Goal: Task Accomplishment & Management: Use online tool/utility

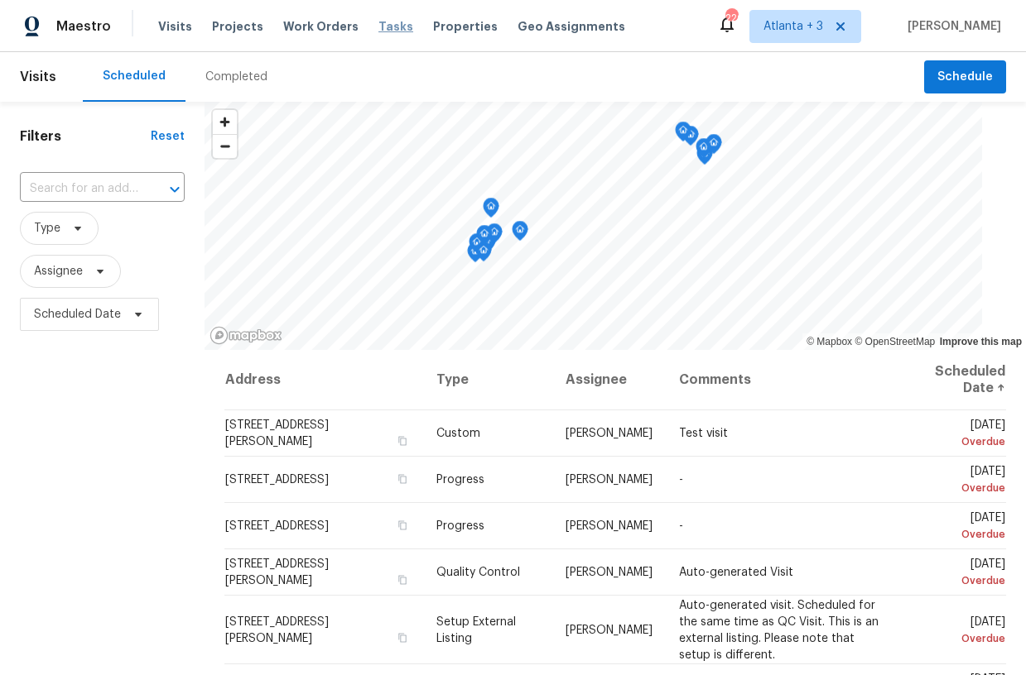
click at [378, 26] on span "Tasks" at bounding box center [395, 27] width 35 height 12
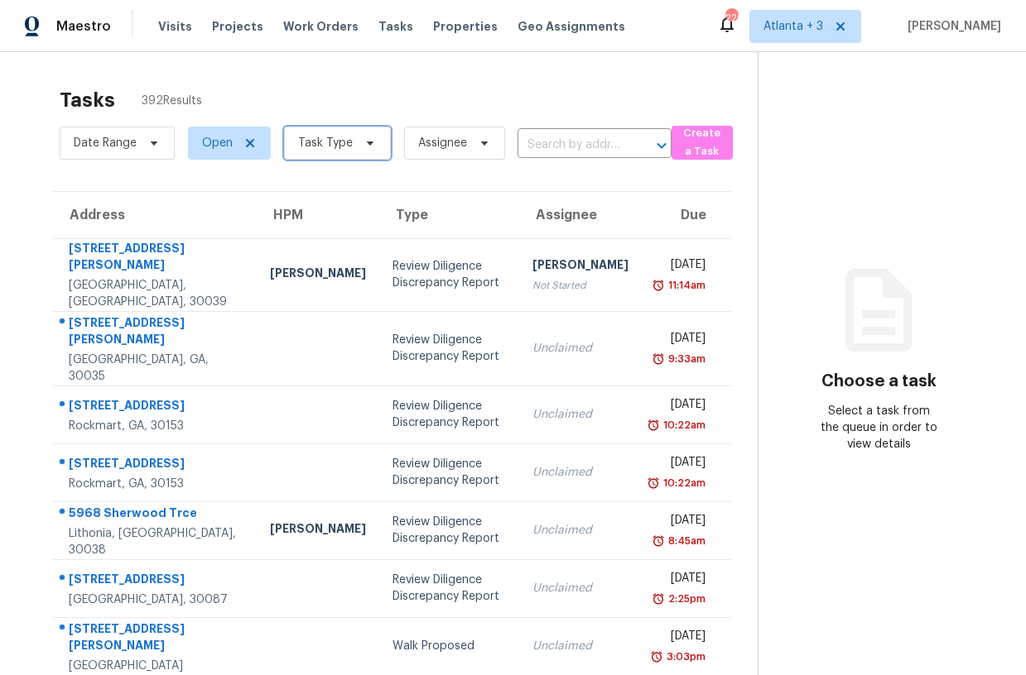
click at [375, 136] on span "Task Type" at bounding box center [337, 143] width 107 height 33
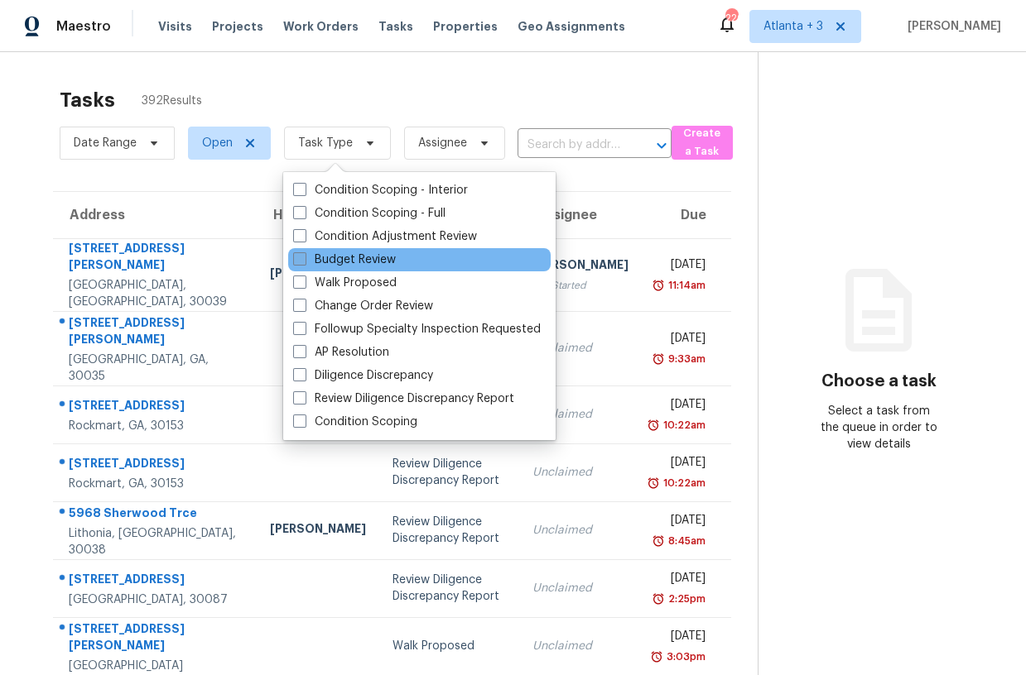
click at [299, 259] on span at bounding box center [299, 258] width 13 height 13
click at [299, 259] on input "Budget Review" at bounding box center [298, 257] width 11 height 11
checkbox input "true"
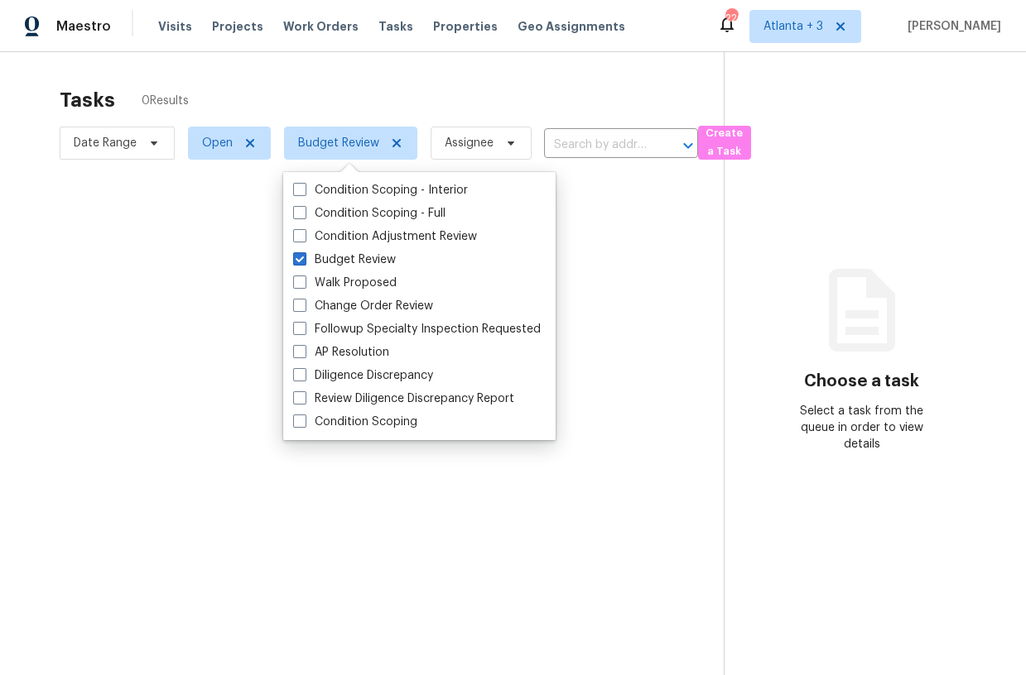
click at [352, 87] on div at bounding box center [513, 337] width 1026 height 675
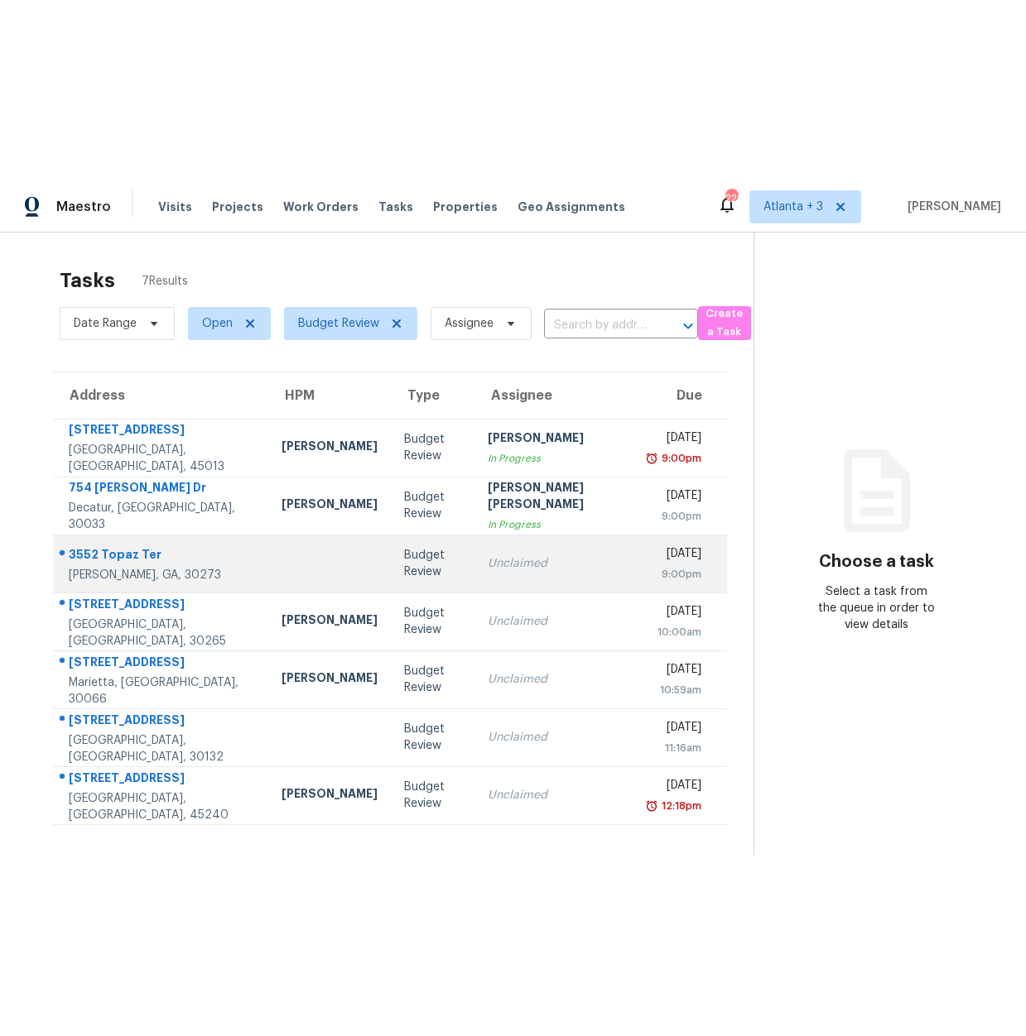
scroll to position [52, 0]
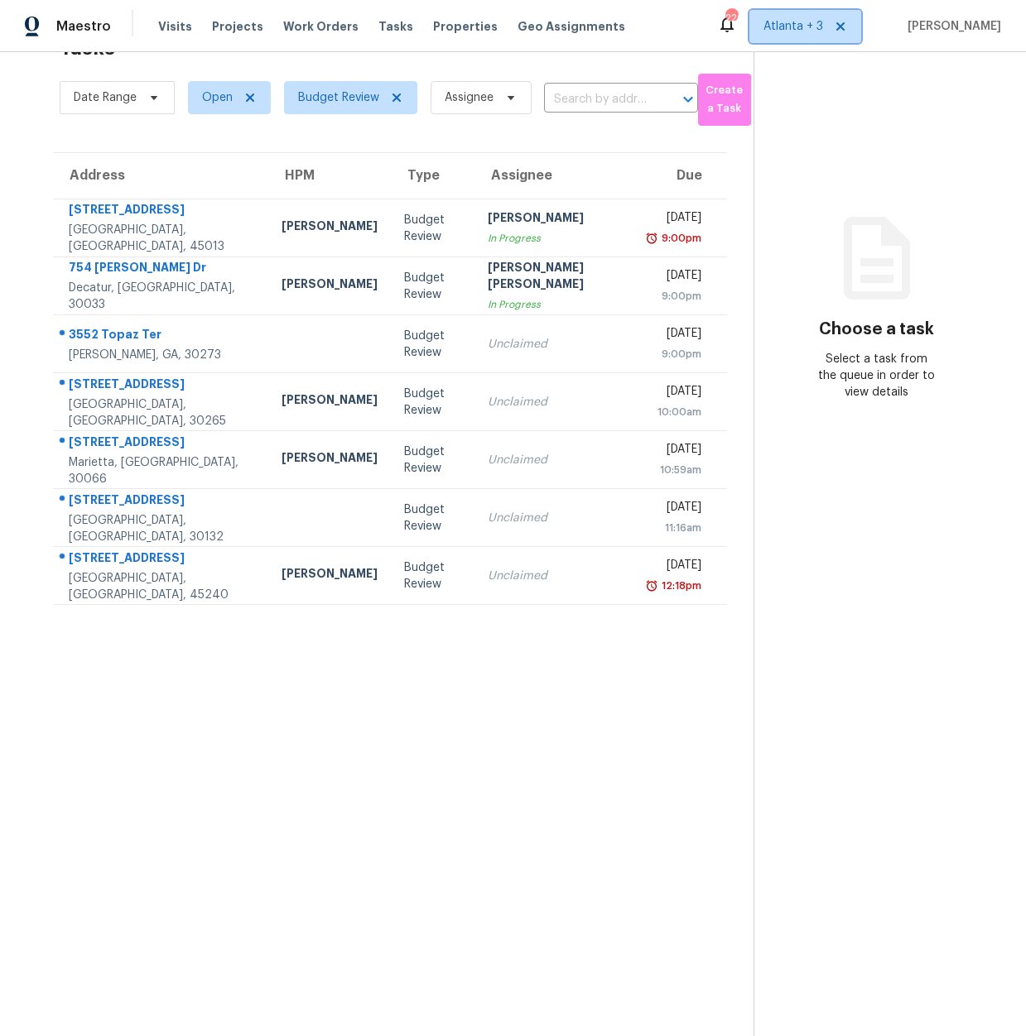
click at [811, 31] on span "Atlanta + 3" at bounding box center [793, 26] width 60 height 17
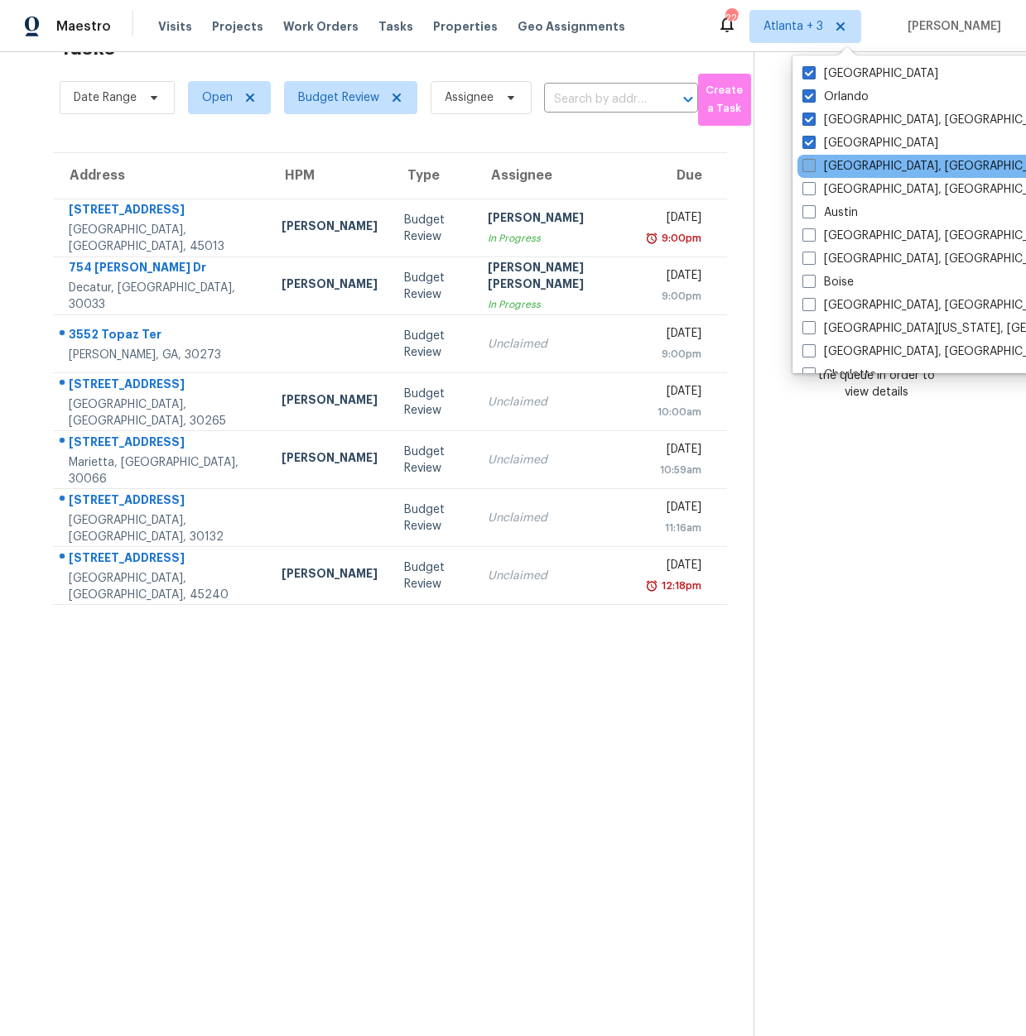
click at [809, 158] on label "Albuquerque, NM" at bounding box center [930, 166] width 257 height 17
click at [809, 158] on input "Albuquerque, NM" at bounding box center [807, 163] width 11 height 11
checkbox input "true"
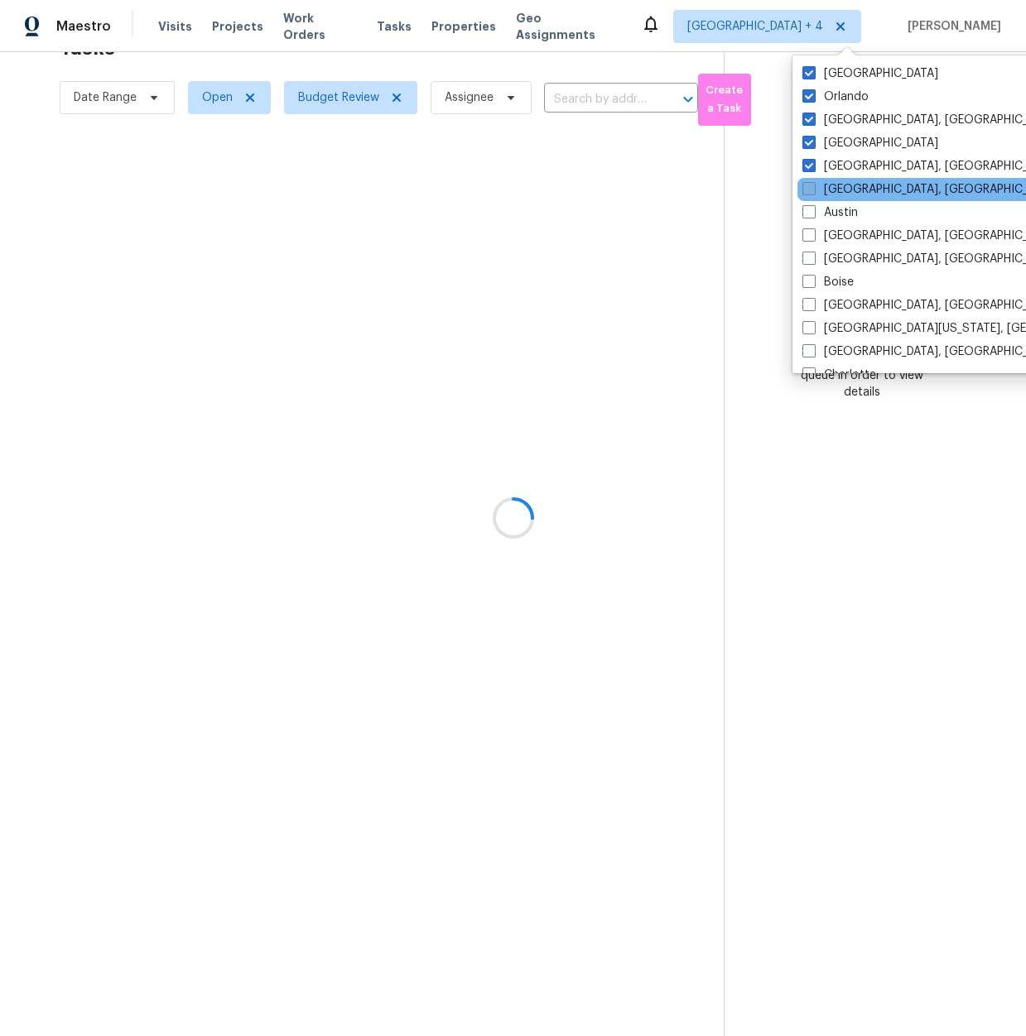
click at [811, 187] on span at bounding box center [808, 188] width 13 height 13
click at [811, 187] on input "Asheville, NC" at bounding box center [807, 186] width 11 height 11
checkbox input "true"
click at [809, 206] on span at bounding box center [808, 211] width 13 height 13
click at [809, 206] on input "Austin" at bounding box center [807, 209] width 11 height 11
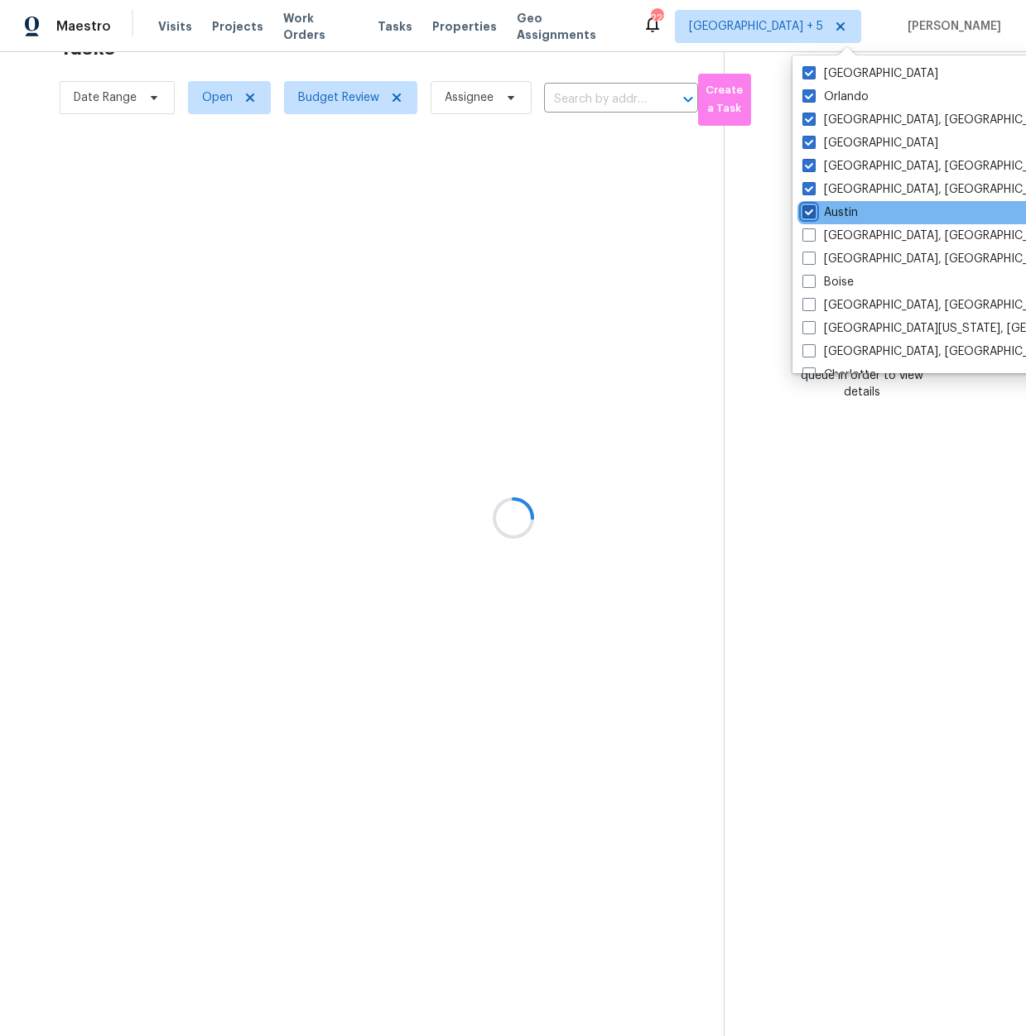
checkbox input "true"
click at [808, 246] on div "Baltimore, MD" at bounding box center [964, 235] width 334 height 23
click at [808, 237] on span at bounding box center [808, 234] width 13 height 13
click at [808, 237] on input "Baltimore, MD" at bounding box center [807, 233] width 11 height 11
checkbox input "true"
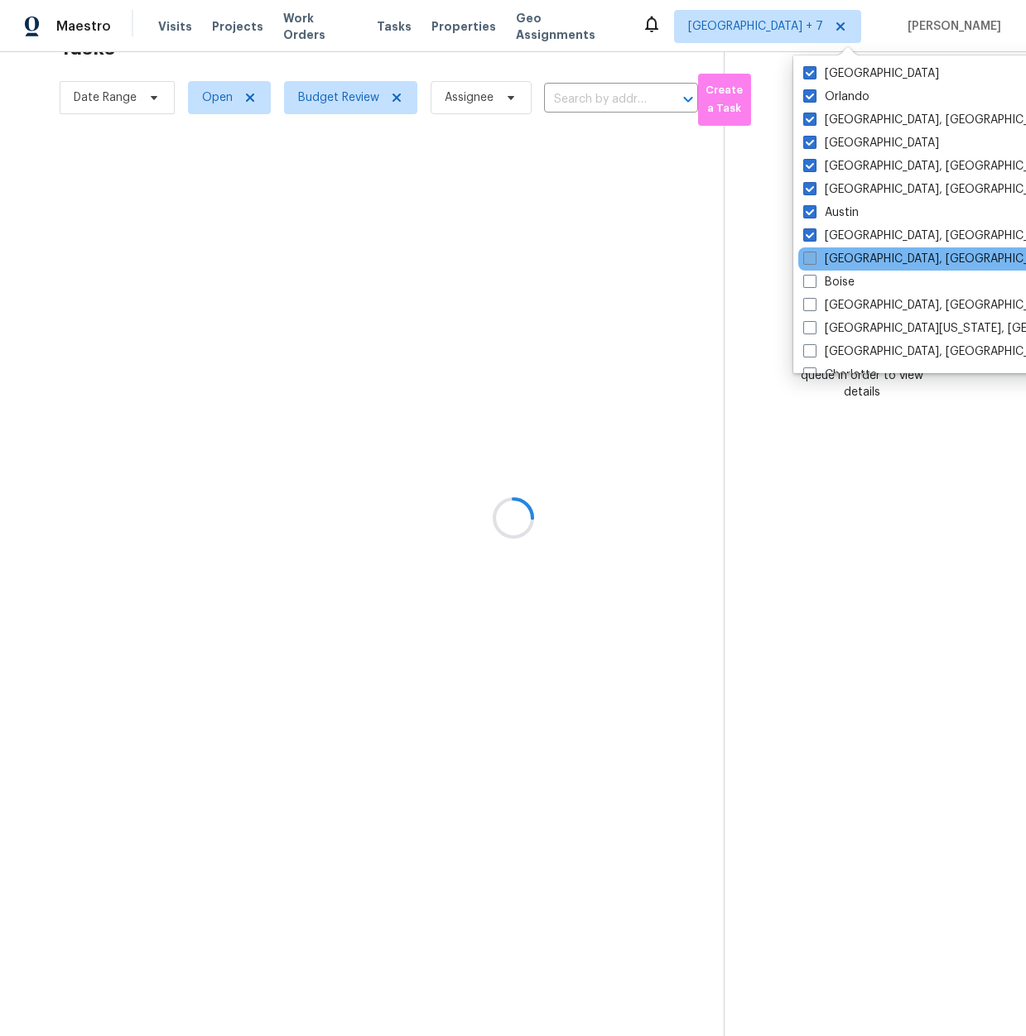
click at [811, 253] on span at bounding box center [809, 258] width 13 height 13
click at [811, 253] on input "Birmingham, AL" at bounding box center [808, 256] width 11 height 11
checkbox input "true"
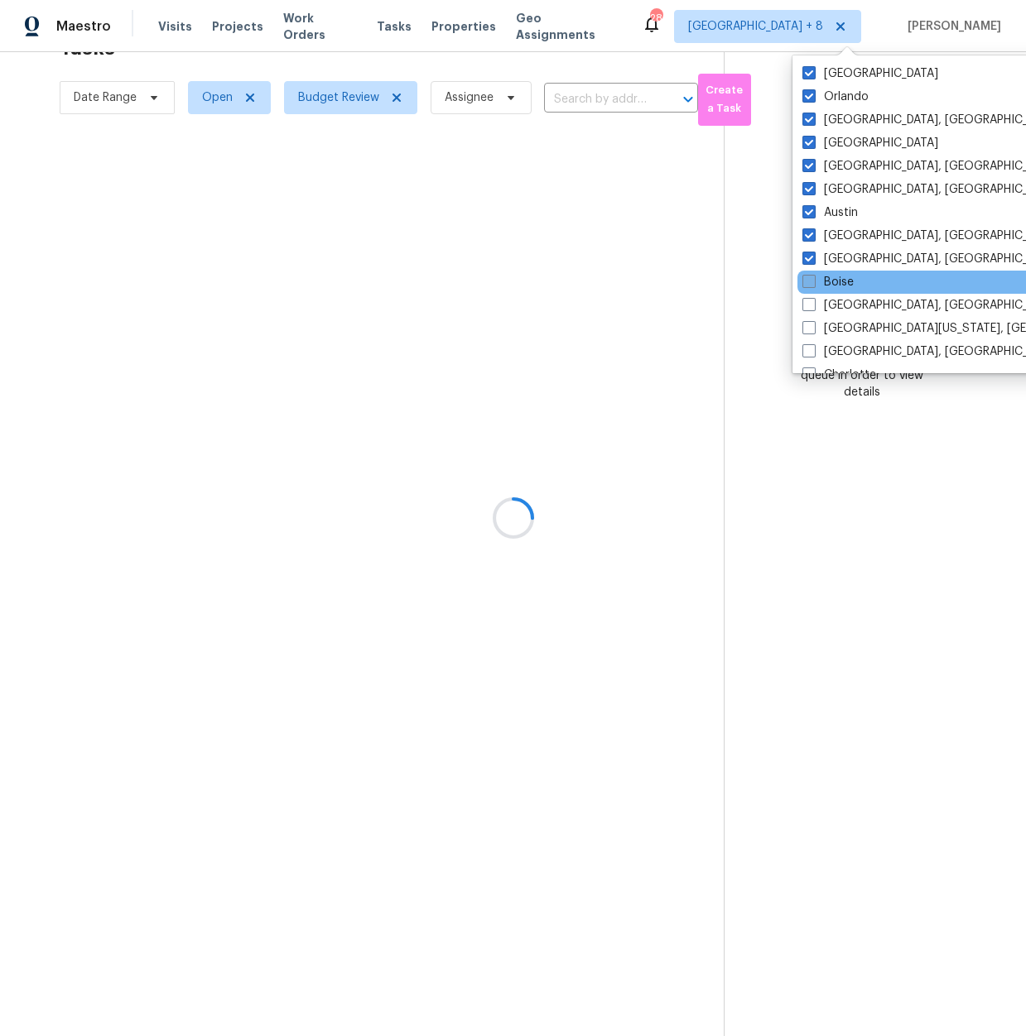
click at [808, 289] on label "Boise" at bounding box center [827, 282] width 51 height 17
click at [808, 285] on input "Boise" at bounding box center [807, 279] width 11 height 11
checkbox input "true"
click at [808, 298] on span at bounding box center [808, 304] width 13 height 13
click at [808, 298] on input "Boston, MA" at bounding box center [807, 302] width 11 height 11
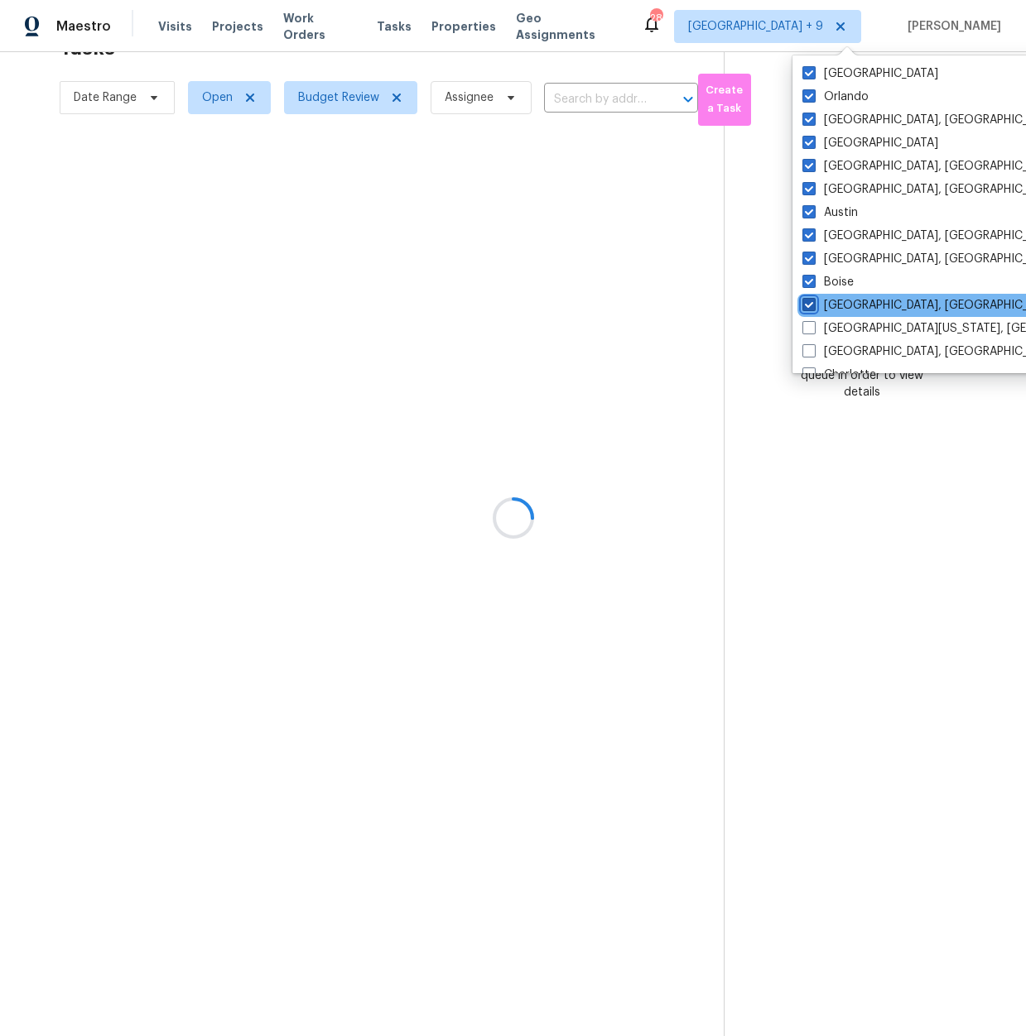
checkbox input "true"
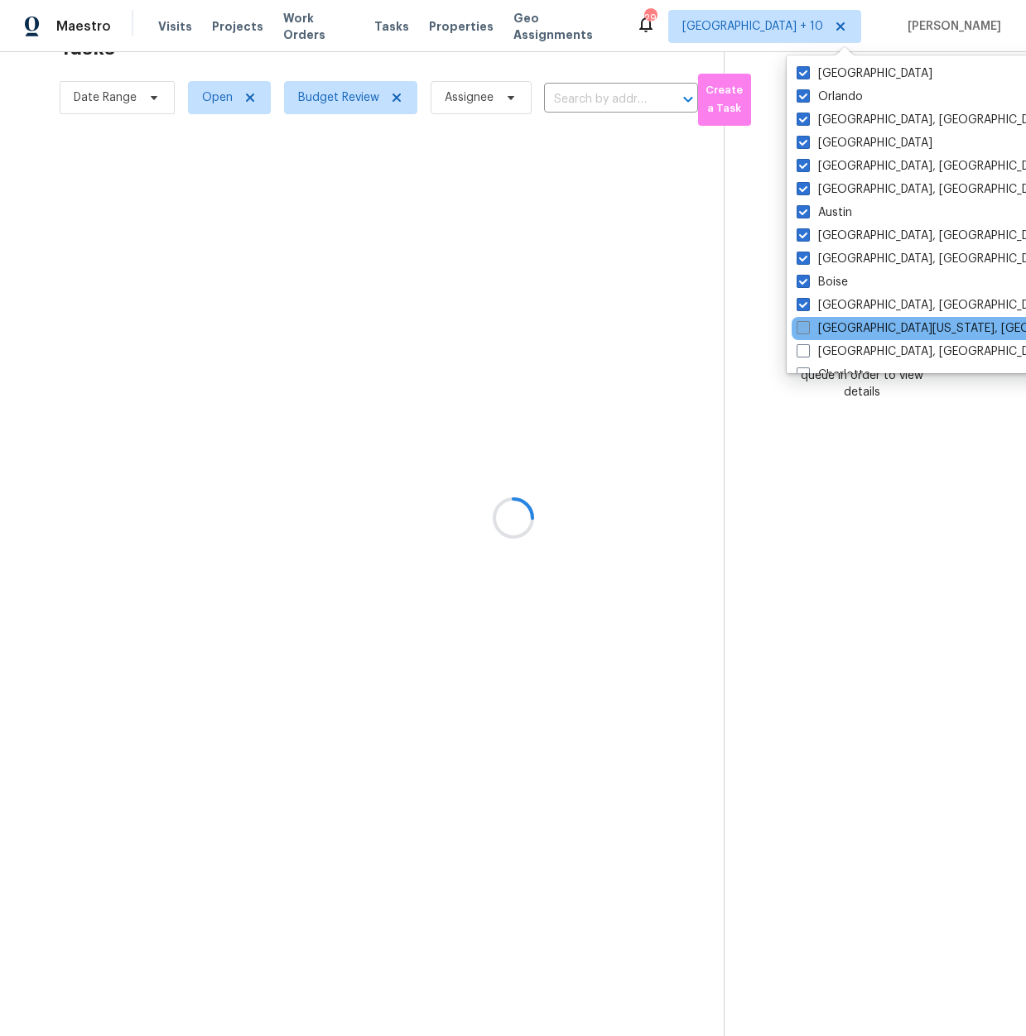
click at [806, 326] on span at bounding box center [802, 327] width 13 height 13
click at [806, 326] on input "Central California, CA" at bounding box center [801, 325] width 11 height 11
checkbox input "true"
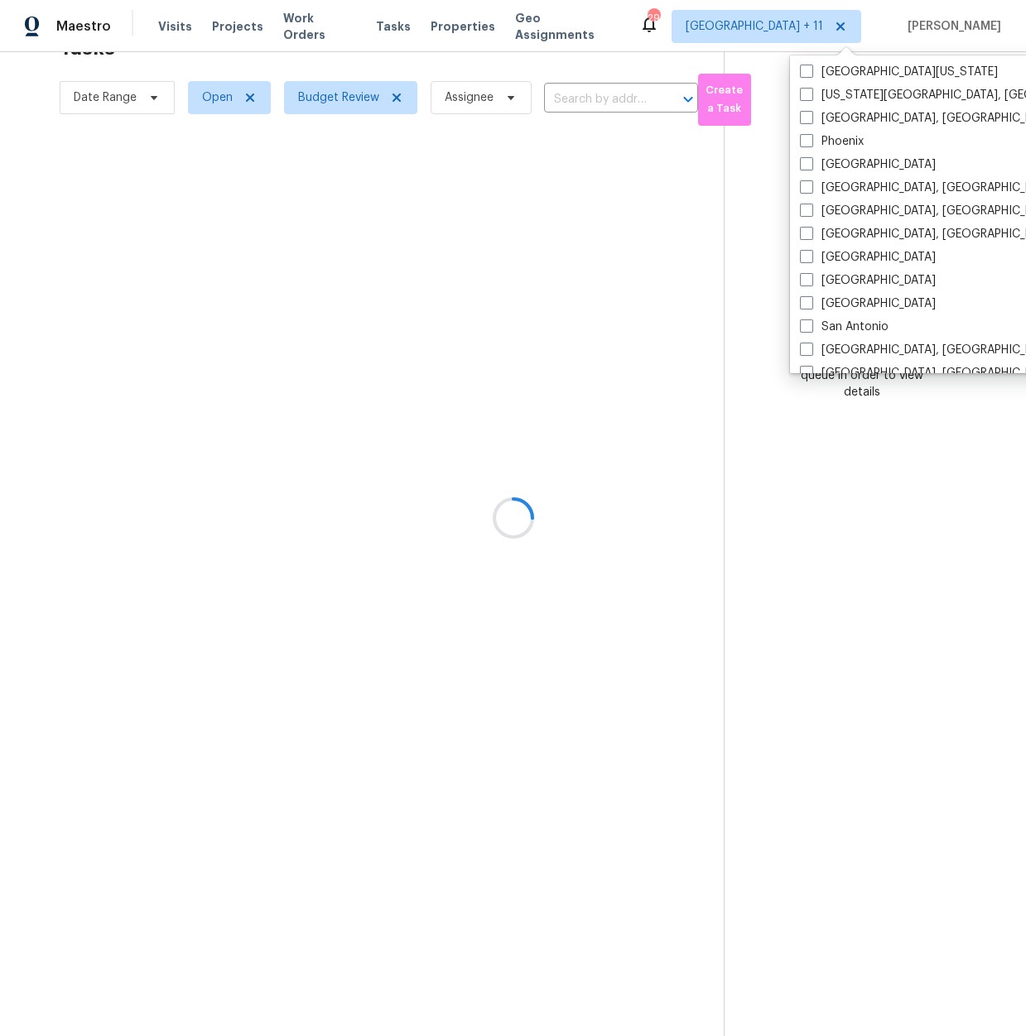
scroll to position [1109, 0]
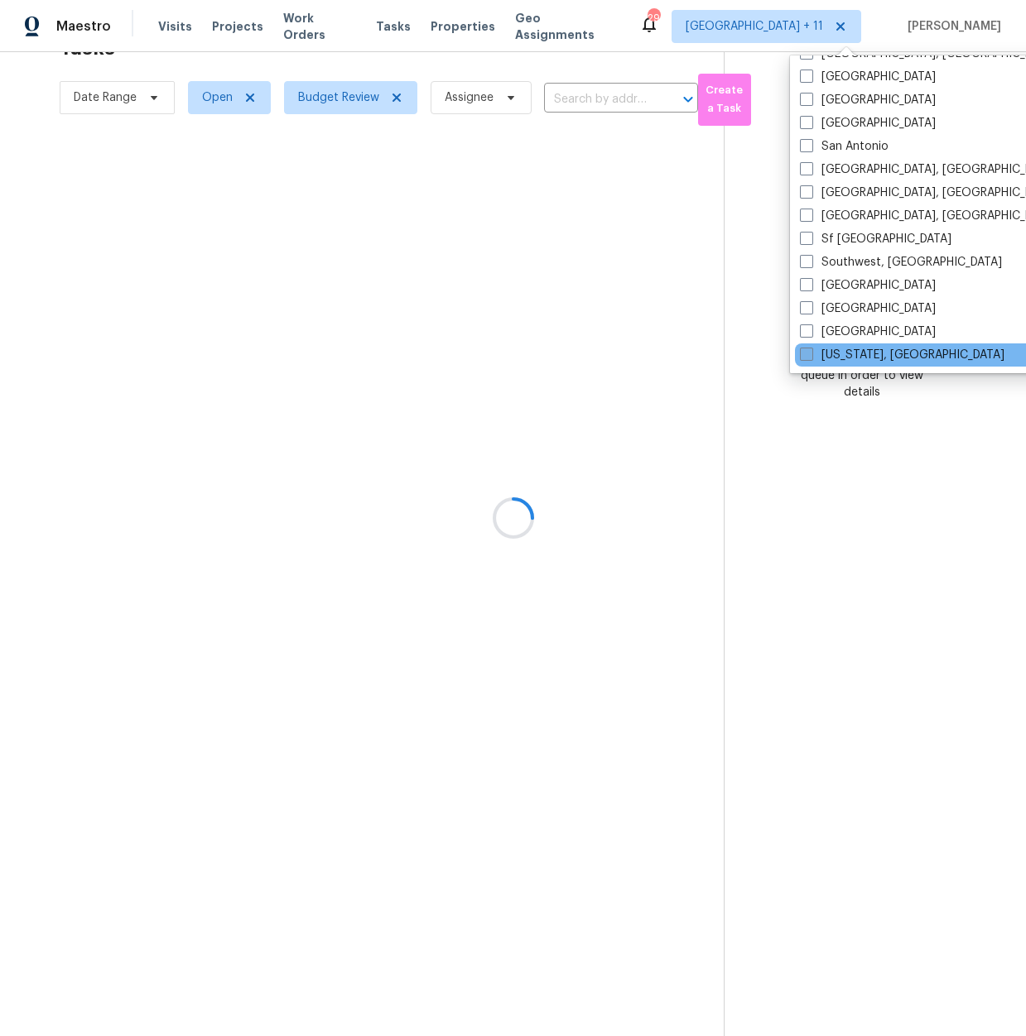
click at [801, 352] on span at bounding box center [806, 354] width 13 height 13
click at [801, 352] on input "Washington, DC" at bounding box center [805, 352] width 11 height 11
checkbox input "true"
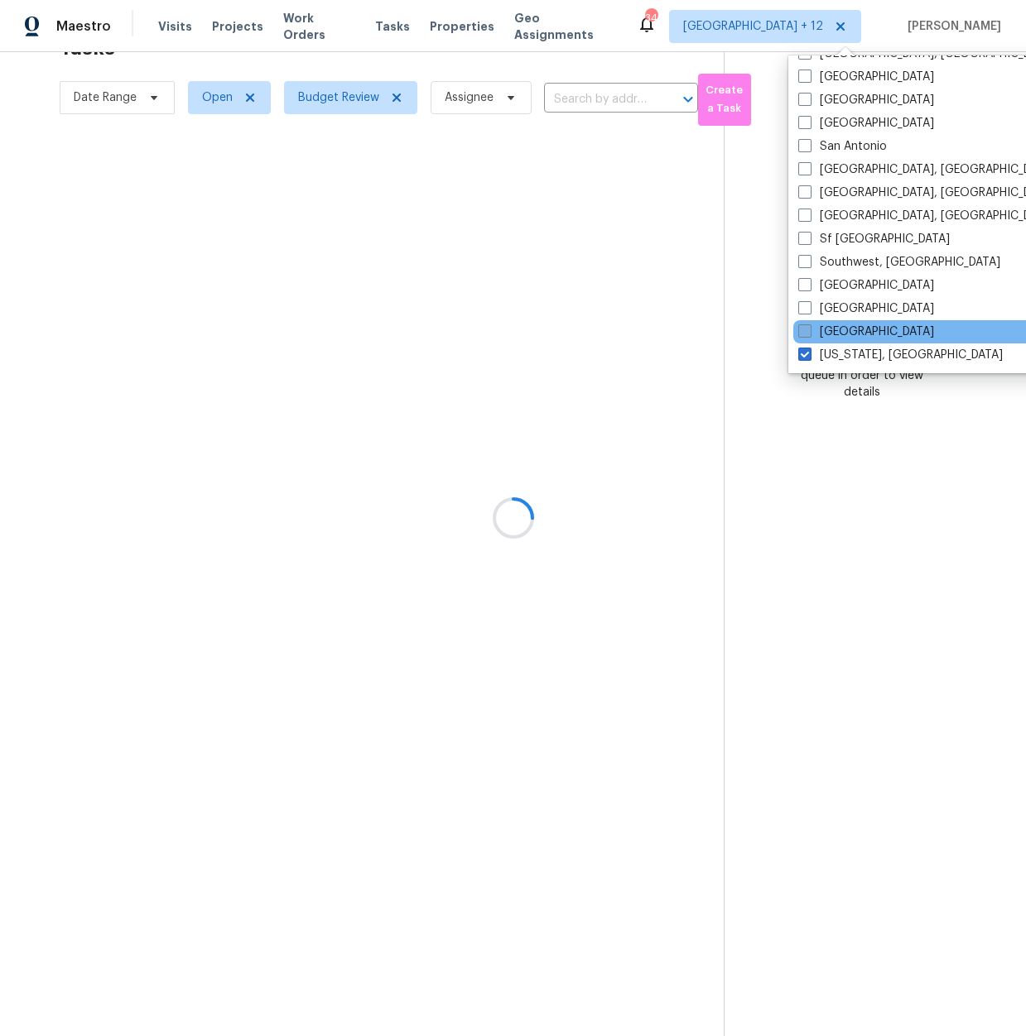
click at [806, 325] on span at bounding box center [804, 330] width 13 height 13
click at [806, 325] on input "Tucson" at bounding box center [803, 329] width 11 height 11
checkbox input "true"
click at [797, 303] on div "Tampa" at bounding box center [960, 308] width 334 height 23
click at [800, 305] on label "Tampa" at bounding box center [866, 308] width 136 height 17
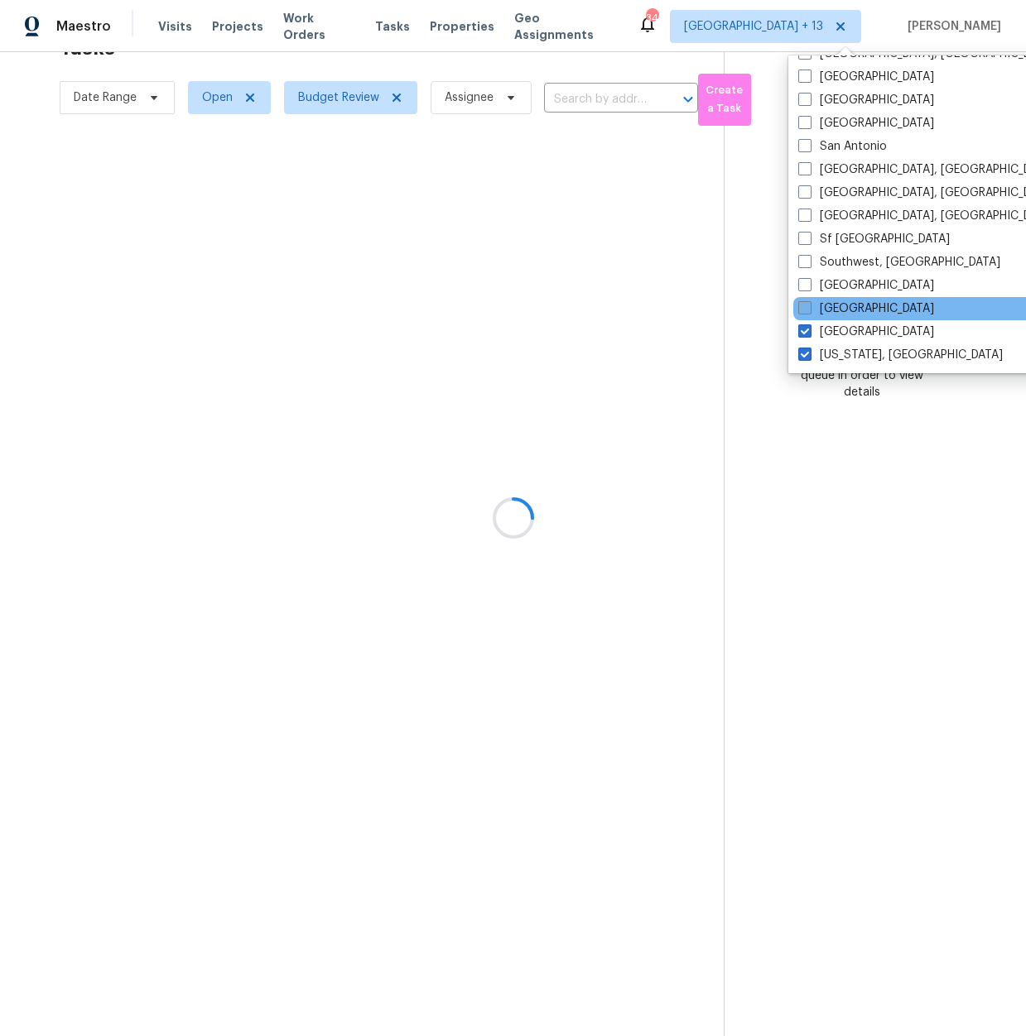
click at [800, 305] on input "Tampa" at bounding box center [803, 305] width 11 height 11
checkbox input "true"
click at [800, 290] on span at bounding box center [804, 284] width 13 height 13
click at [800, 288] on input "St Louis" at bounding box center [803, 282] width 11 height 11
checkbox input "true"
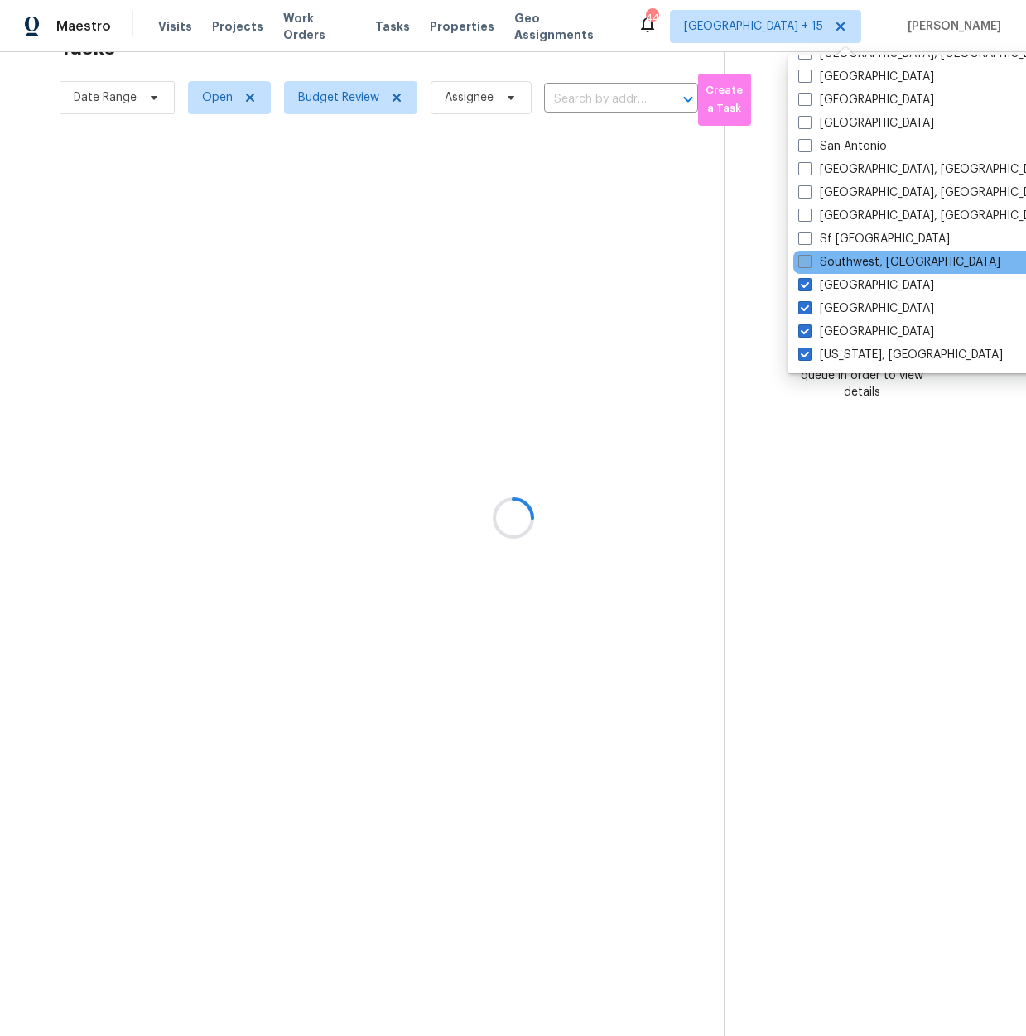
click at [802, 259] on span at bounding box center [804, 261] width 13 height 13
click at [802, 259] on input "Southwest, FL" at bounding box center [803, 259] width 11 height 11
checkbox input "true"
click at [805, 239] on span at bounding box center [803, 238] width 13 height 13
click at [805, 239] on input "Sf Bay Area" at bounding box center [802, 236] width 11 height 11
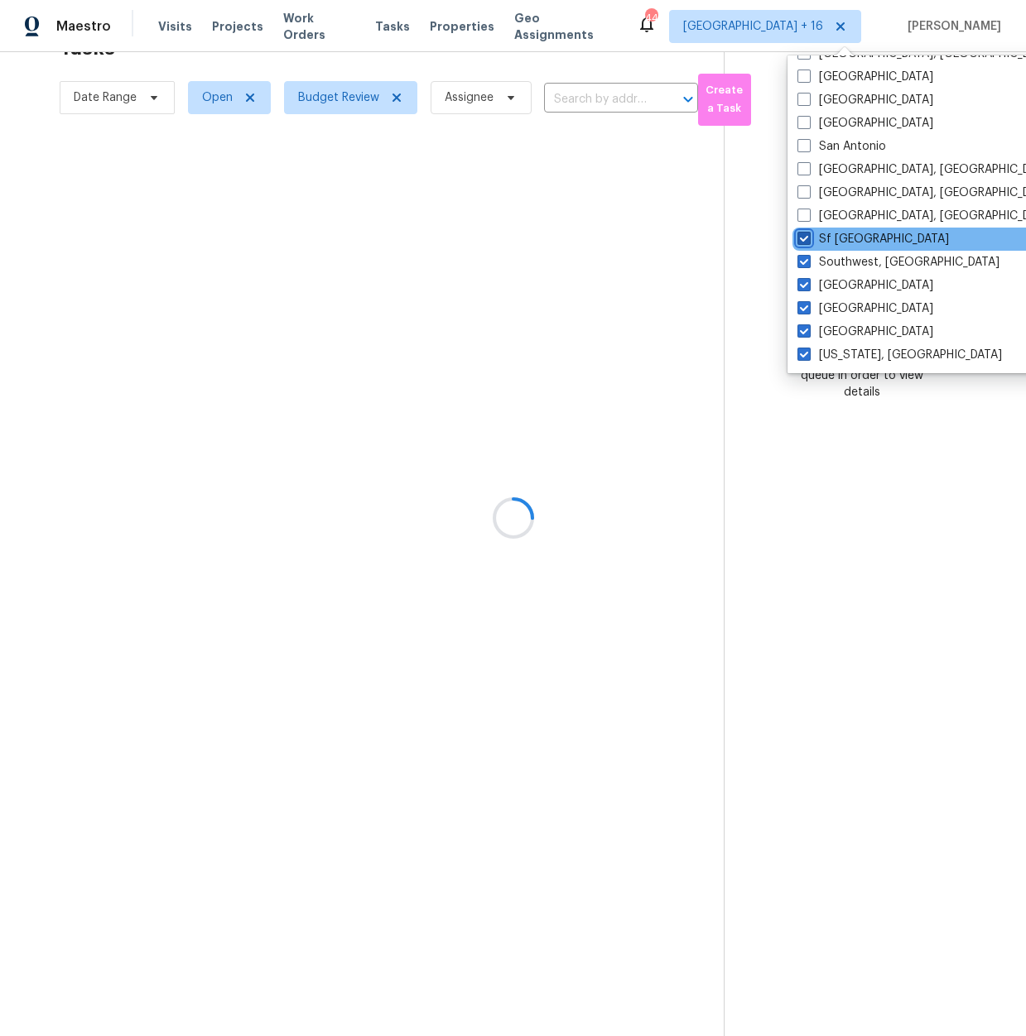
checkbox input "true"
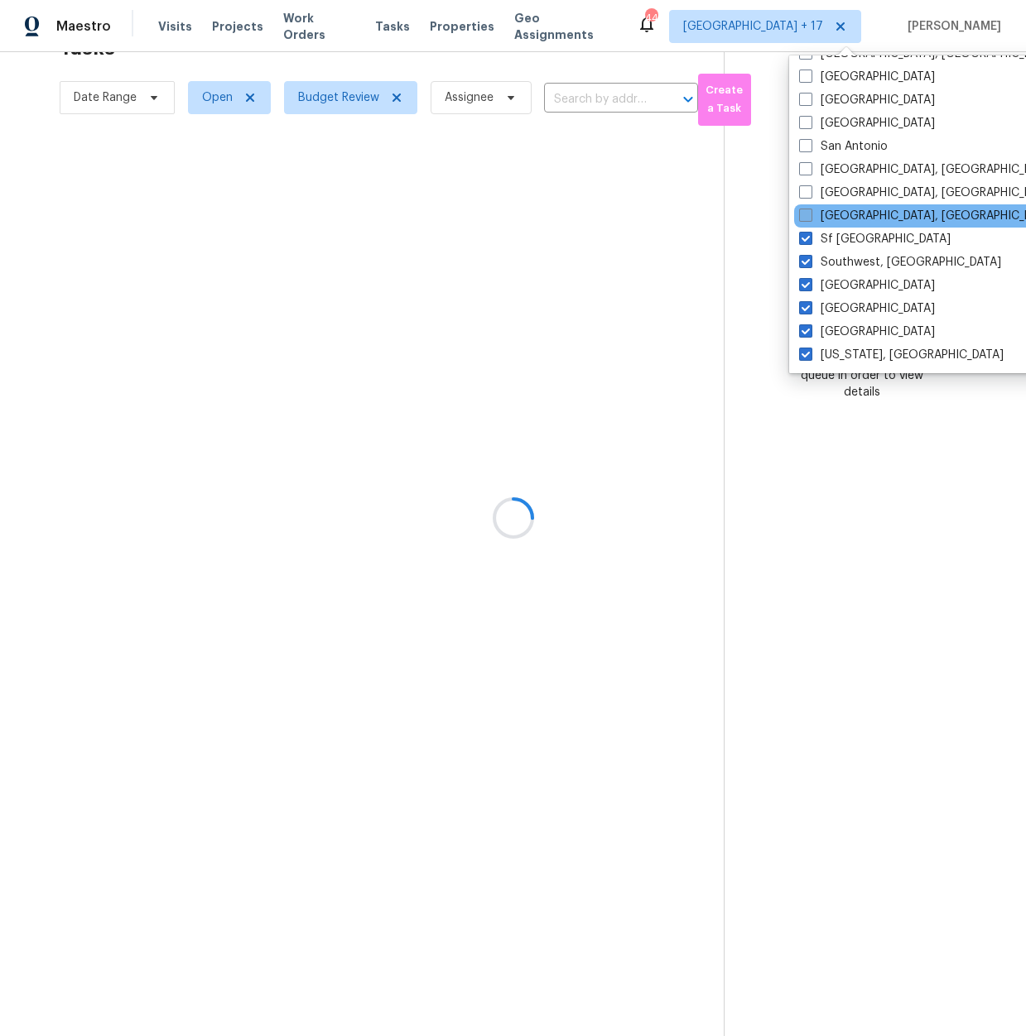
click at [801, 220] on span at bounding box center [805, 215] width 13 height 13
click at [801, 219] on input "Seattle, WA" at bounding box center [804, 213] width 11 height 11
checkbox input "true"
click at [805, 192] on span at bounding box center [804, 191] width 13 height 13
click at [805, 192] on input "Savannah, GA" at bounding box center [803, 190] width 11 height 11
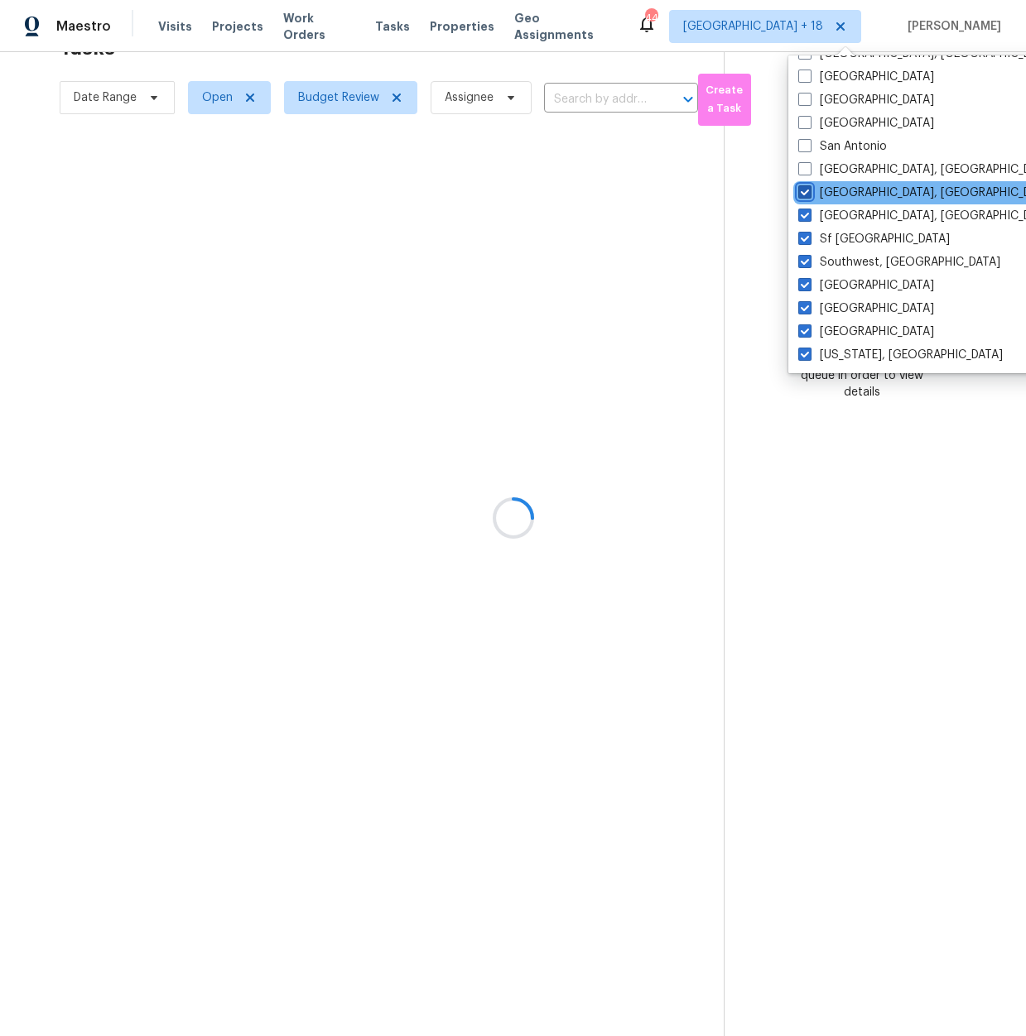
checkbox input "true"
click at [804, 173] on span at bounding box center [803, 168] width 13 height 13
click at [804, 172] on input "San Diego, CA" at bounding box center [802, 166] width 11 height 11
checkbox input "true"
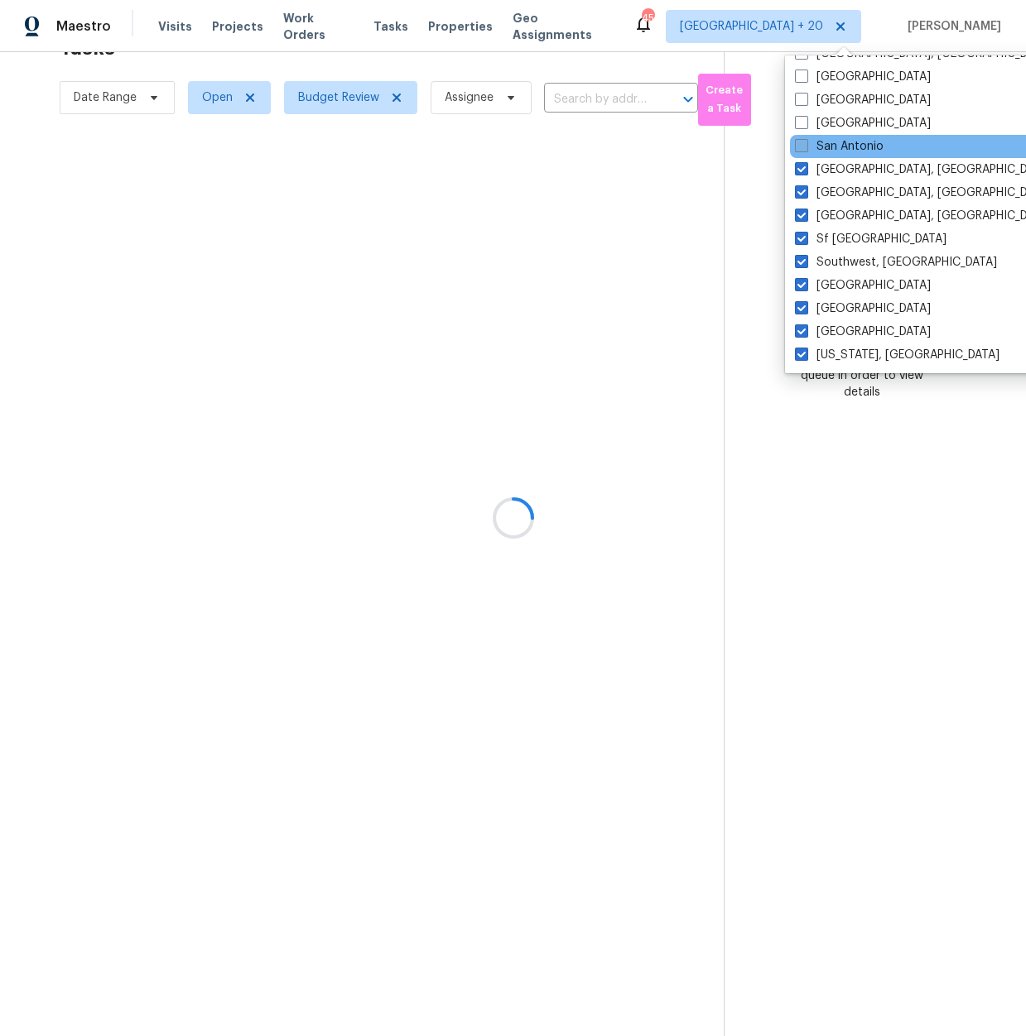
click at [805, 147] on span at bounding box center [801, 145] width 13 height 13
click at [805, 147] on input "San Antonio" at bounding box center [800, 143] width 11 height 11
checkbox input "true"
click at [797, 122] on div "Salt Lake City" at bounding box center [960, 123] width 334 height 23
click at [810, 118] on span at bounding box center [804, 122] width 13 height 13
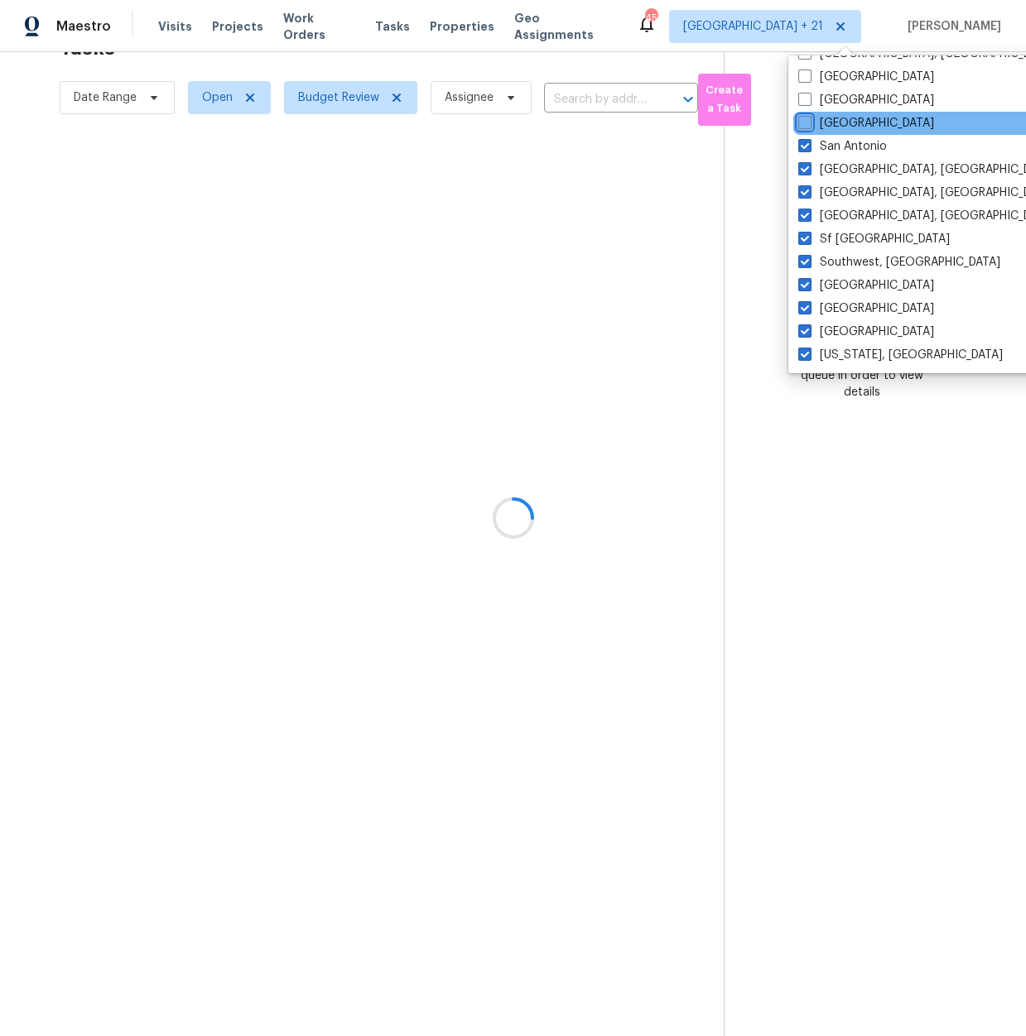
click at [809, 118] on input "Salt Lake City" at bounding box center [803, 120] width 11 height 11
checkbox input "true"
click at [807, 103] on span at bounding box center [802, 99] width 13 height 13
click at [807, 103] on input "Sacramento" at bounding box center [801, 97] width 11 height 11
checkbox input "true"
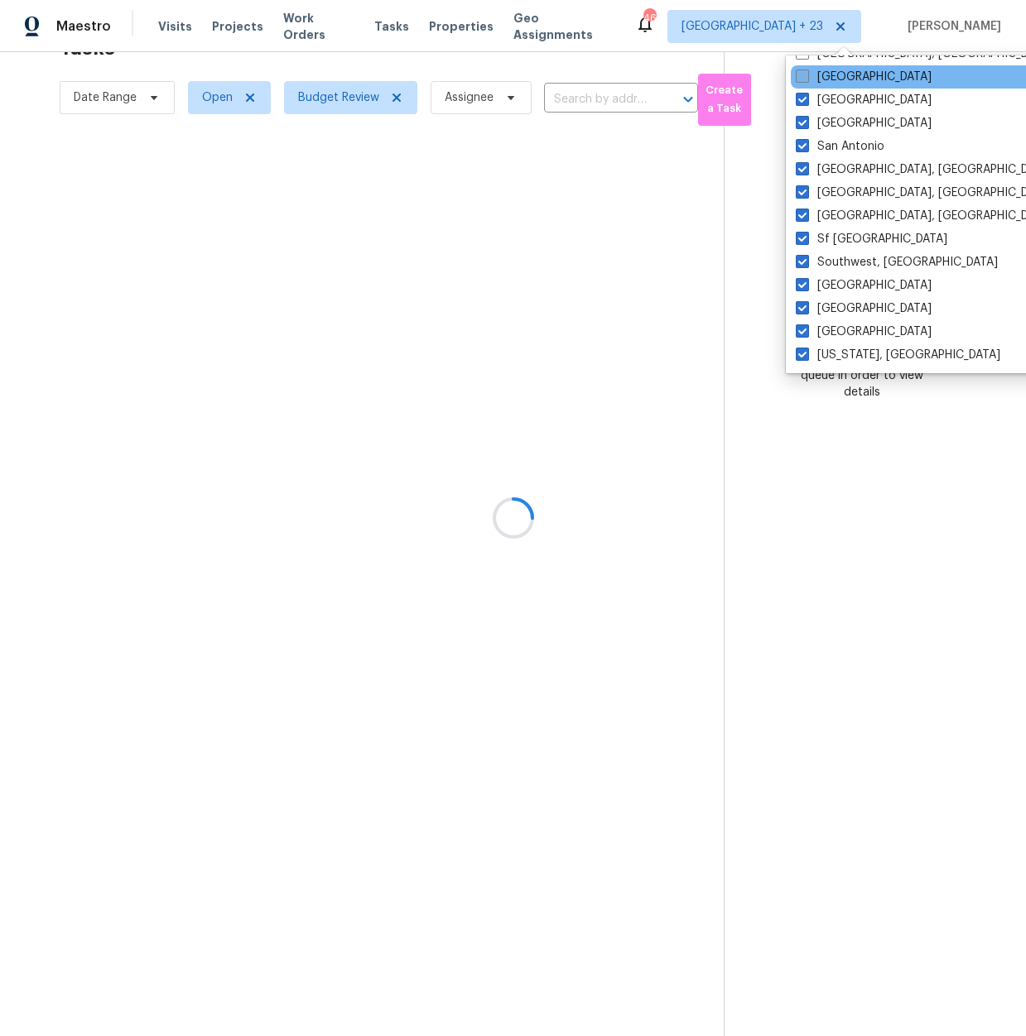
click at [805, 81] on span at bounding box center [802, 76] width 13 height 13
click at [805, 79] on input "Riverside" at bounding box center [801, 74] width 11 height 11
checkbox input "true"
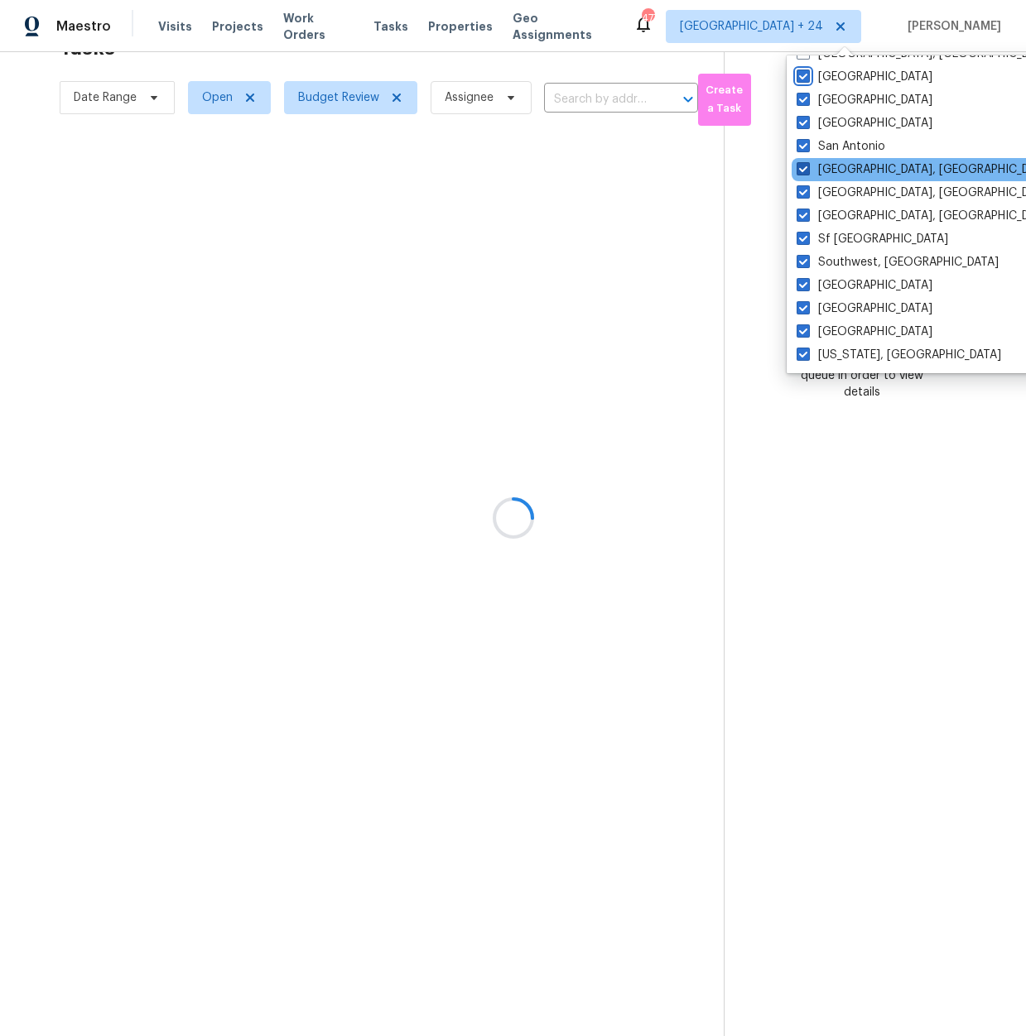
scroll to position [905, 0]
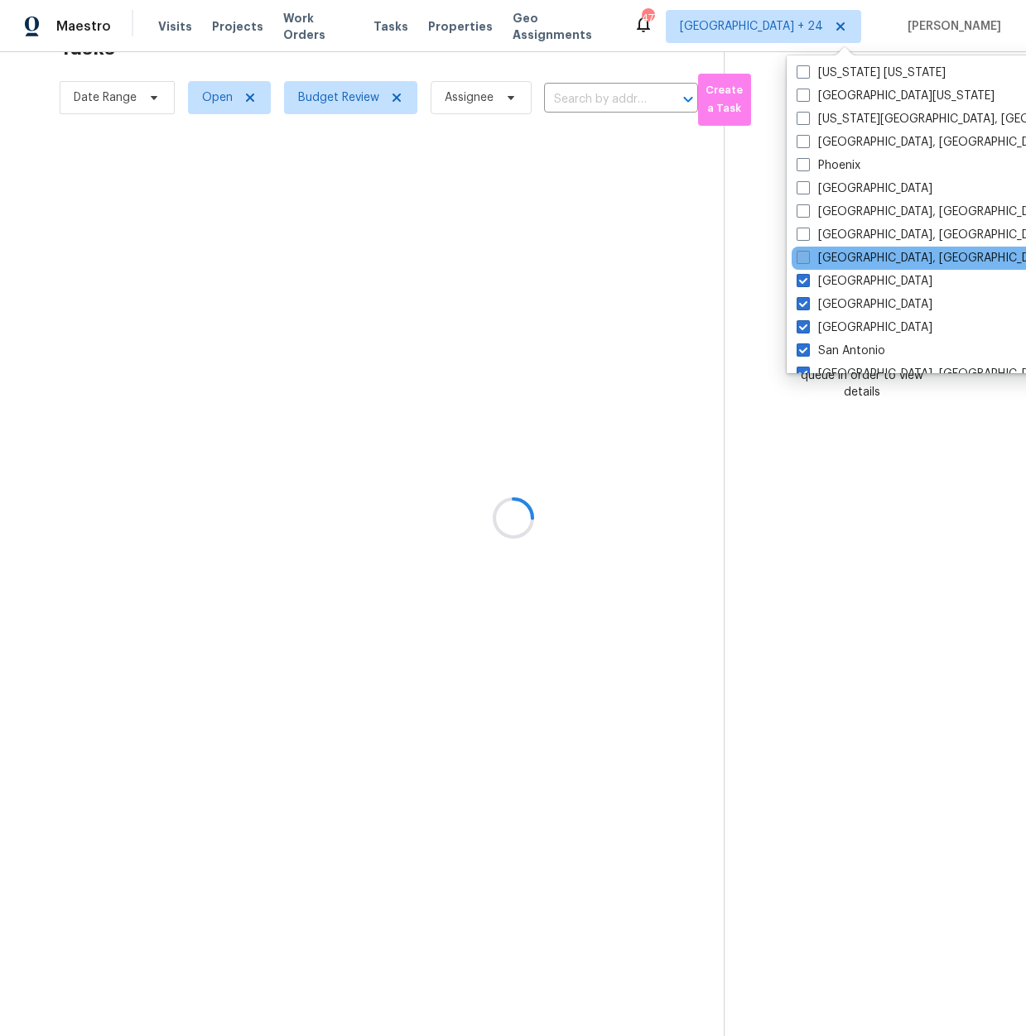
click at [800, 252] on span at bounding box center [802, 257] width 13 height 13
click at [800, 252] on input "Richmond, VA" at bounding box center [801, 255] width 11 height 11
checkbox input "true"
click at [804, 232] on span at bounding box center [802, 234] width 13 height 13
click at [804, 232] on input "Reno, NV" at bounding box center [801, 232] width 11 height 11
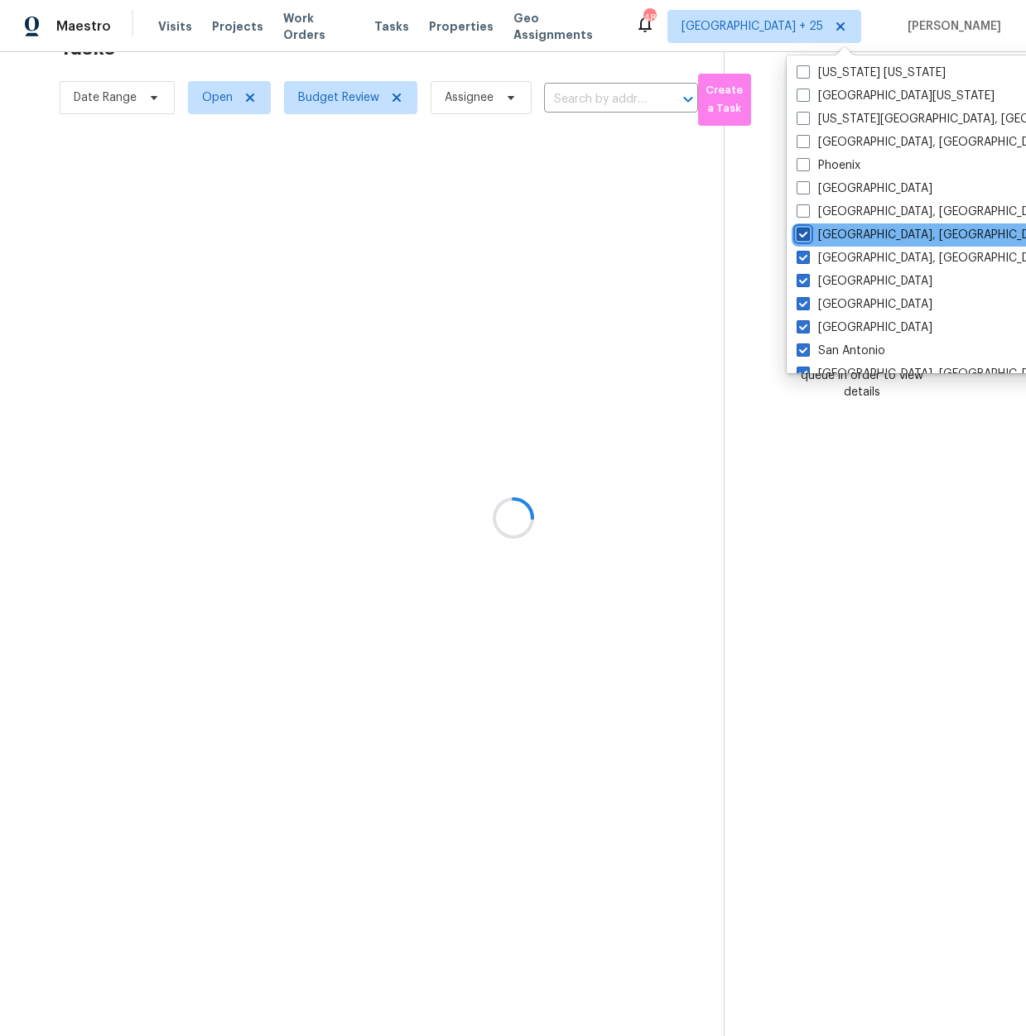
checkbox input "true"
click at [800, 214] on span at bounding box center [802, 210] width 13 height 13
click at [800, 214] on input "Prescott, AZ" at bounding box center [801, 209] width 11 height 11
checkbox input "true"
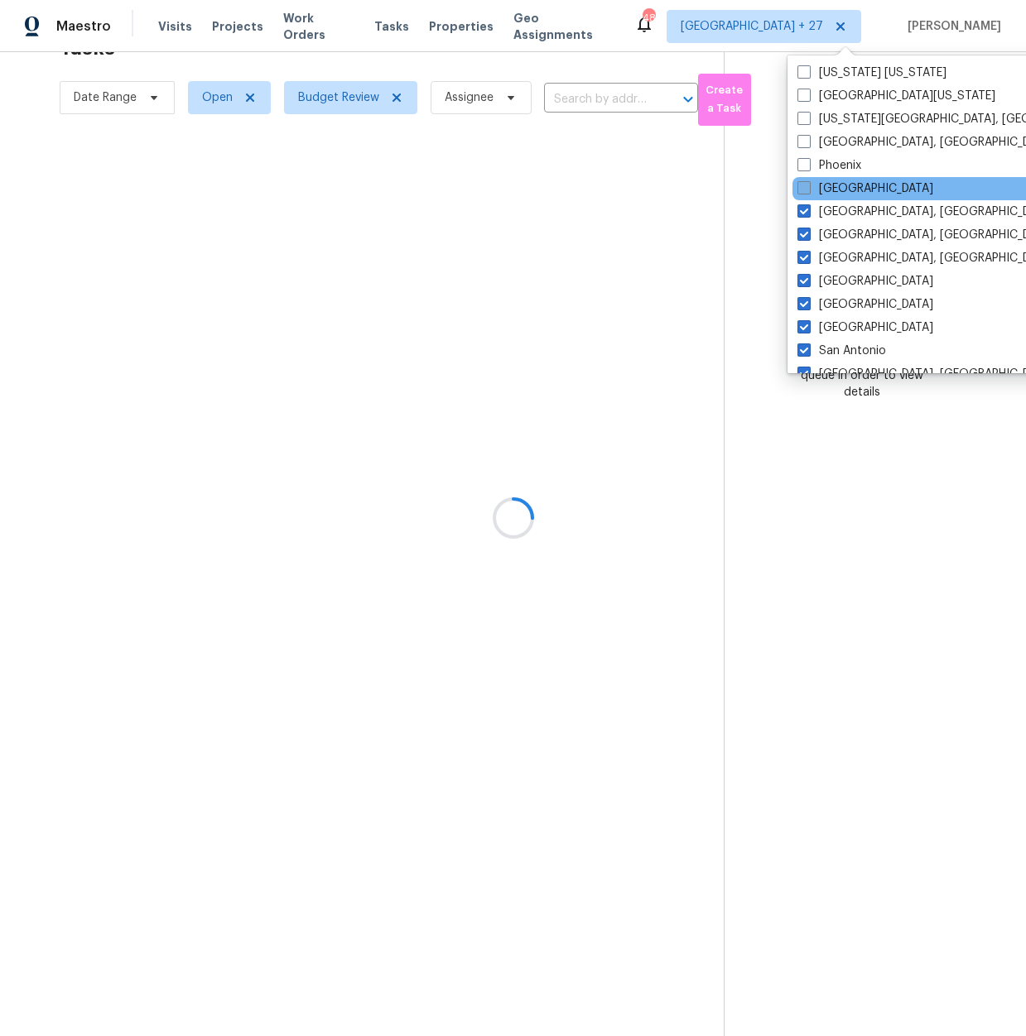
click at [802, 192] on span at bounding box center [803, 187] width 13 height 13
click at [802, 191] on input "Portland" at bounding box center [802, 185] width 11 height 11
checkbox input "true"
click at [806, 161] on span at bounding box center [802, 164] width 13 height 13
click at [806, 161] on input "Phoenix" at bounding box center [801, 162] width 11 height 11
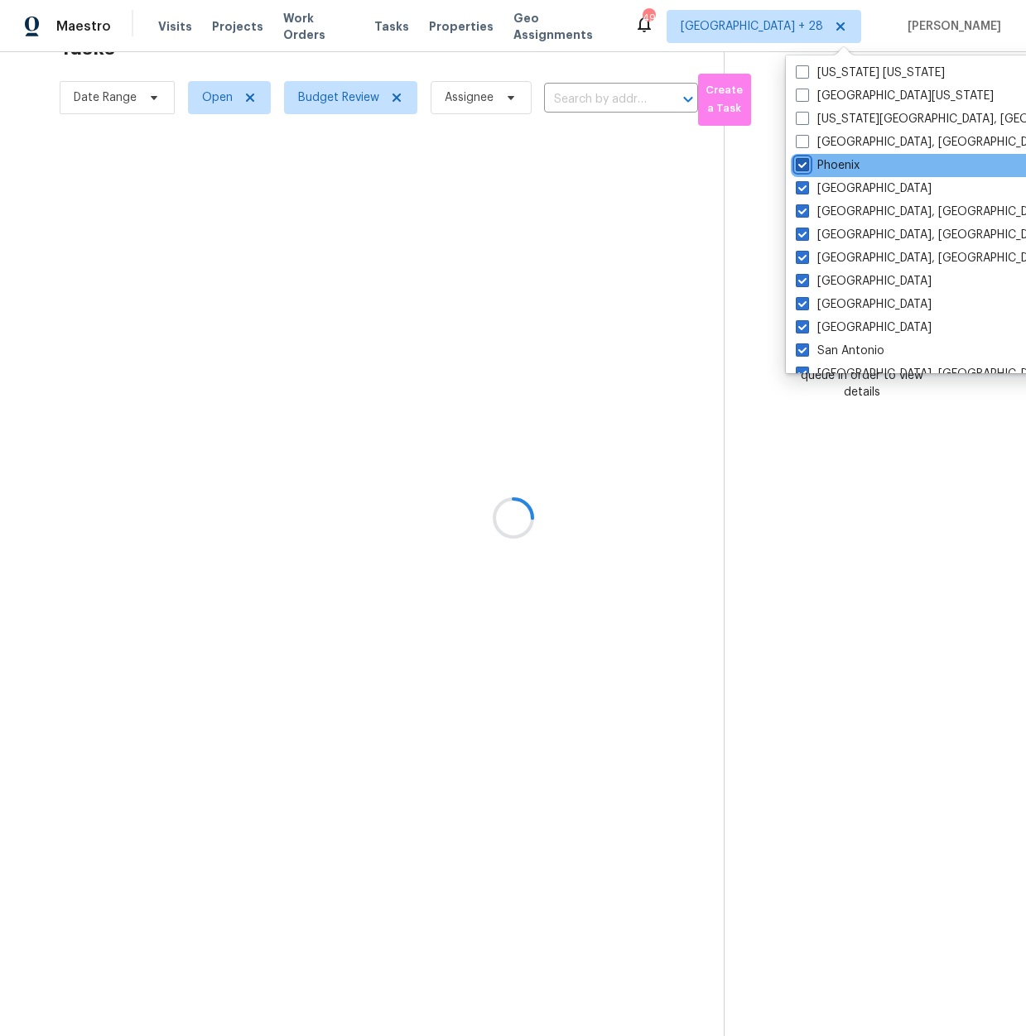
checkbox input "true"
click at [807, 143] on span at bounding box center [802, 141] width 13 height 13
click at [806, 143] on input "Philadelphia, PA" at bounding box center [801, 139] width 11 height 11
checkbox input "true"
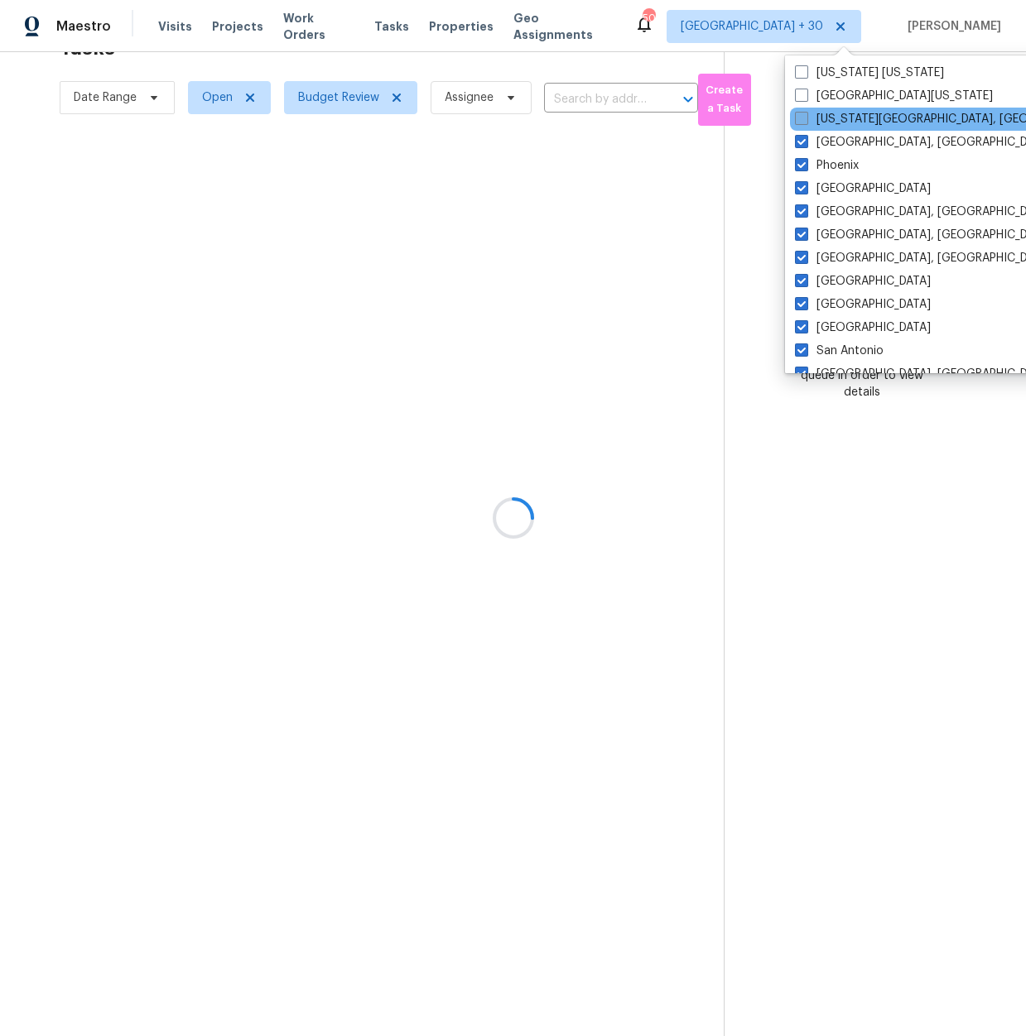
click at [805, 111] on label "Oklahoma City, OK" at bounding box center [954, 119] width 319 height 17
click at [805, 111] on input "Oklahoma City, OK" at bounding box center [800, 116] width 11 height 11
checkbox input "true"
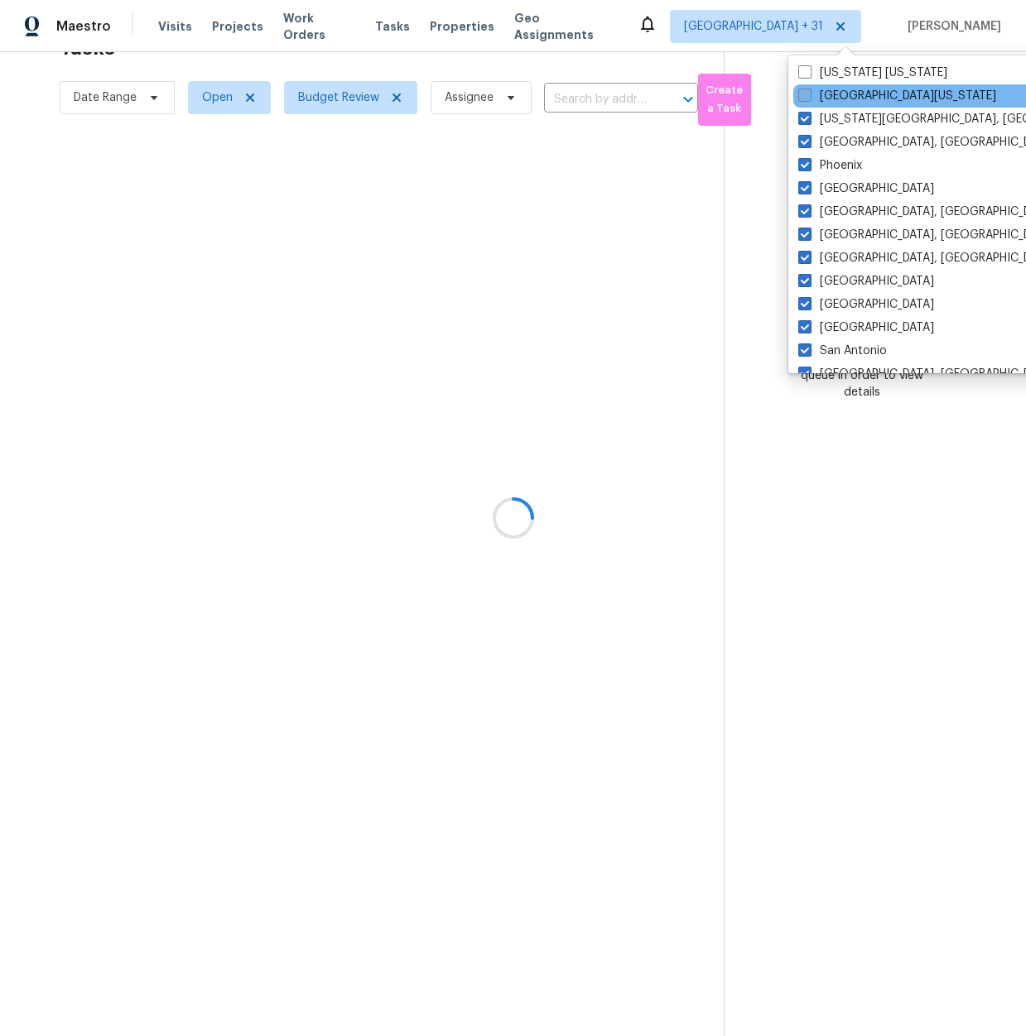
click at [806, 91] on span at bounding box center [804, 95] width 13 height 13
click at [806, 91] on input "Northern Colorado" at bounding box center [803, 93] width 11 height 11
checkbox input "true"
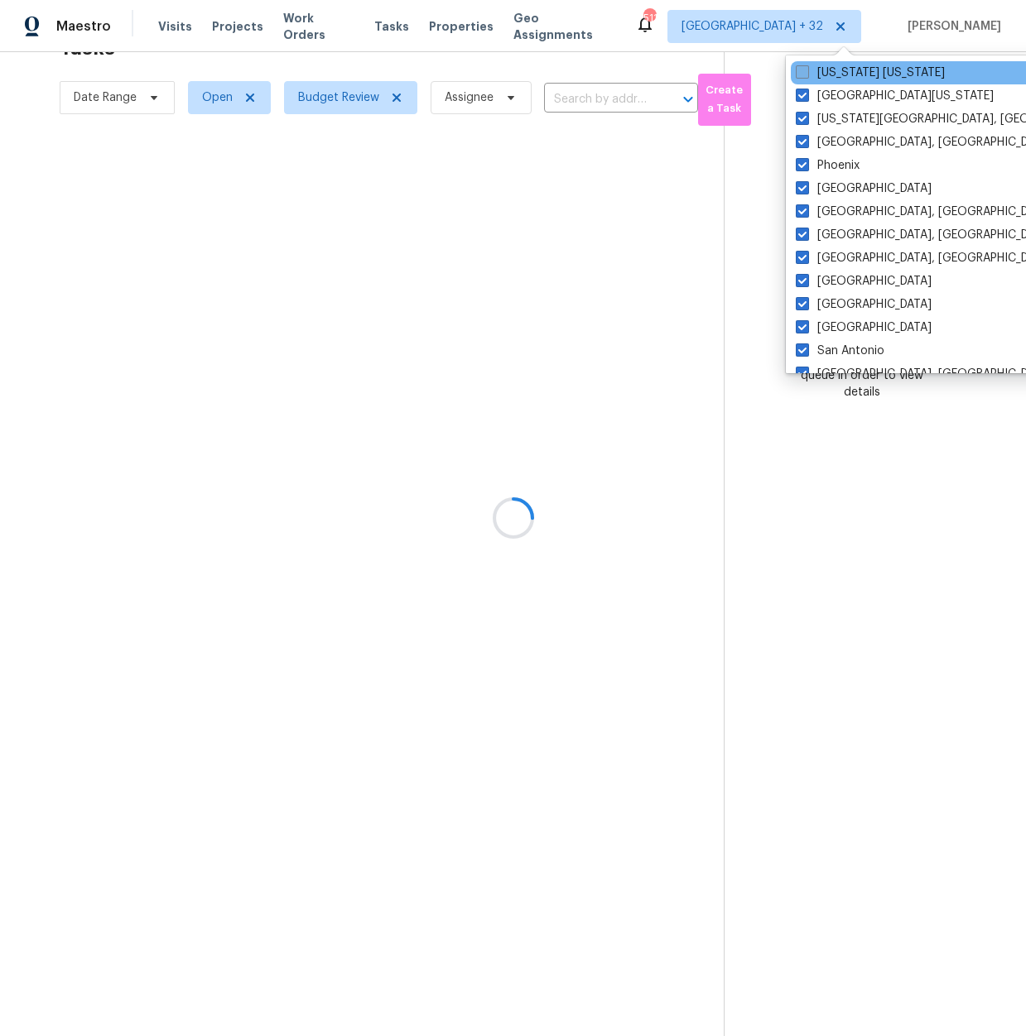
click at [808, 73] on label "New York New Jersey" at bounding box center [870, 73] width 149 height 17
click at [806, 73] on input "New York New Jersey" at bounding box center [801, 70] width 11 height 11
checkbox input "true"
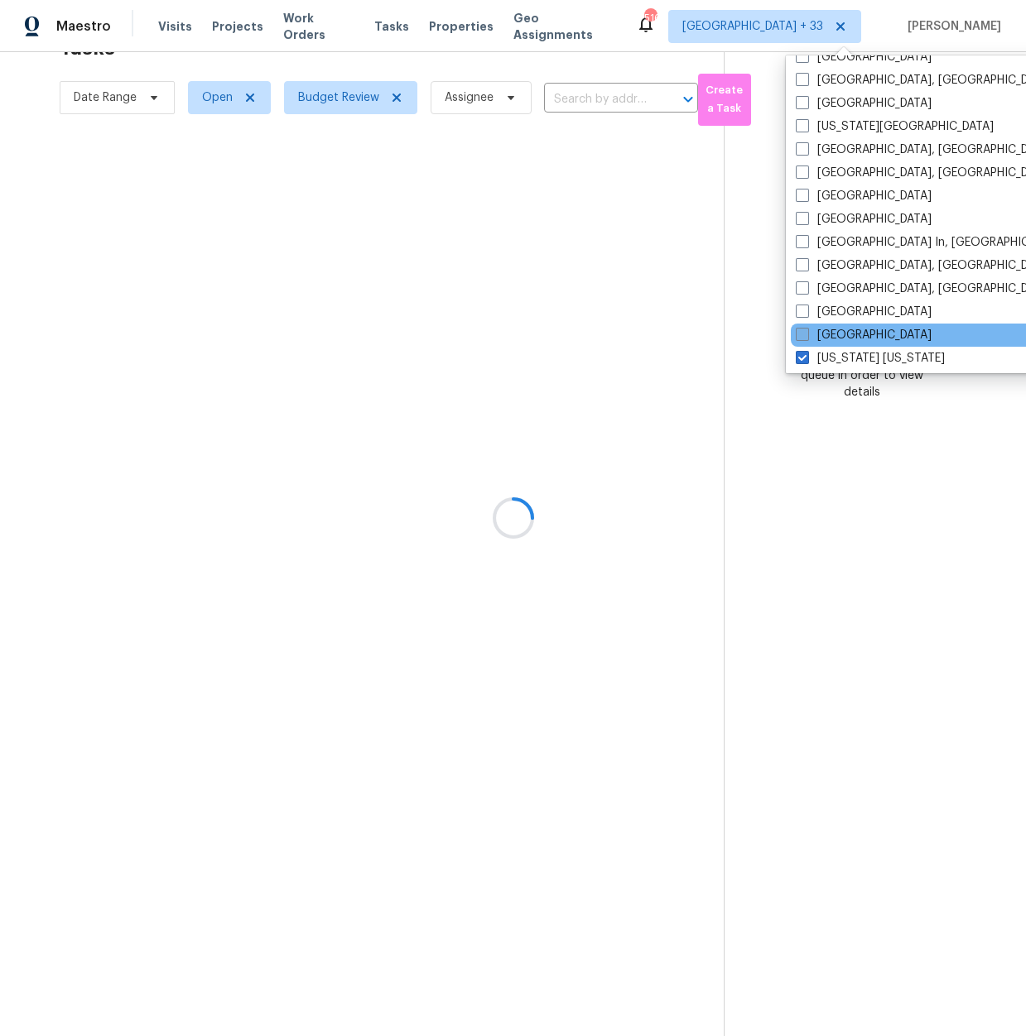
click at [805, 329] on span at bounding box center [802, 334] width 13 height 13
click at [805, 329] on input "Nashville" at bounding box center [801, 332] width 11 height 11
checkbox input "true"
click at [805, 312] on span at bounding box center [802, 311] width 13 height 13
click at [805, 312] on input "Minneapolis" at bounding box center [801, 309] width 11 height 11
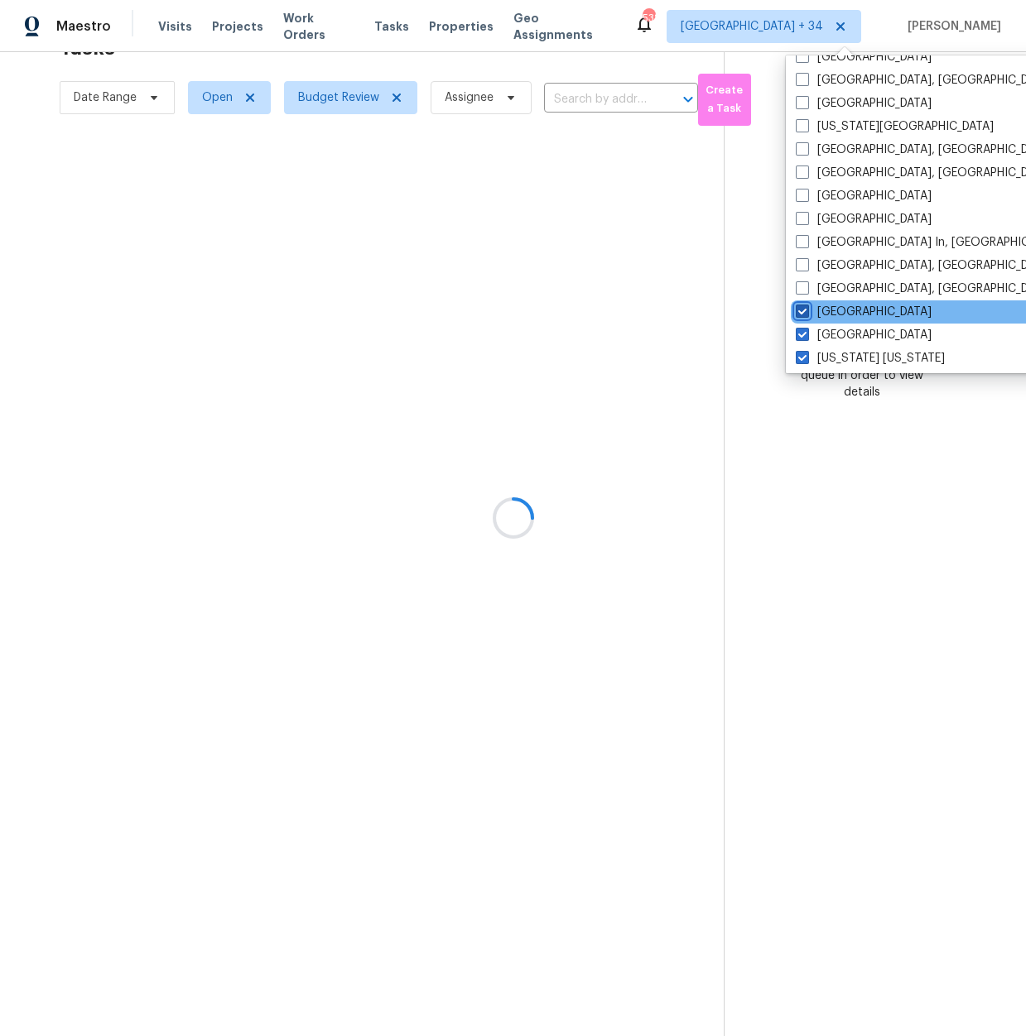
checkbox input "true"
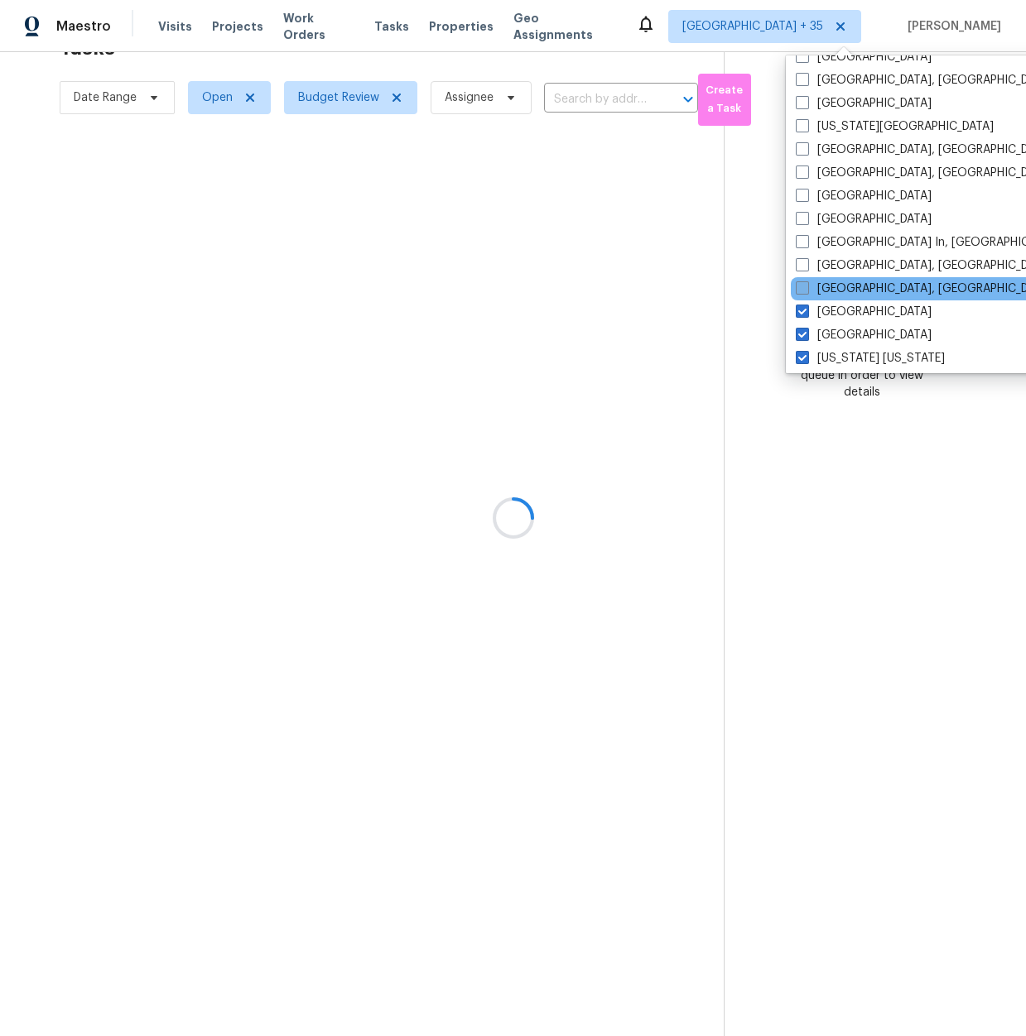
click at [801, 284] on span at bounding box center [802, 287] width 13 height 13
click at [801, 284] on input "Miami, FL" at bounding box center [801, 286] width 11 height 11
checkbox input "true"
click at [801, 272] on label "Memphis, TN" at bounding box center [923, 265] width 257 height 17
click at [801, 268] on input "Memphis, TN" at bounding box center [800, 262] width 11 height 11
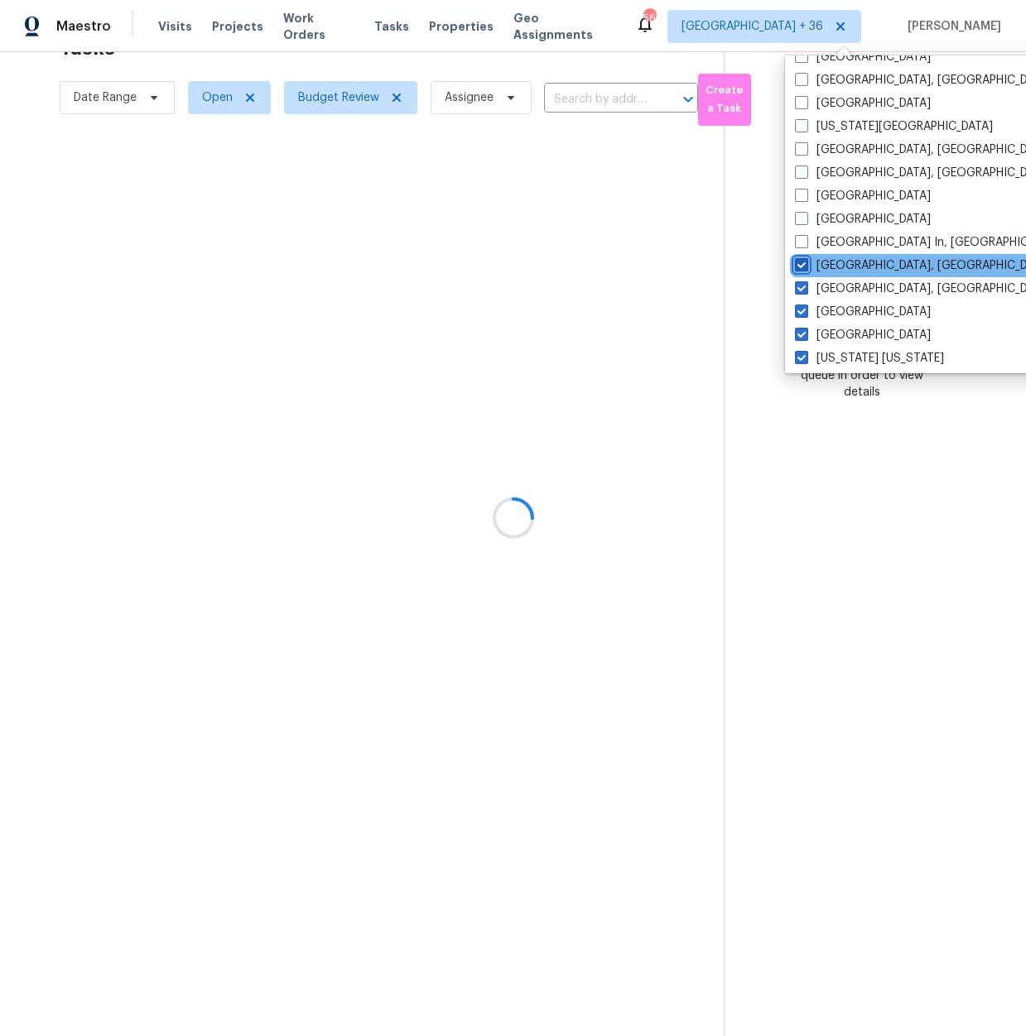
checkbox input "true"
click at [803, 242] on span at bounding box center [802, 241] width 13 height 13
click at [803, 242] on input "Louisville In, KY" at bounding box center [801, 239] width 11 height 11
checkbox input "true"
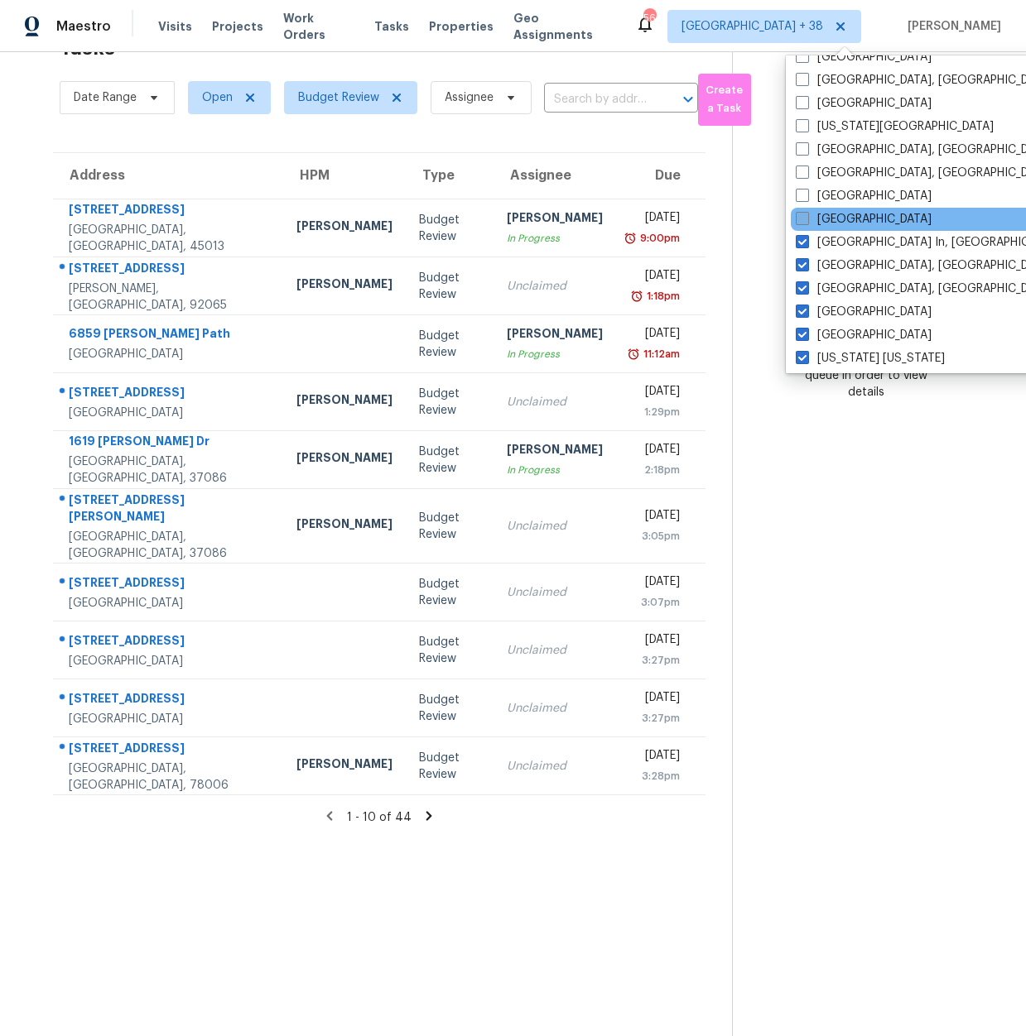
click at [805, 217] on span at bounding box center [802, 218] width 13 height 13
click at [805, 217] on input "Los Angeles" at bounding box center [801, 216] width 11 height 11
checkbox input "true"
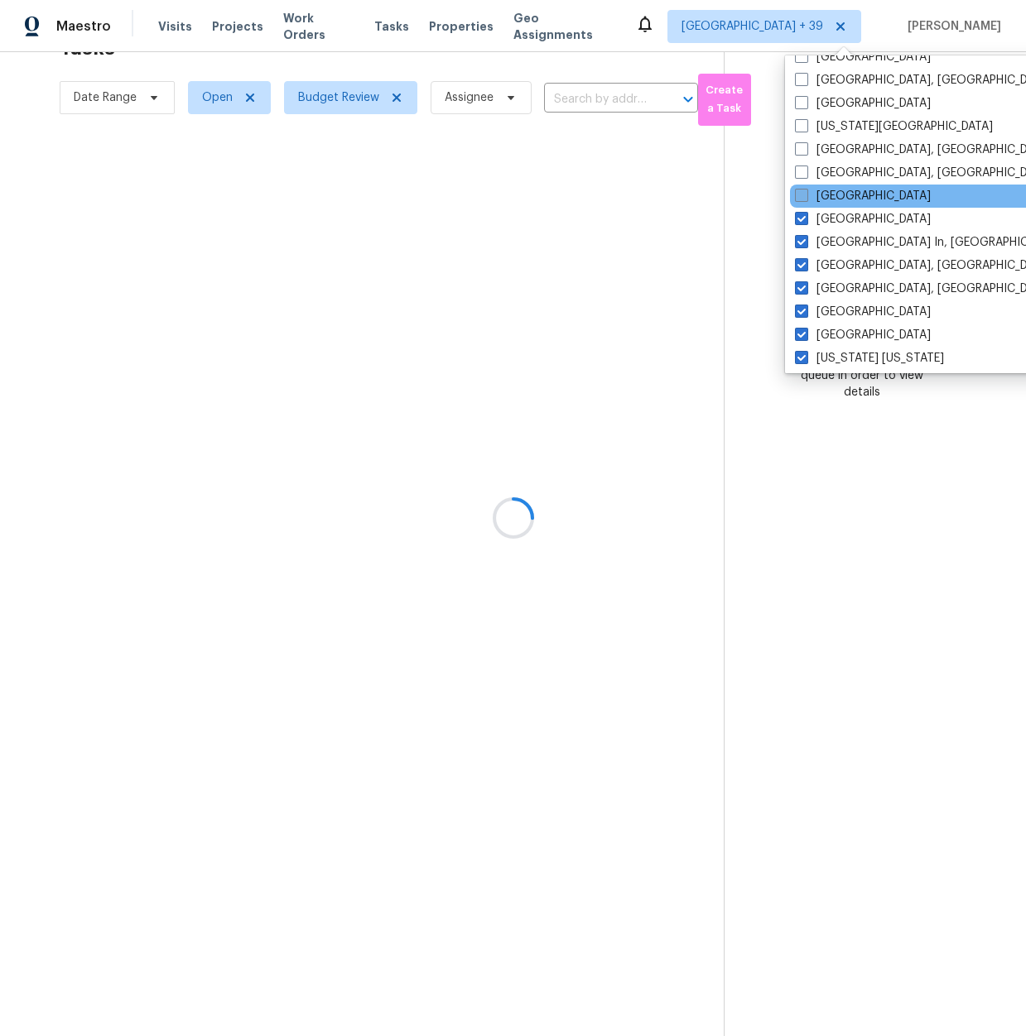
click at [808, 195] on label "Las Vegas" at bounding box center [863, 196] width 136 height 17
click at [805, 195] on input "Las Vegas" at bounding box center [800, 193] width 11 height 11
checkbox input "true"
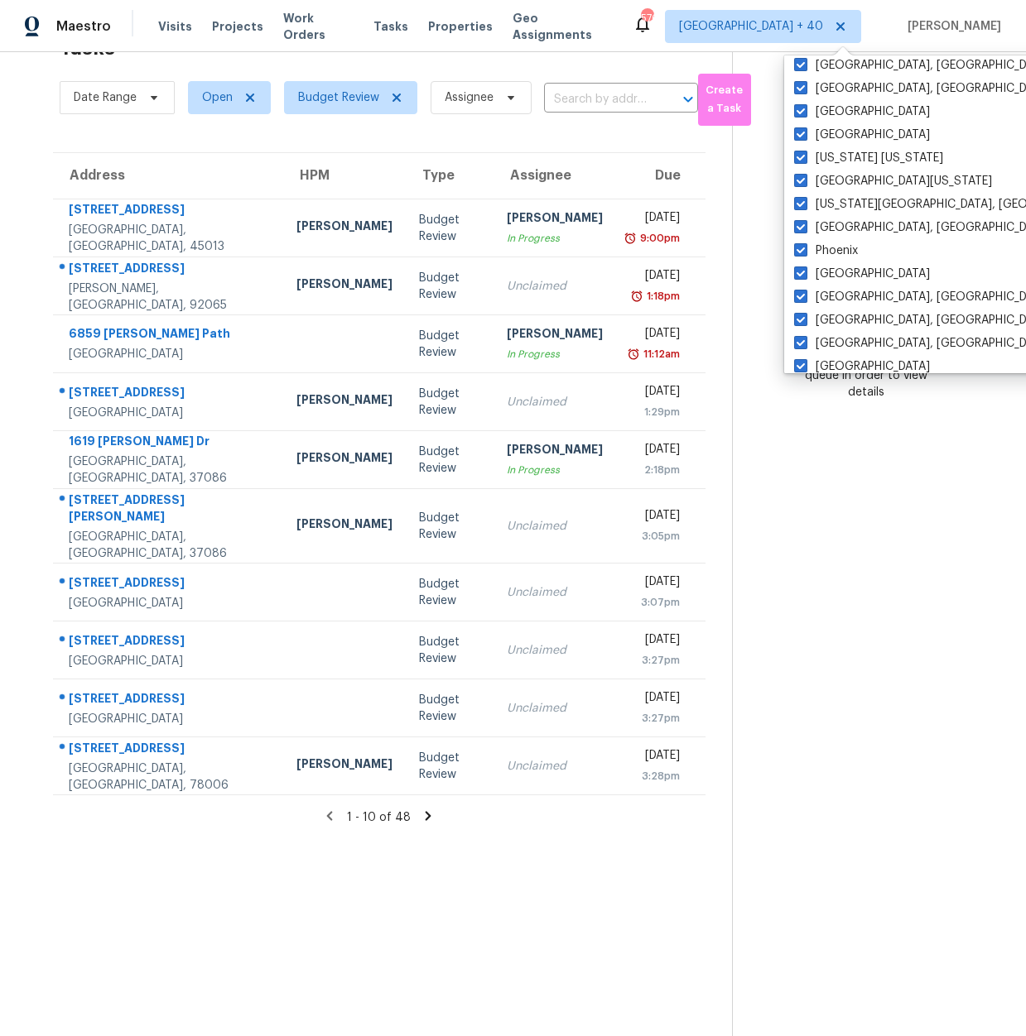
scroll to position [593, 0]
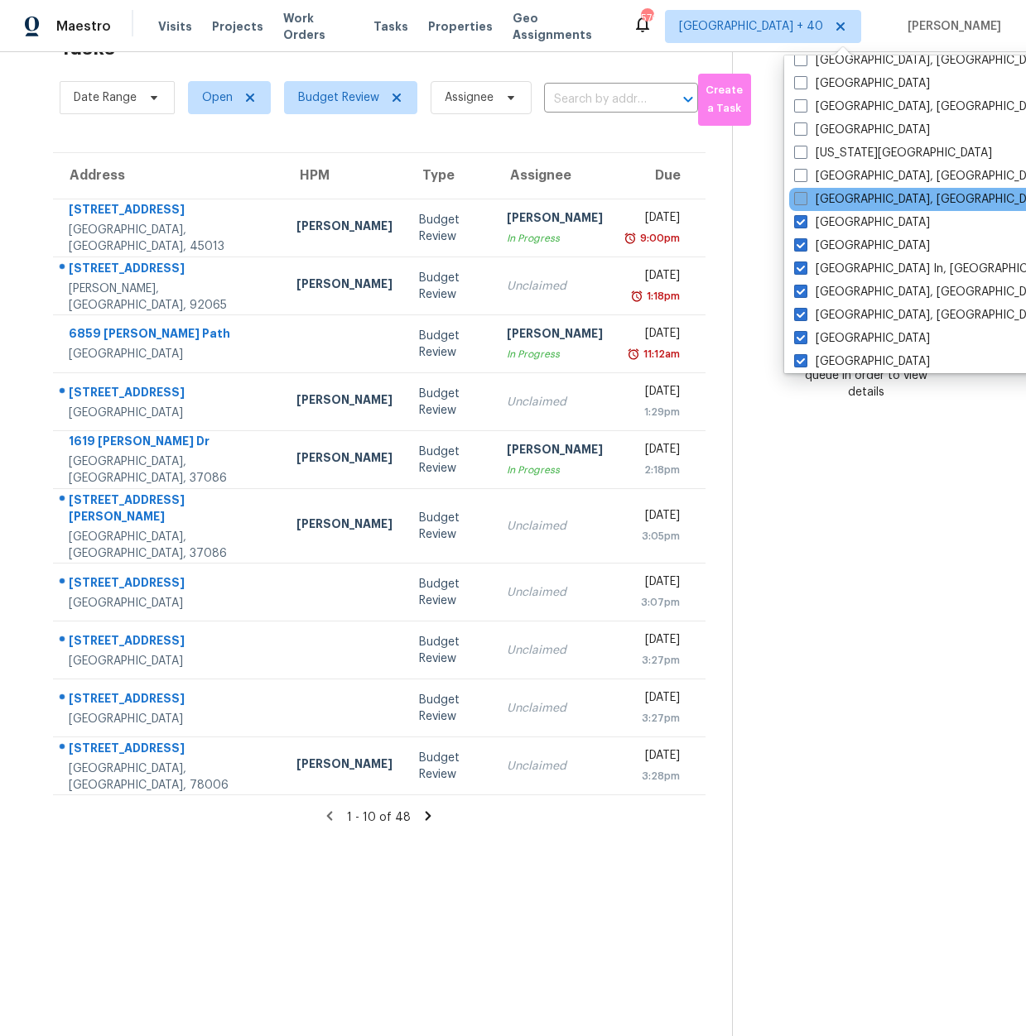
click at [799, 204] on span at bounding box center [800, 198] width 13 height 13
click at [799, 202] on input "Knoxville, TN" at bounding box center [799, 196] width 11 height 11
checkbox input "true"
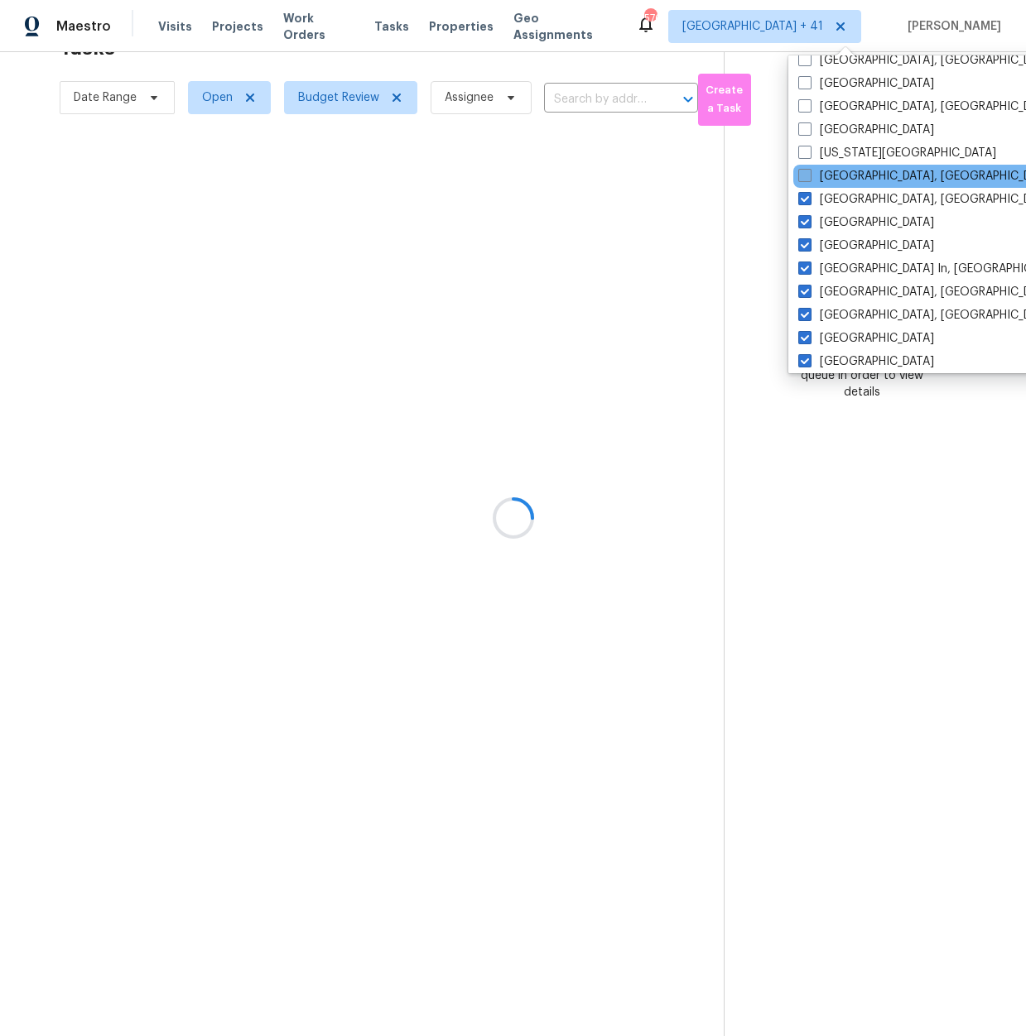
click at [806, 174] on span at bounding box center [804, 175] width 13 height 13
click at [806, 174] on input "Killeen, TX" at bounding box center [803, 173] width 11 height 11
checkbox input "true"
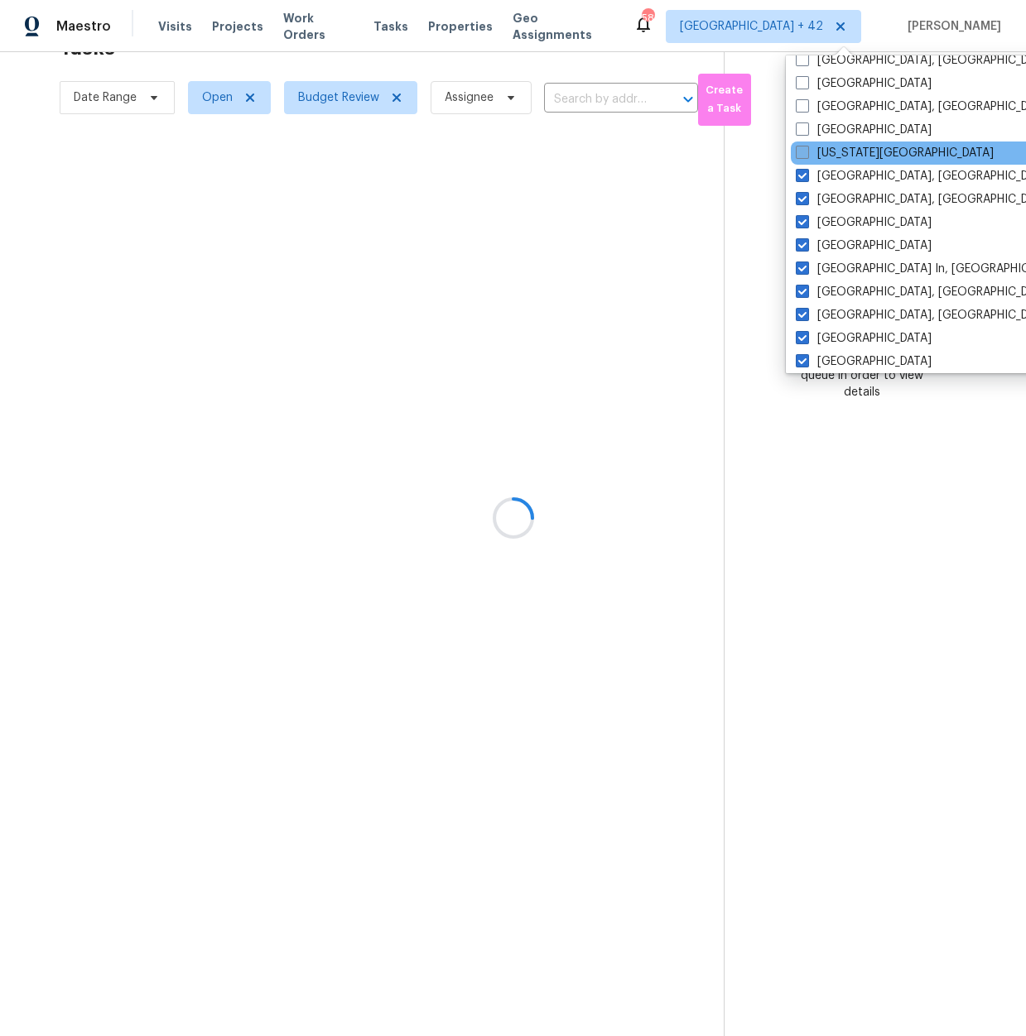
click at [802, 148] on span at bounding box center [802, 152] width 13 height 13
click at [802, 148] on input "Kansas City" at bounding box center [801, 150] width 11 height 11
checkbox input "true"
click at [803, 128] on span at bounding box center [801, 129] width 13 height 13
click at [803, 128] on input "Jacksonville" at bounding box center [800, 127] width 11 height 11
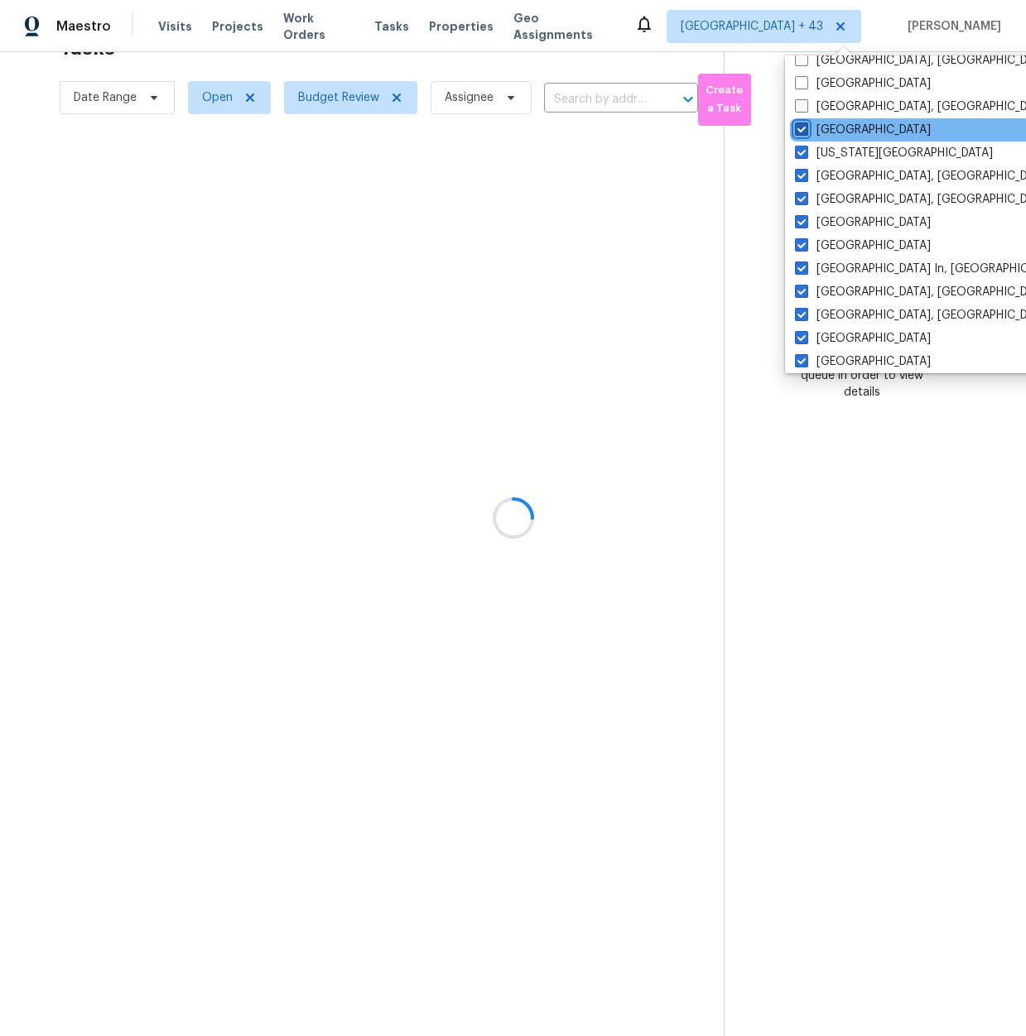
checkbox input "true"
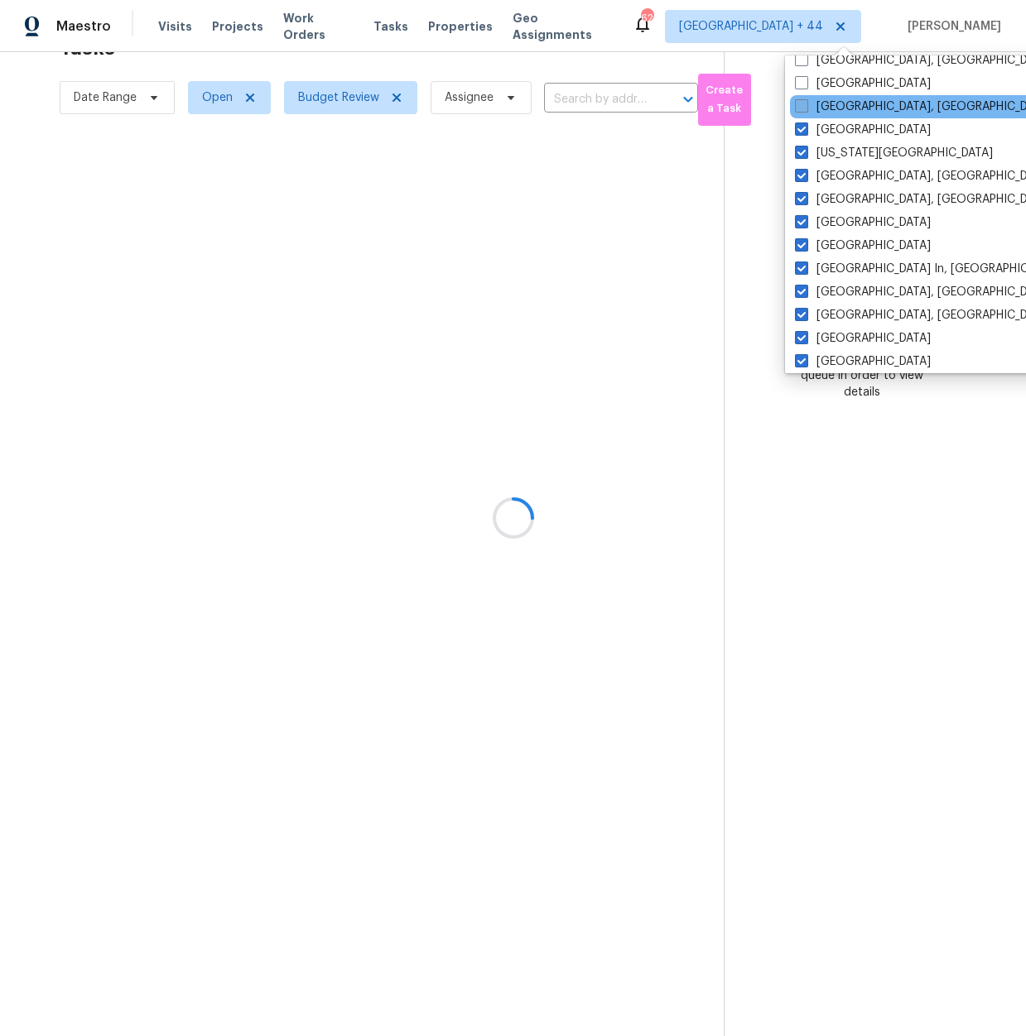
click at [805, 107] on span at bounding box center [801, 105] width 13 height 13
click at [805, 107] on input "Indianapolis, IN" at bounding box center [800, 104] width 11 height 11
checkbox input "true"
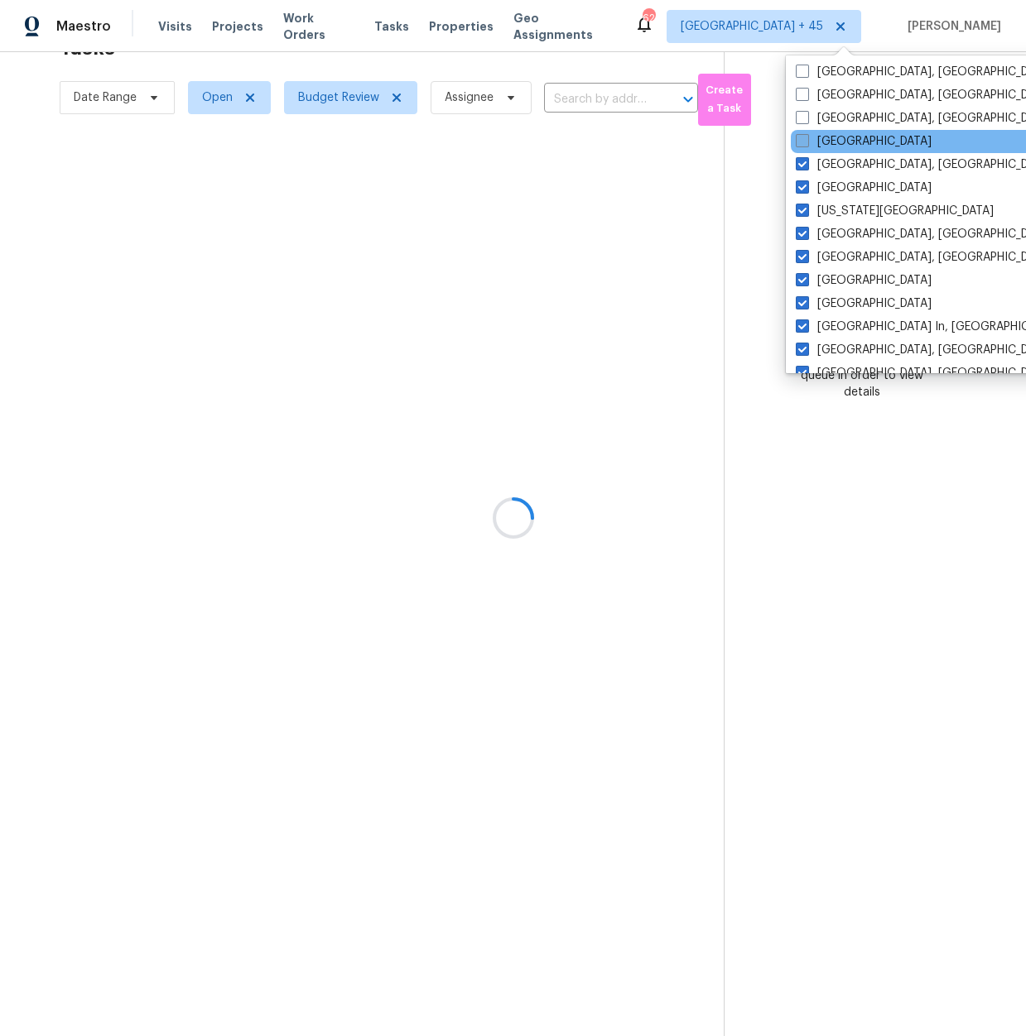
click at [805, 137] on span at bounding box center [802, 140] width 13 height 13
click at [805, 137] on input "Houston" at bounding box center [801, 138] width 11 height 11
checkbox input "true"
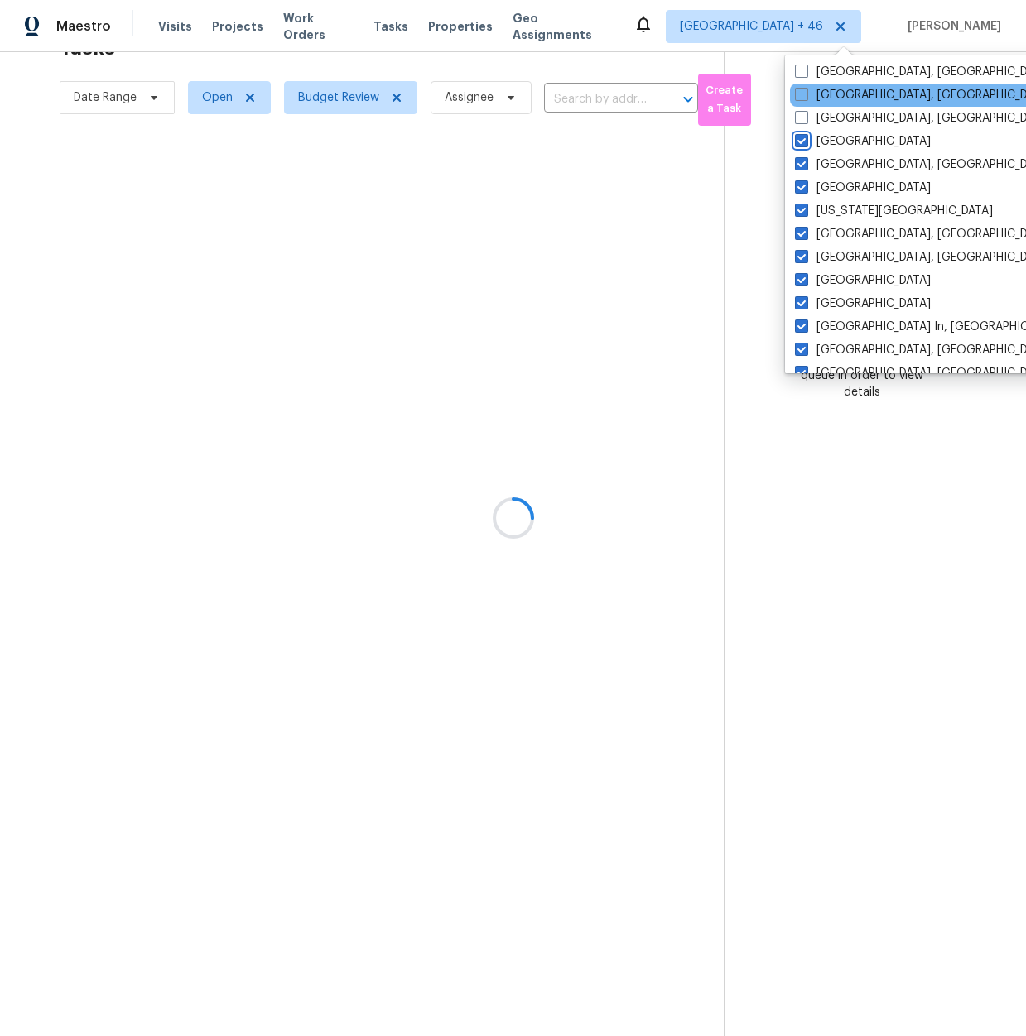
scroll to position [445, 0]
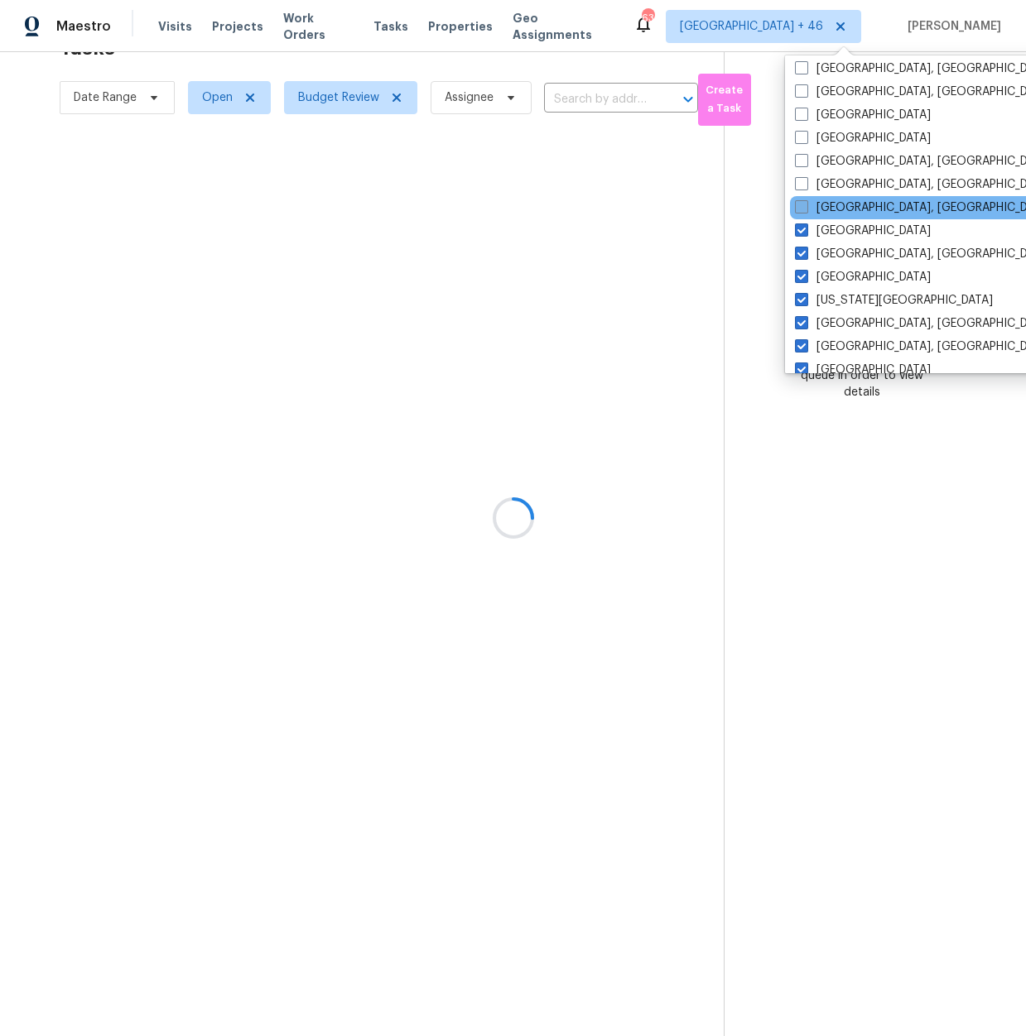
click at [799, 203] on span at bounding box center [801, 206] width 13 height 13
click at [799, 203] on input "Greenville, SC" at bounding box center [800, 204] width 11 height 11
checkbox input "true"
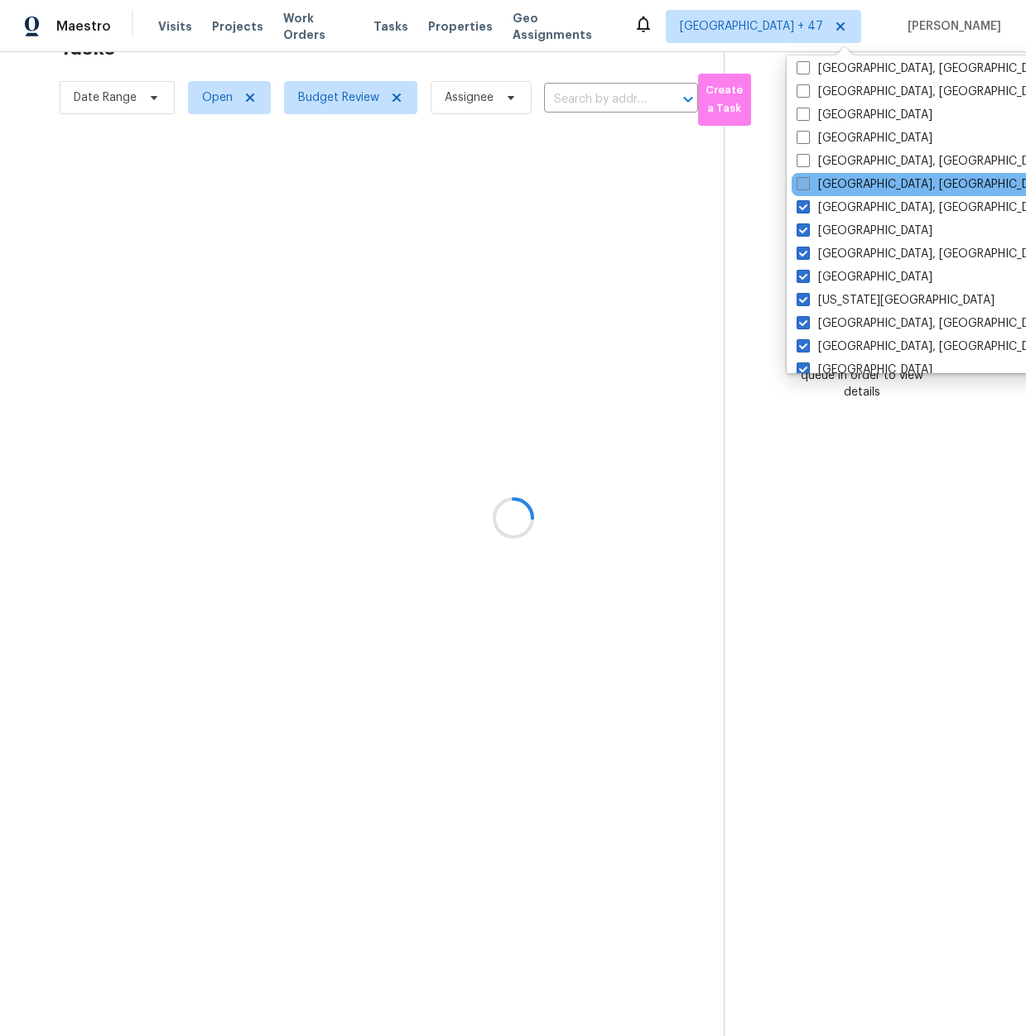
click at [802, 182] on span at bounding box center [802, 183] width 13 height 13
click at [802, 182] on input "Greensboro, NC" at bounding box center [801, 181] width 11 height 11
checkbox input "true"
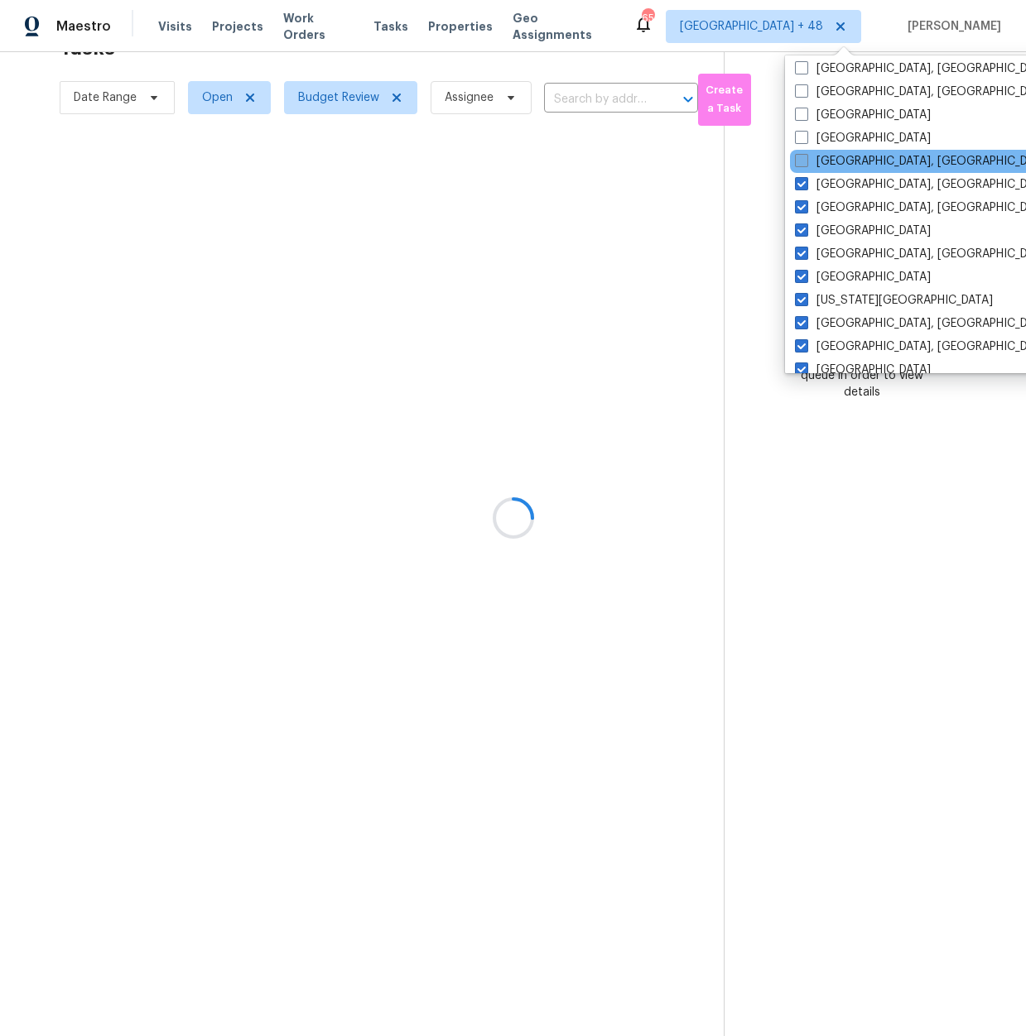
click at [796, 156] on span at bounding box center [801, 160] width 13 height 13
click at [796, 156] on input "Detroit, MI" at bounding box center [800, 158] width 11 height 11
checkbox input "true"
click at [800, 137] on span at bounding box center [801, 137] width 13 height 13
click at [800, 137] on input "Denver" at bounding box center [800, 135] width 11 height 11
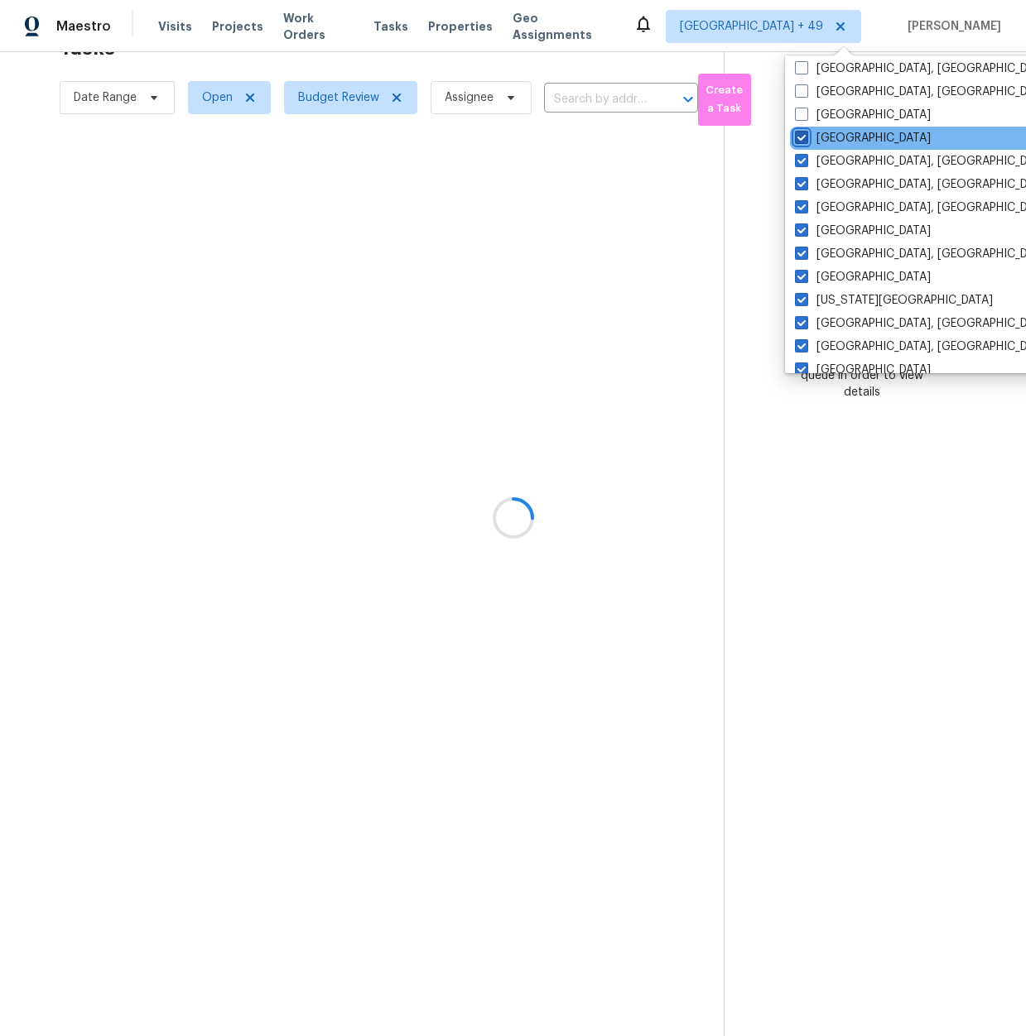
checkbox input "true"
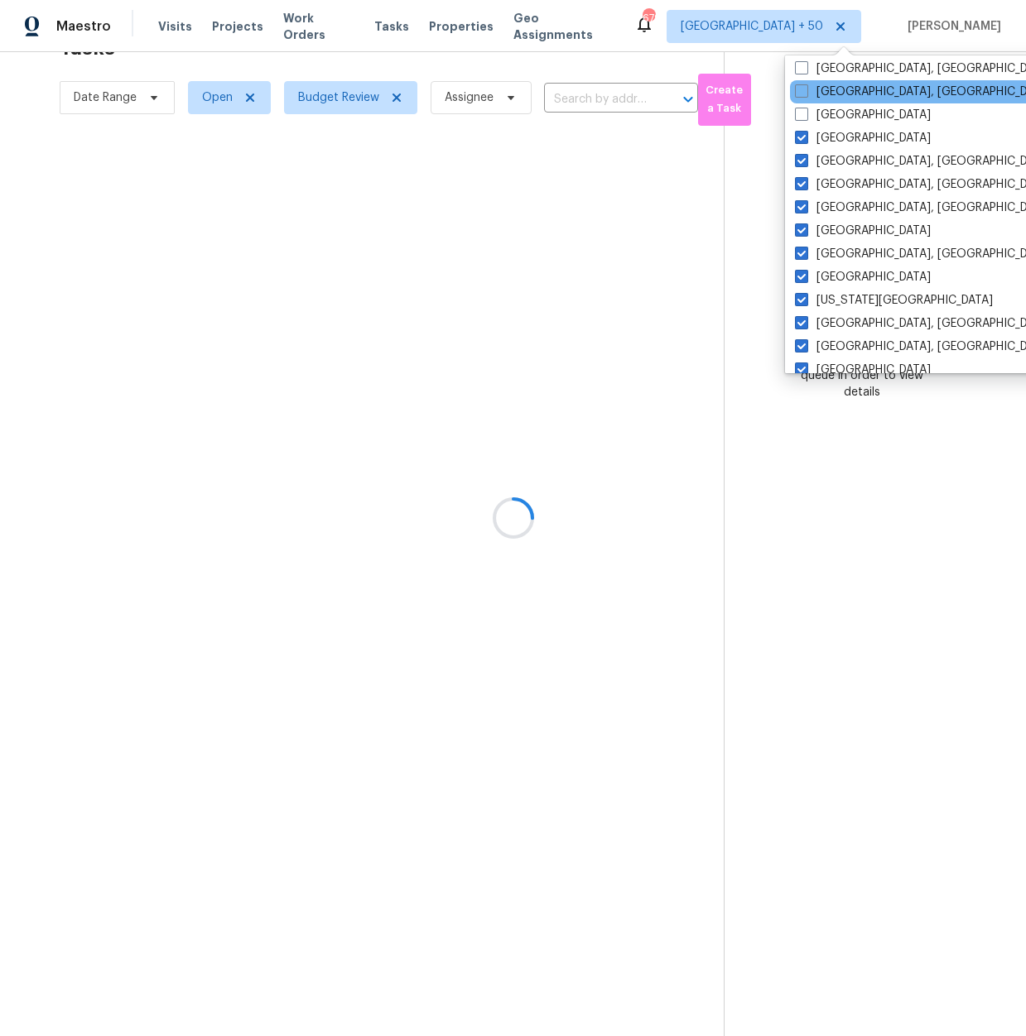
drag, startPoint x: 801, startPoint y: 115, endPoint x: 801, endPoint y: 103, distance: 12.4
click at [801, 113] on span at bounding box center [801, 114] width 13 height 13
click at [801, 113] on input "Dallas" at bounding box center [800, 112] width 11 height 11
checkbox input "true"
click at [801, 87] on span at bounding box center [804, 90] width 13 height 13
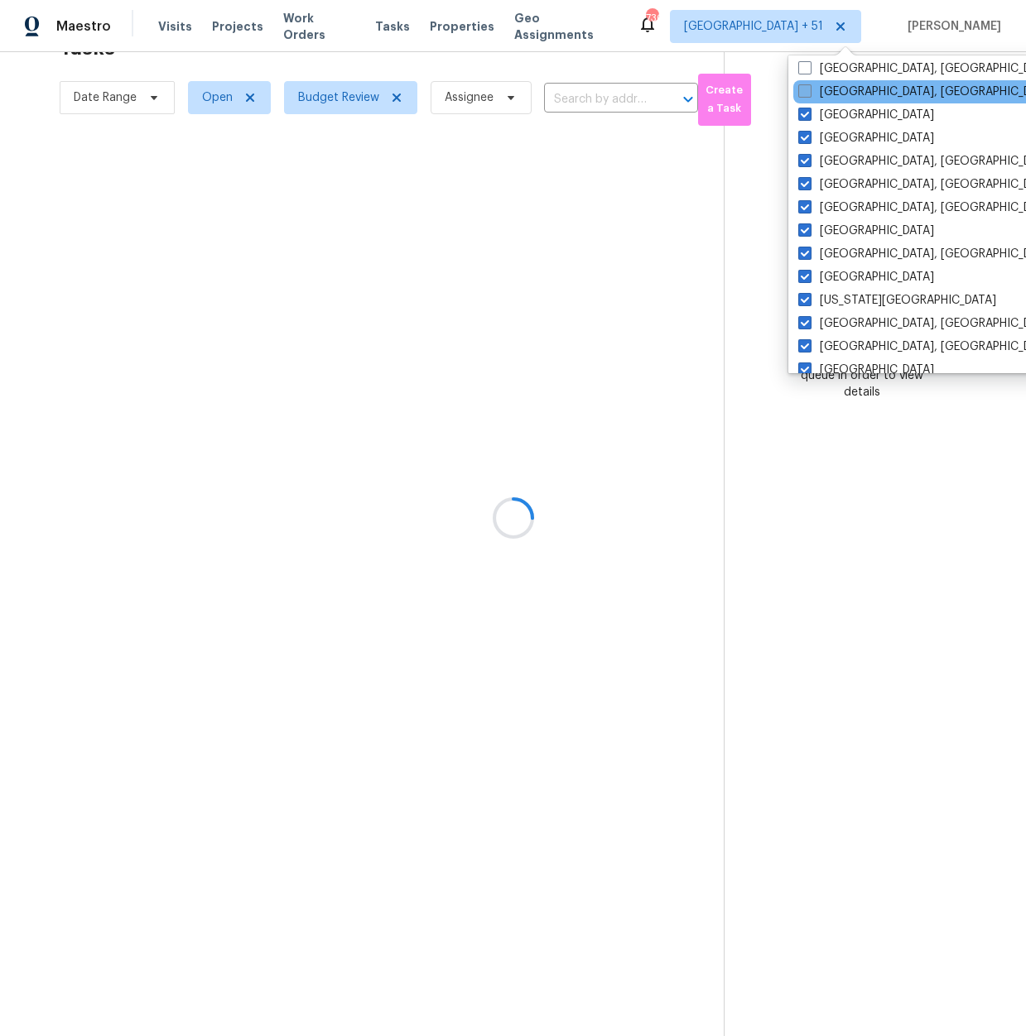
click at [801, 87] on input "Corpus Christi, TX" at bounding box center [803, 89] width 11 height 11
checkbox input "true"
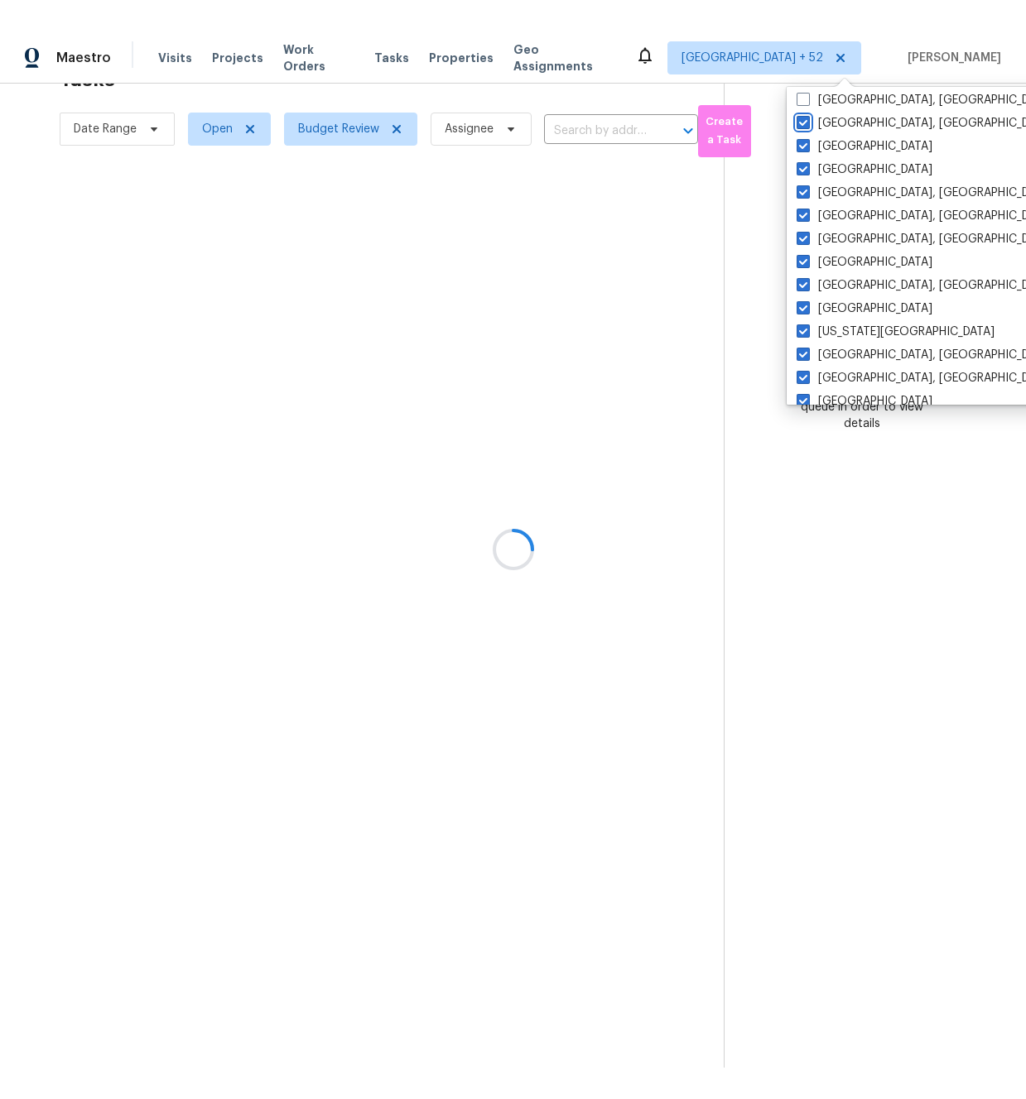
scroll to position [272, 0]
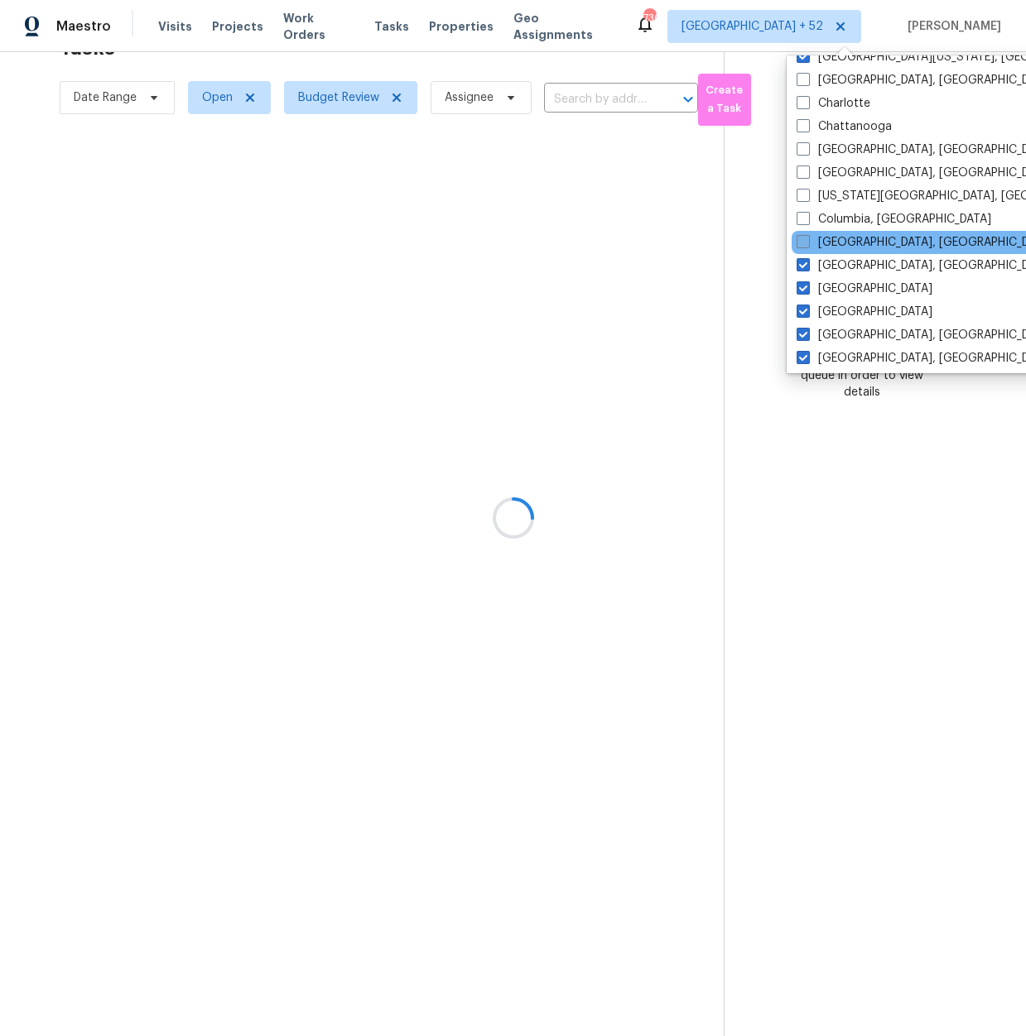
click at [802, 248] on span at bounding box center [802, 241] width 13 height 13
click at [802, 245] on input "Columbus, OH" at bounding box center [801, 239] width 11 height 11
checkbox input "true"
click at [800, 221] on span at bounding box center [802, 218] width 13 height 13
click at [800, 221] on input "Columbia, SC" at bounding box center [801, 216] width 11 height 11
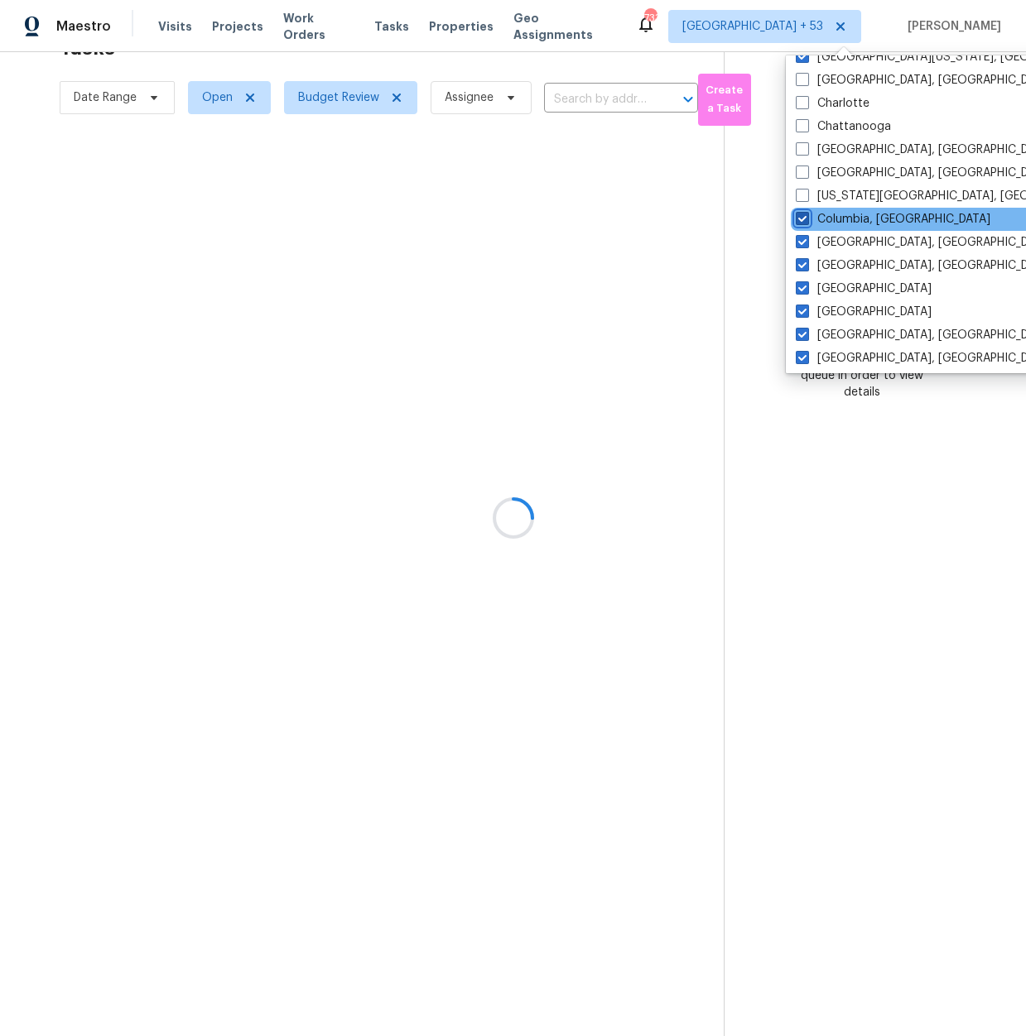
checkbox input "true"
click at [800, 194] on span at bounding box center [802, 195] width 13 height 13
click at [800, 194] on input "Colorado Springs, CO" at bounding box center [801, 193] width 11 height 11
checkbox input "true"
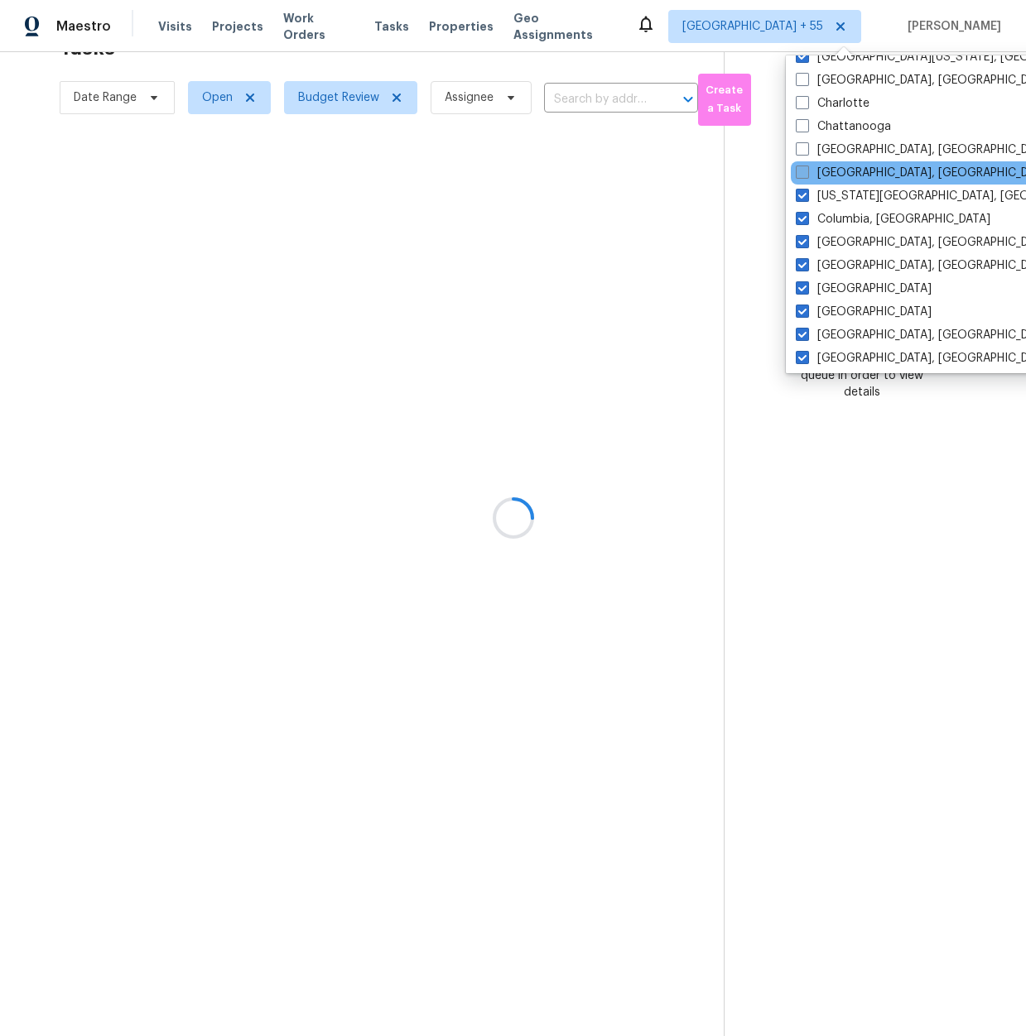
click at [800, 173] on span at bounding box center [802, 172] width 13 height 13
click at [800, 173] on input "Cleveland, OH" at bounding box center [801, 170] width 11 height 11
checkbox input "true"
click at [801, 147] on span at bounding box center [802, 148] width 13 height 13
click at [801, 147] on input "Chicago, IL" at bounding box center [801, 147] width 11 height 11
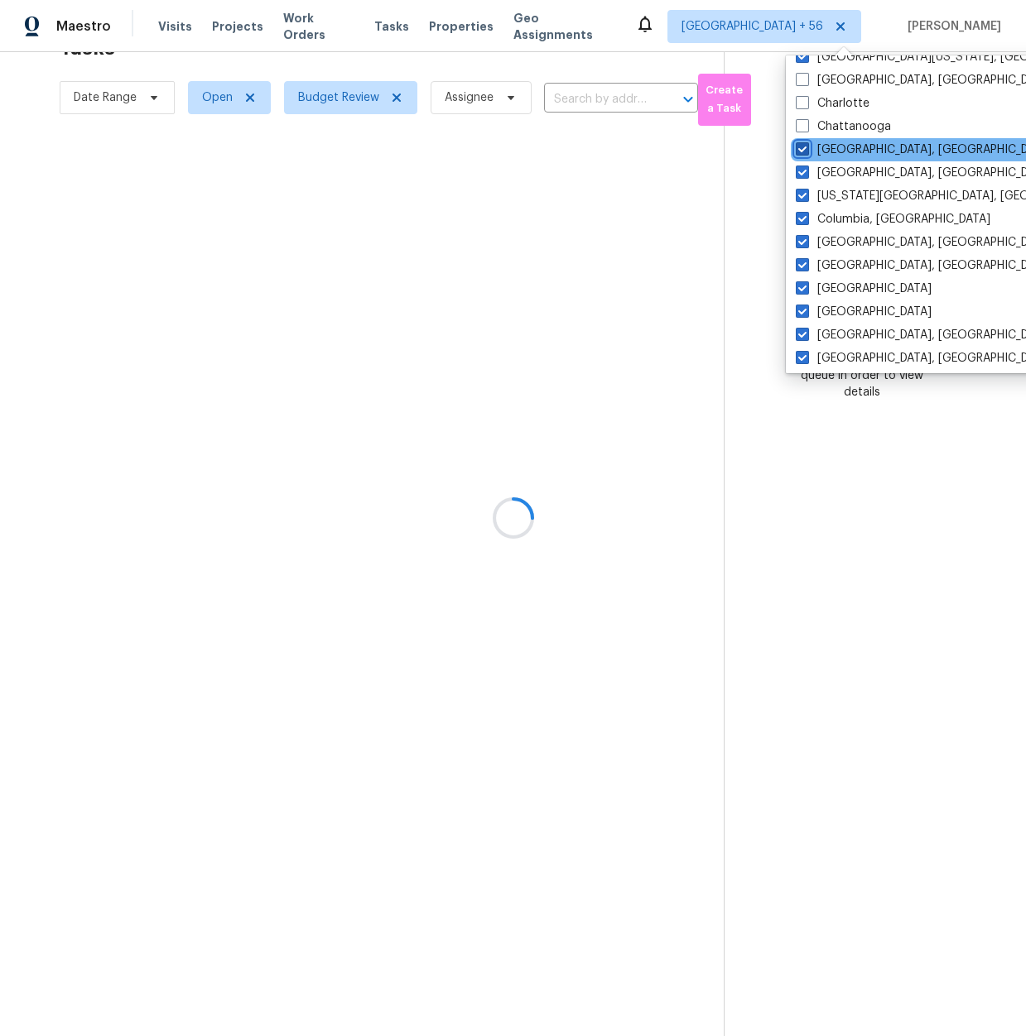
checkbox input "true"
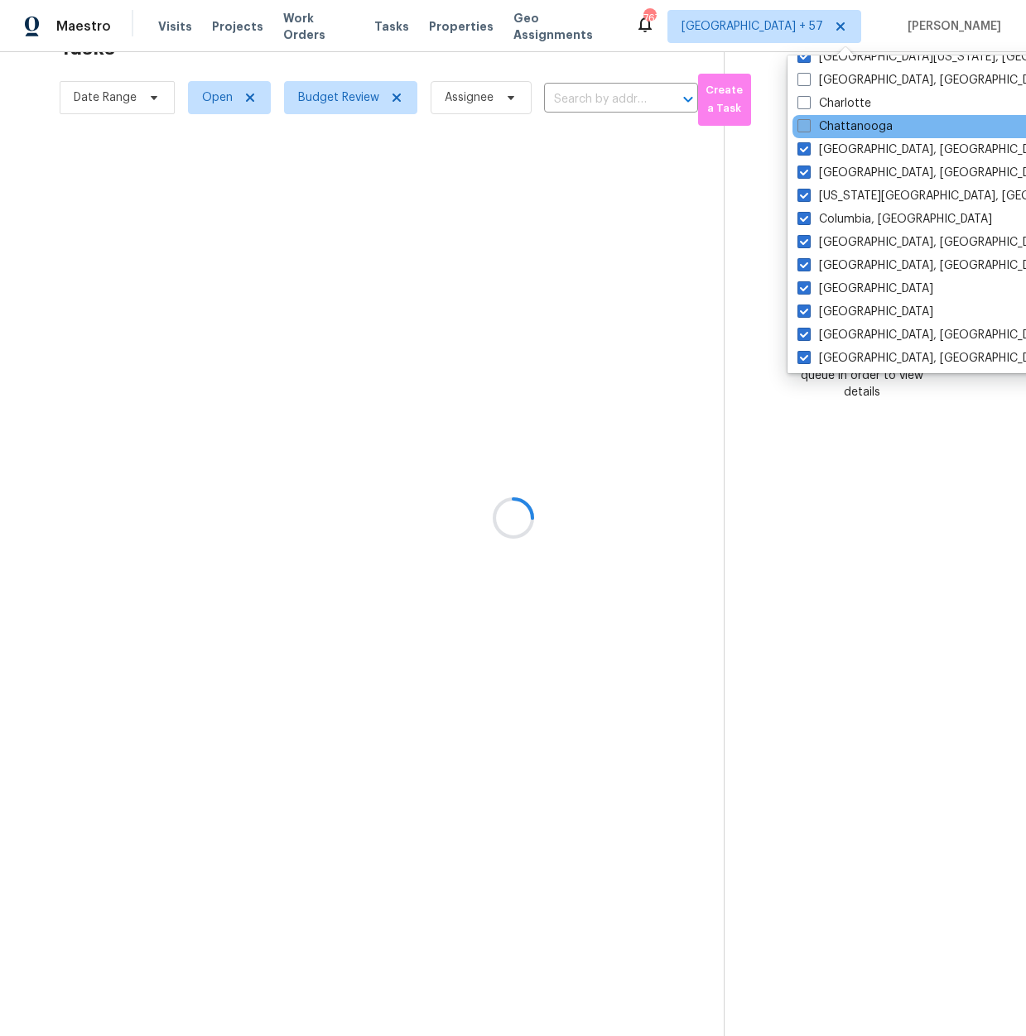
click at [800, 127] on span at bounding box center [803, 125] width 13 height 13
click at [800, 127] on input "Chattanooga" at bounding box center [802, 123] width 11 height 11
checkbox input "true"
click at [803, 106] on span at bounding box center [802, 102] width 13 height 13
click at [803, 106] on input "Charlotte" at bounding box center [801, 100] width 11 height 11
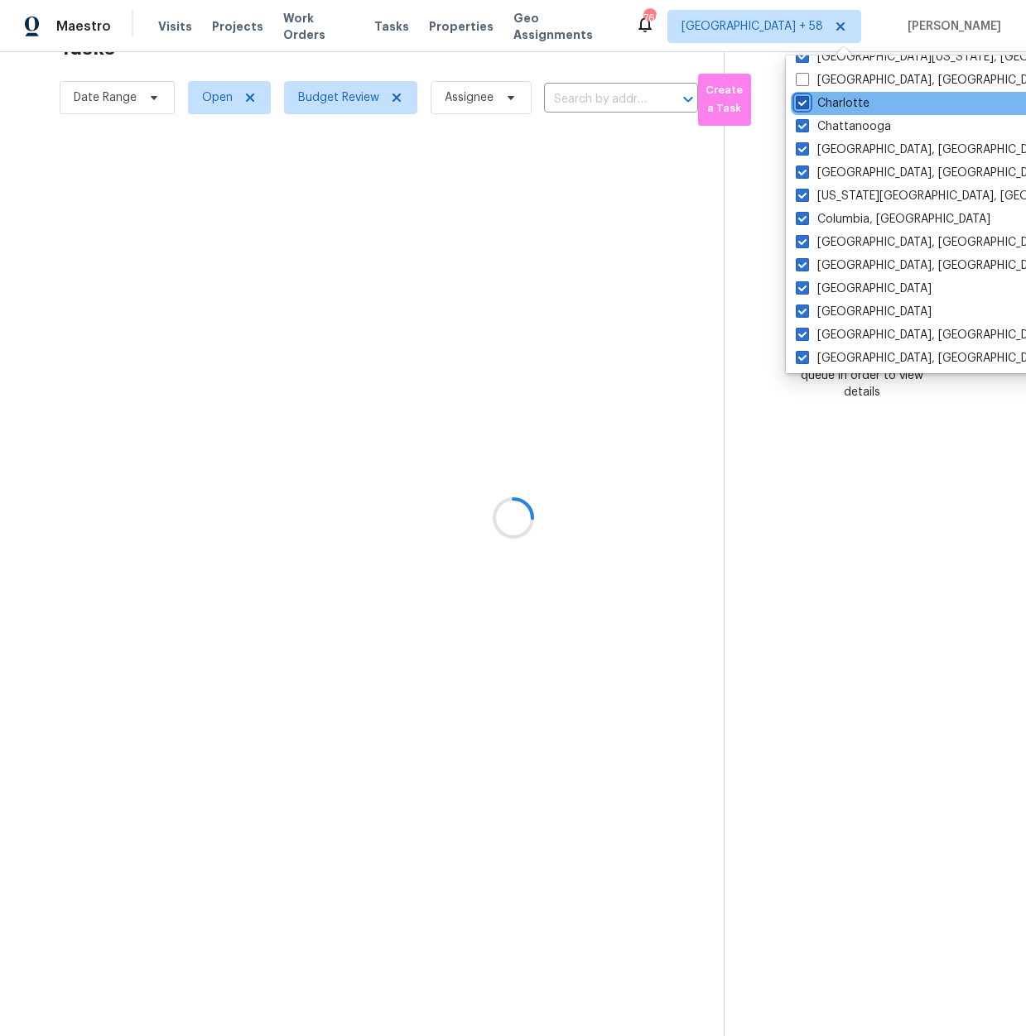
checkbox input "true"
click at [797, 85] on span at bounding box center [802, 79] width 13 height 13
click at [797, 83] on input "Charleston, SC" at bounding box center [801, 77] width 11 height 11
checkbox input "true"
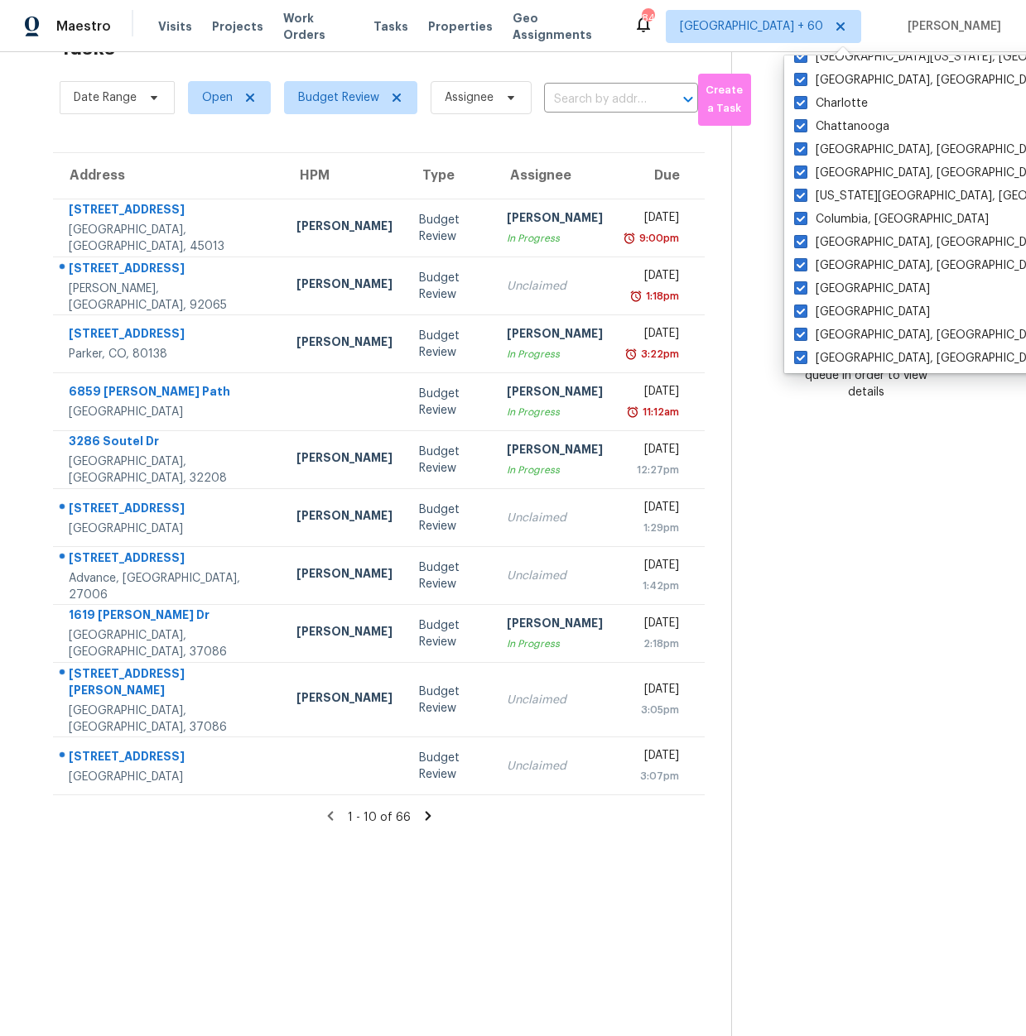
click at [479, 675] on section "Tasks 66 Results Date Range Open Budget Review Assignee ​ Create a Task Address…" at bounding box center [378, 531] width 704 height 1010
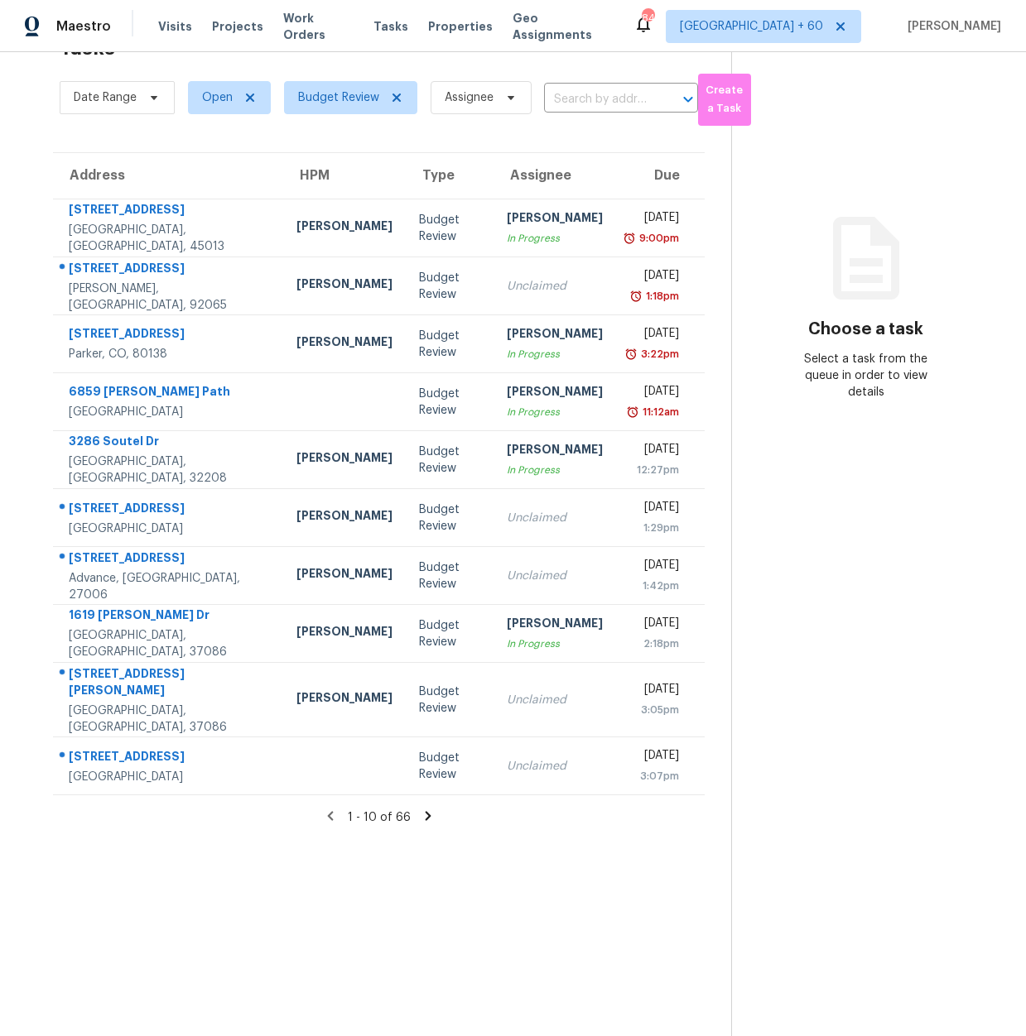
click at [659, 160] on th "Due" at bounding box center [660, 176] width 89 height 46
drag, startPoint x: 171, startPoint y: 105, endPoint x: 142, endPoint y: 98, distance: 29.9
click at [171, 105] on span "Date Range" at bounding box center [117, 97] width 115 height 33
click at [286, 156] on input "text" at bounding box center [315, 153] width 163 height 33
select select "7"
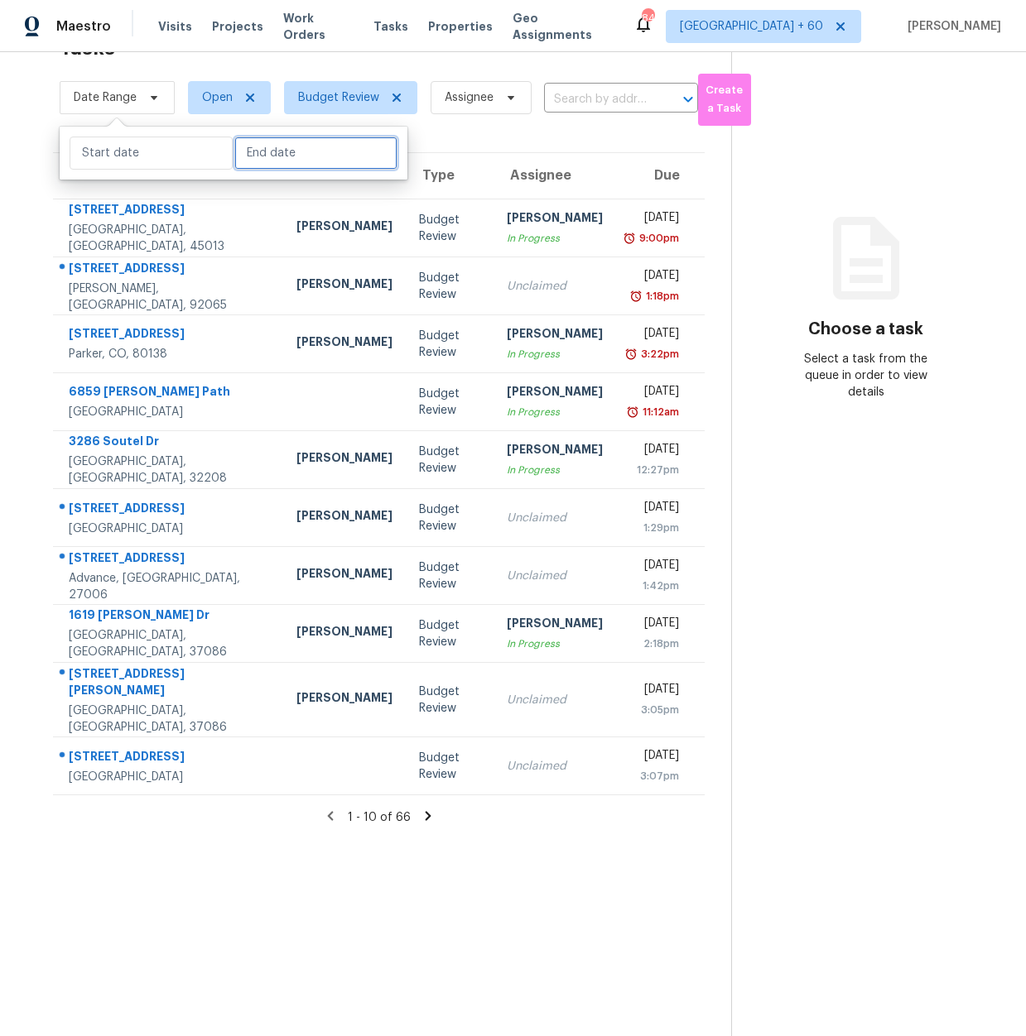
select select "2025"
select select "8"
select select "2025"
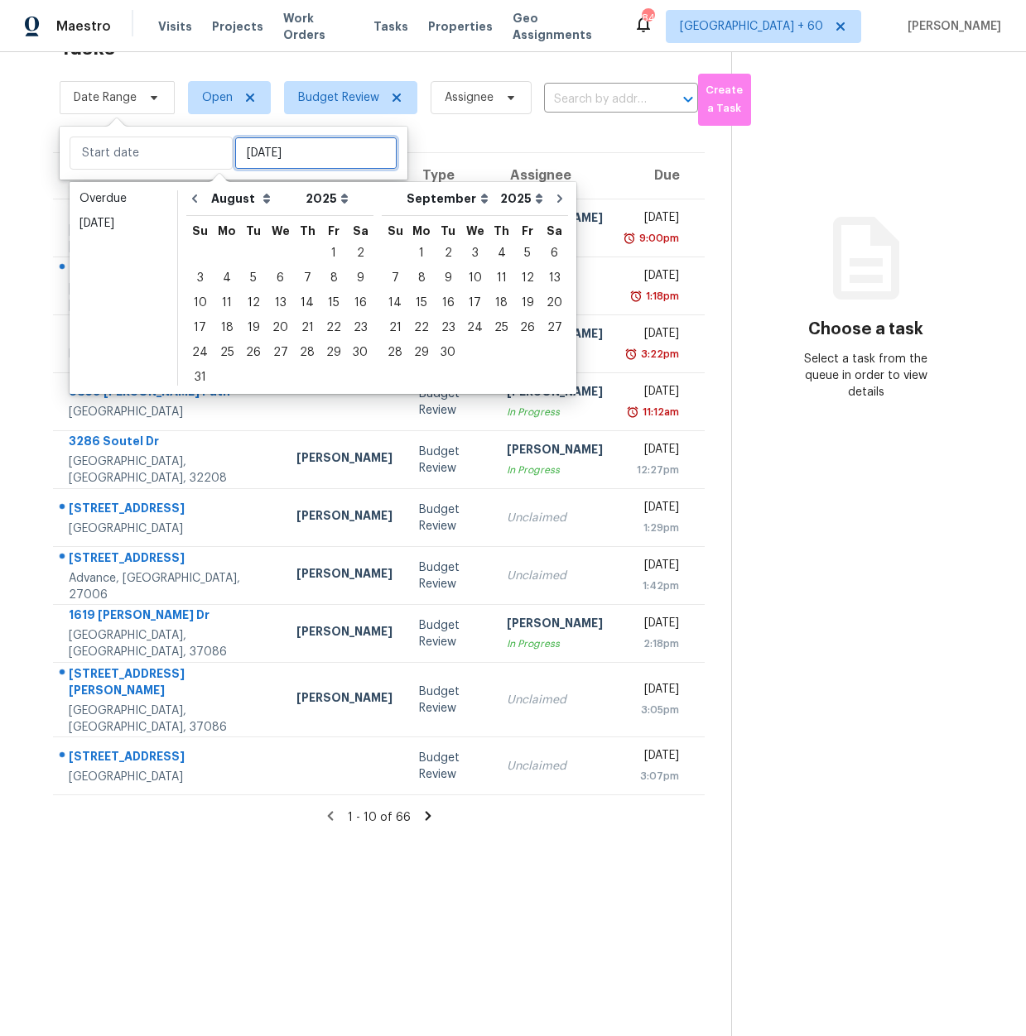
type input "Thu, Aug 07"
click at [203, 203] on button "Go to previous month" at bounding box center [194, 198] width 25 height 33
select select "6"
select select "7"
click at [203, 203] on button "Go to previous month" at bounding box center [194, 198] width 25 height 33
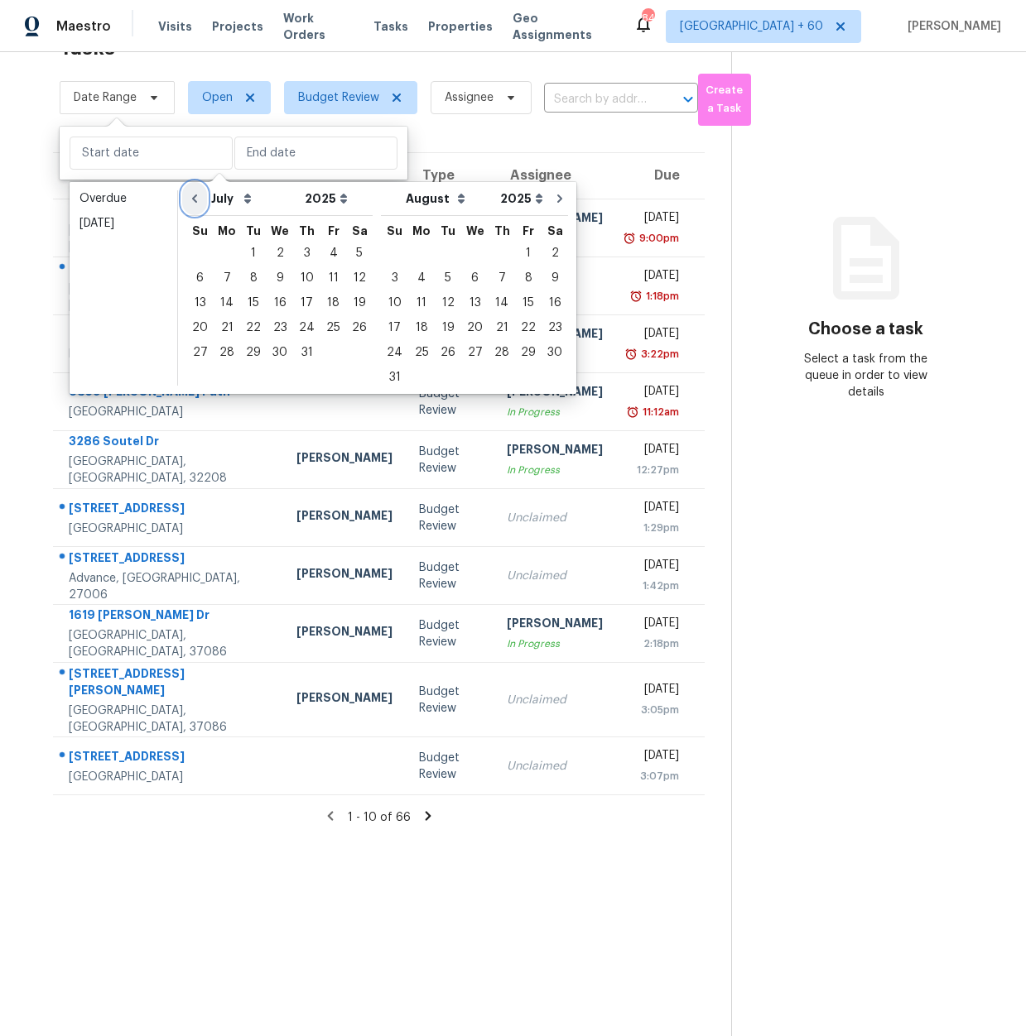
select select "5"
select select "6"
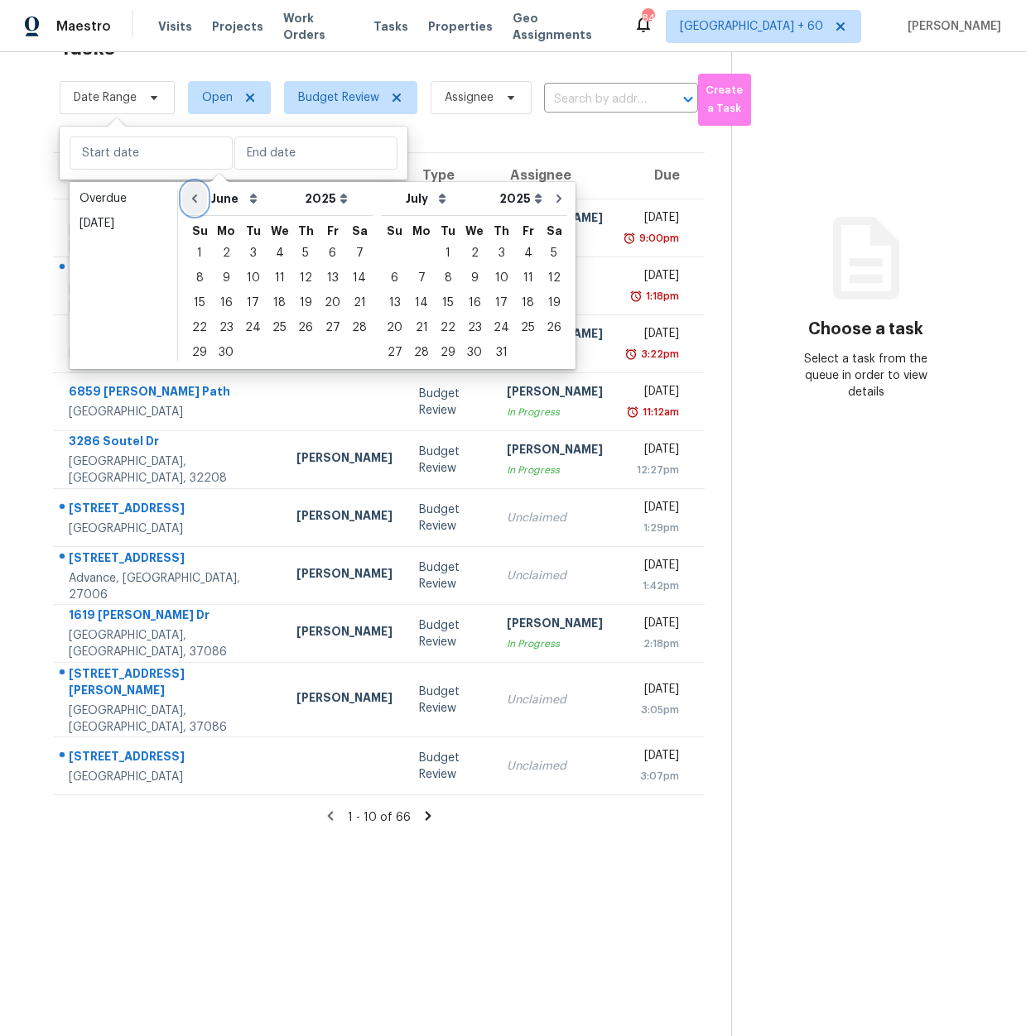
click at [203, 203] on button "Go to previous month" at bounding box center [194, 198] width 25 height 33
select select "4"
select select "5"
click at [203, 203] on button "Go to previous month" at bounding box center [194, 198] width 25 height 33
select select "3"
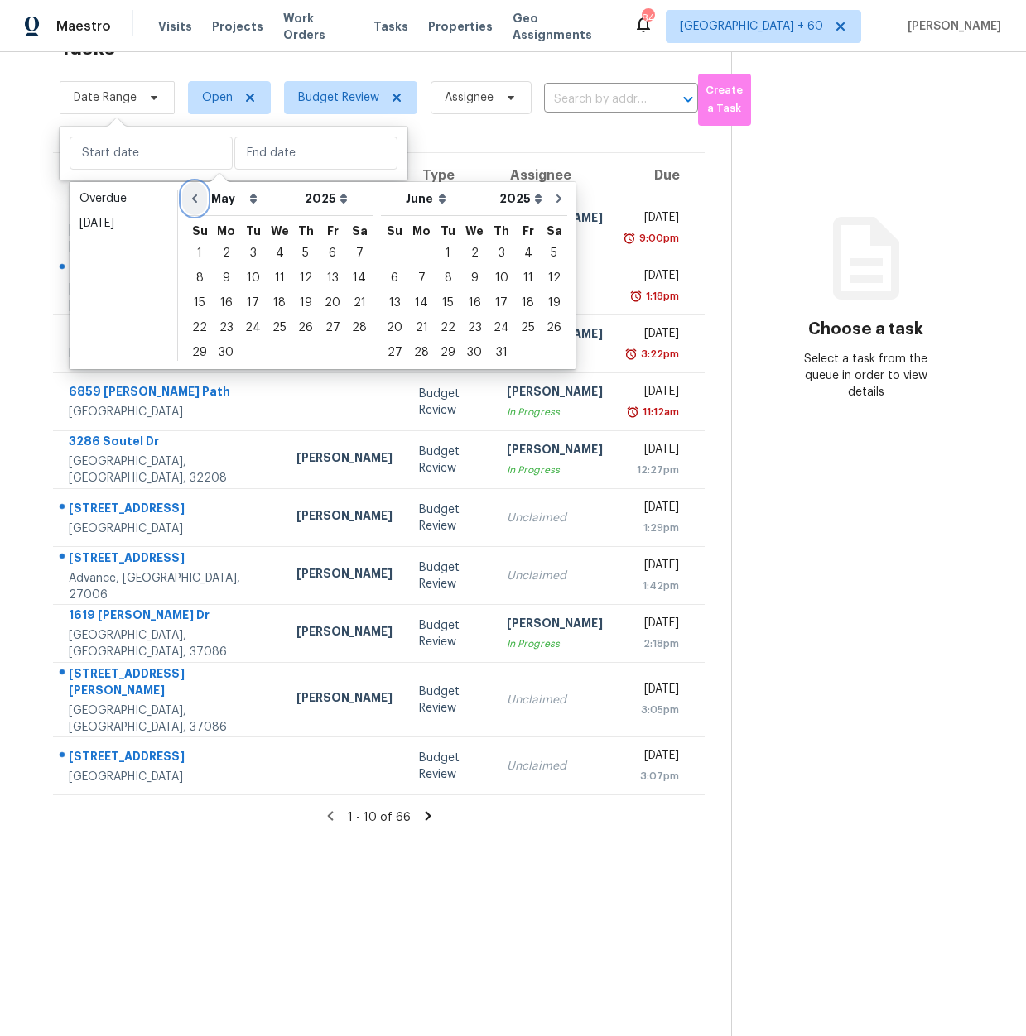
select select "4"
click at [203, 203] on button "Go to previous month" at bounding box center [194, 198] width 25 height 33
select select "2"
select select "3"
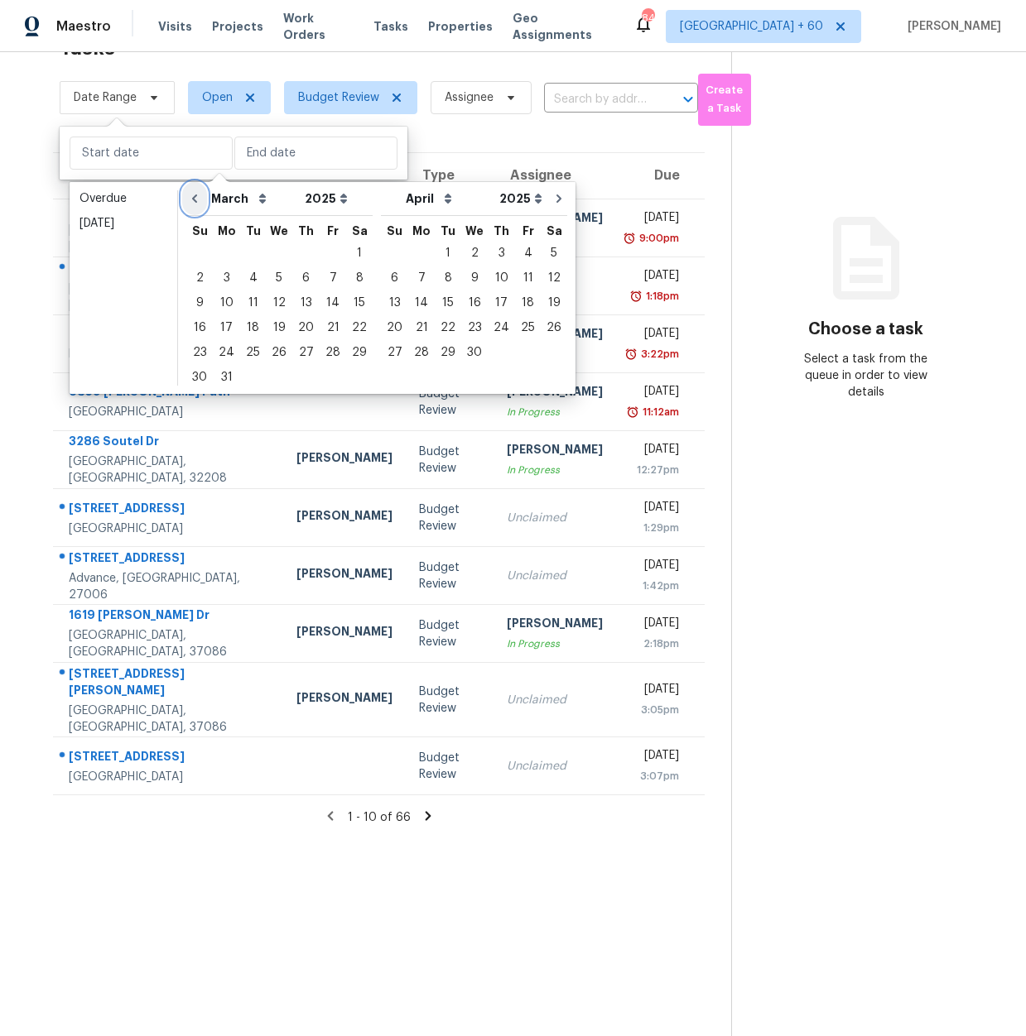
click at [203, 203] on button "Go to previous month" at bounding box center [194, 198] width 25 height 33
select select "1"
select select "2"
click at [203, 202] on button "Go to previous month" at bounding box center [194, 198] width 25 height 33
select select "0"
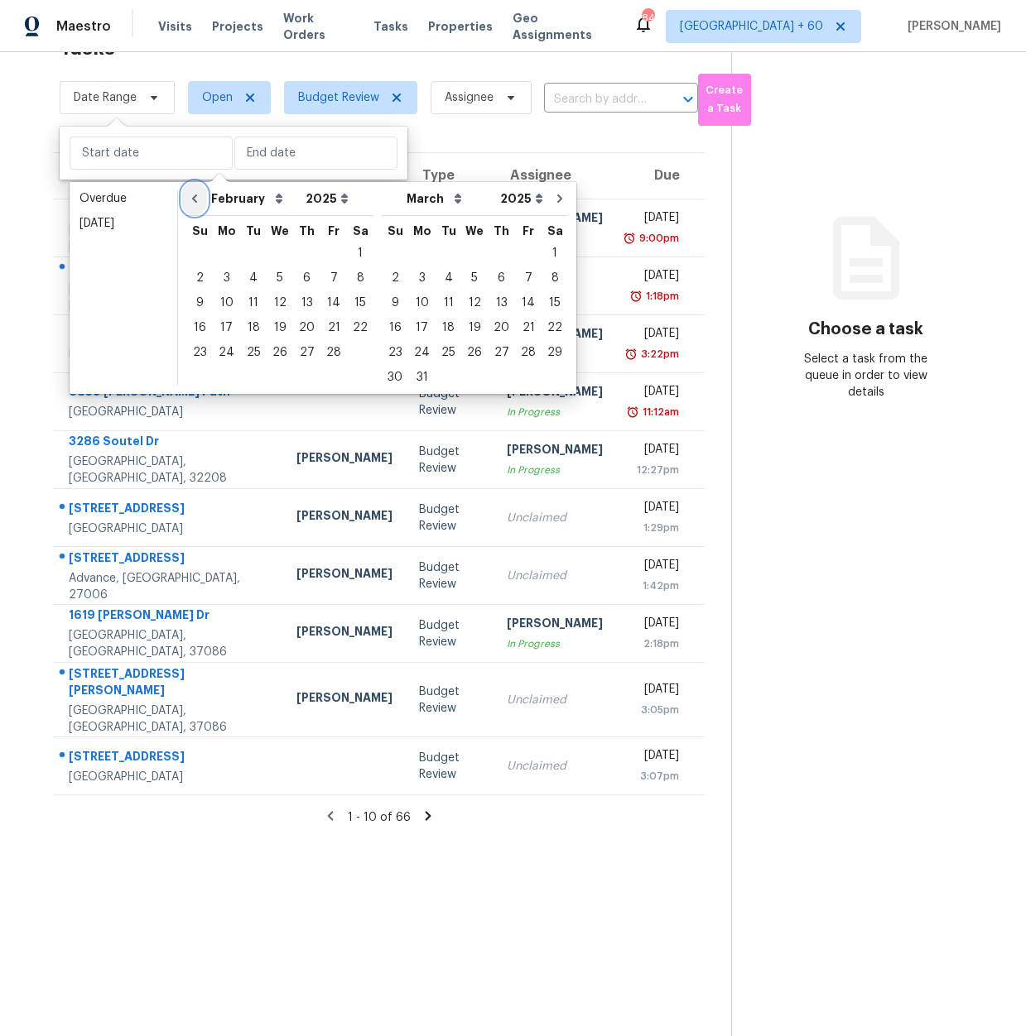
select select "1"
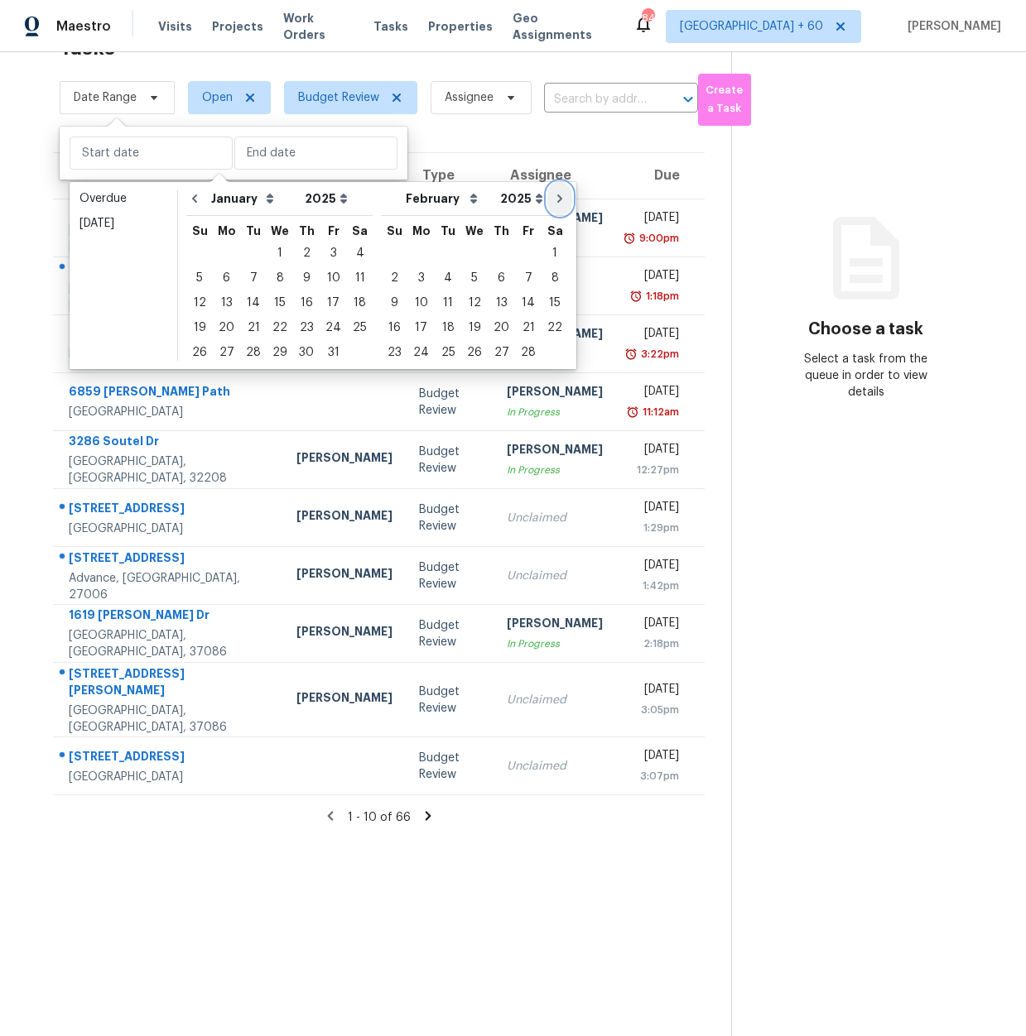
click at [553, 197] on icon "Go to next month" at bounding box center [559, 198] width 13 height 13
select select "1"
select select "2"
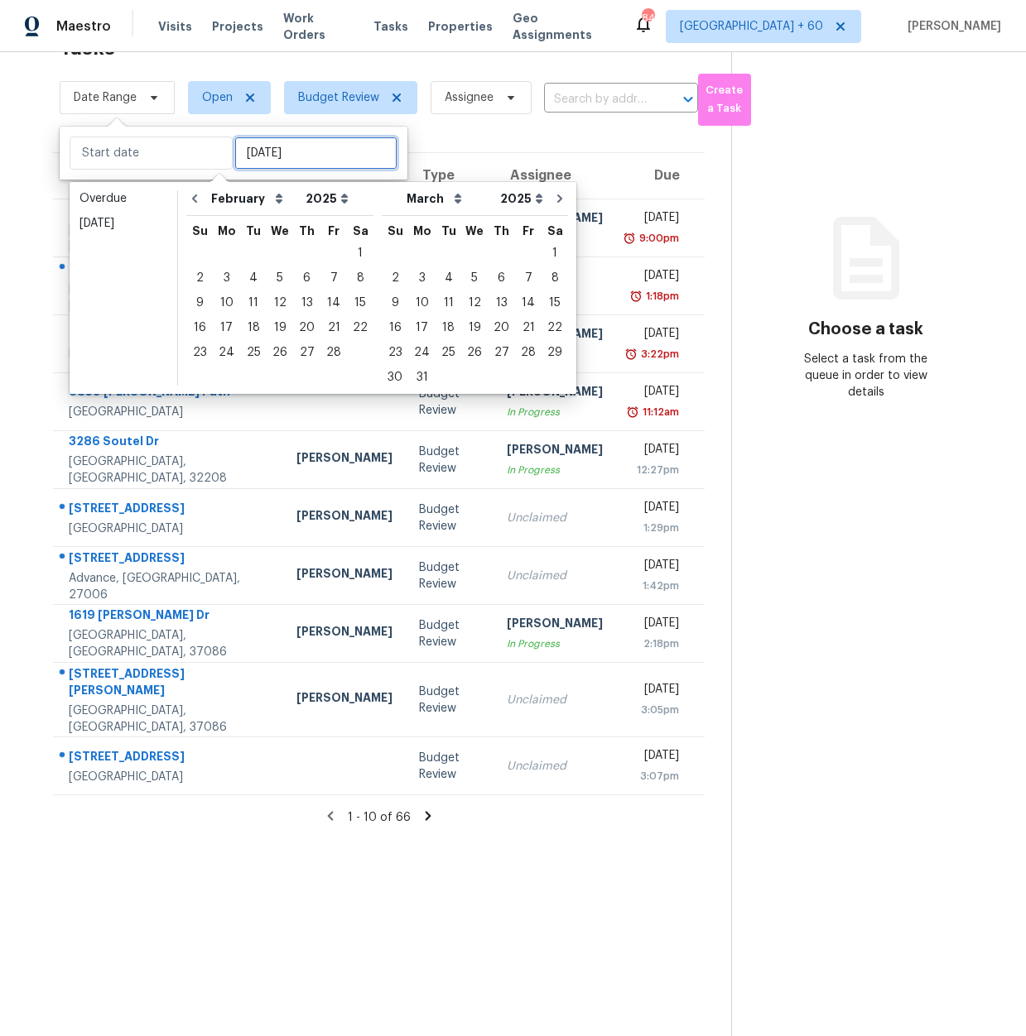
type input "Thu, Mar 06"
click at [541, 253] on div "1" at bounding box center [554, 253] width 26 height 23
type input "Sat, Mar 01"
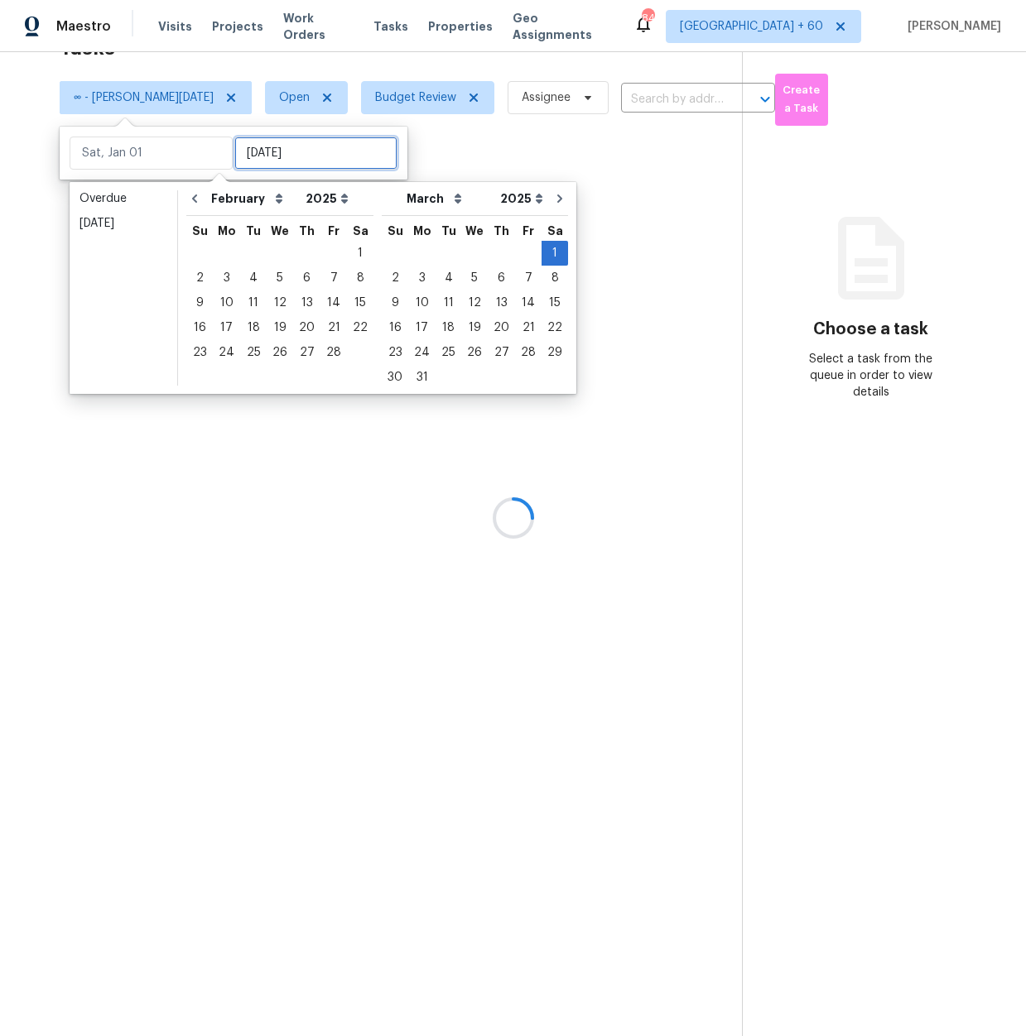
type input "Sat, Mar 01"
type input "Fri, Mar 14"
type input "Sat, Mar 01"
click at [803, 675] on div at bounding box center [513, 518] width 1026 height 1036
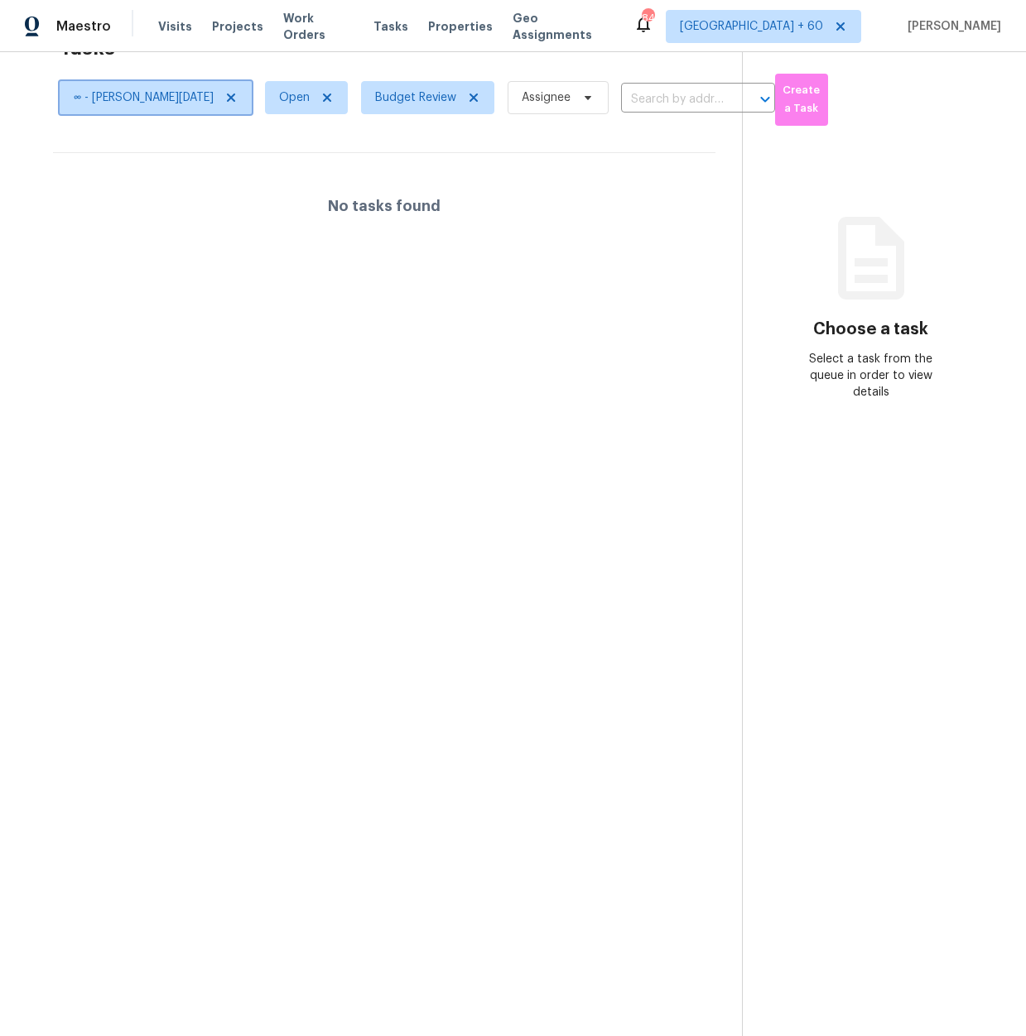
click at [144, 105] on span "∞ - Sat, Mar 01" at bounding box center [144, 97] width 140 height 17
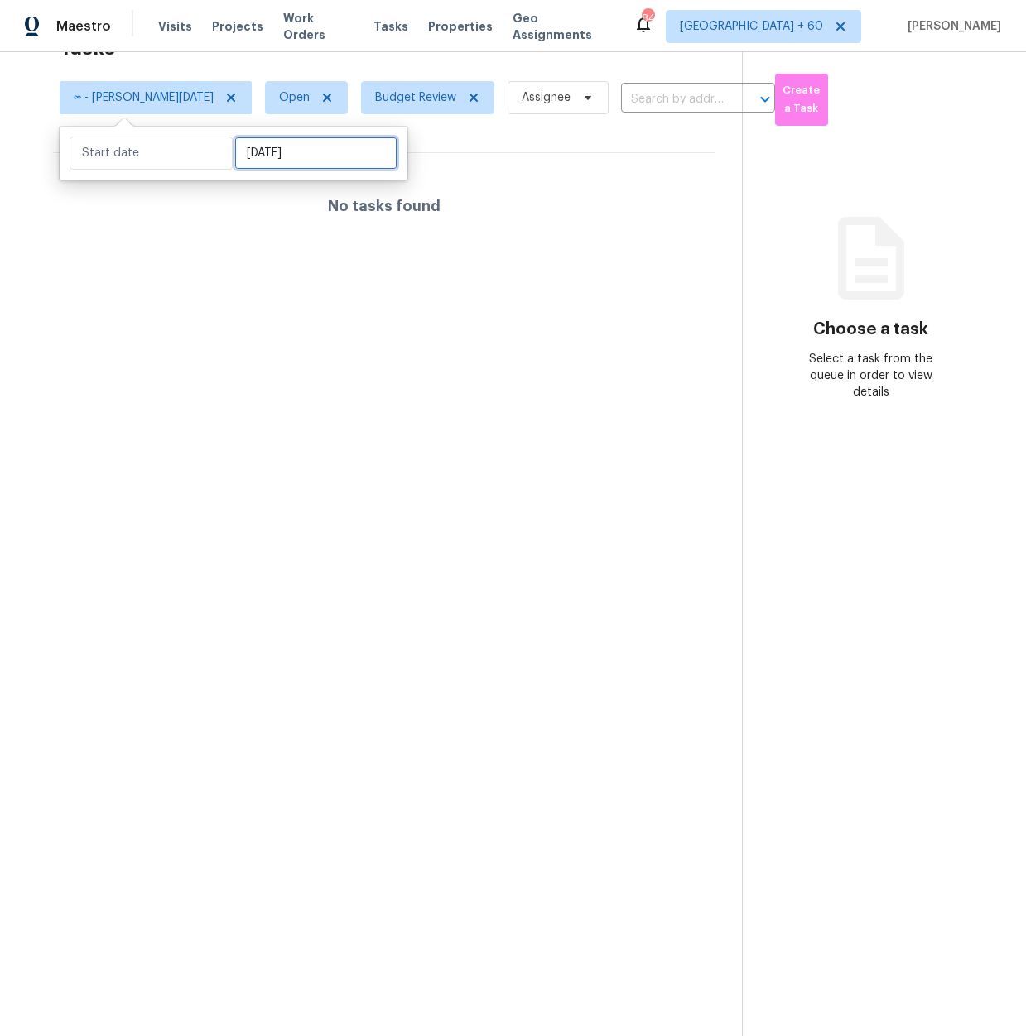
click at [288, 165] on input "Sat, Mar 01" at bounding box center [315, 153] width 163 height 33
select select "1"
select select "2025"
select select "2"
select select "2025"
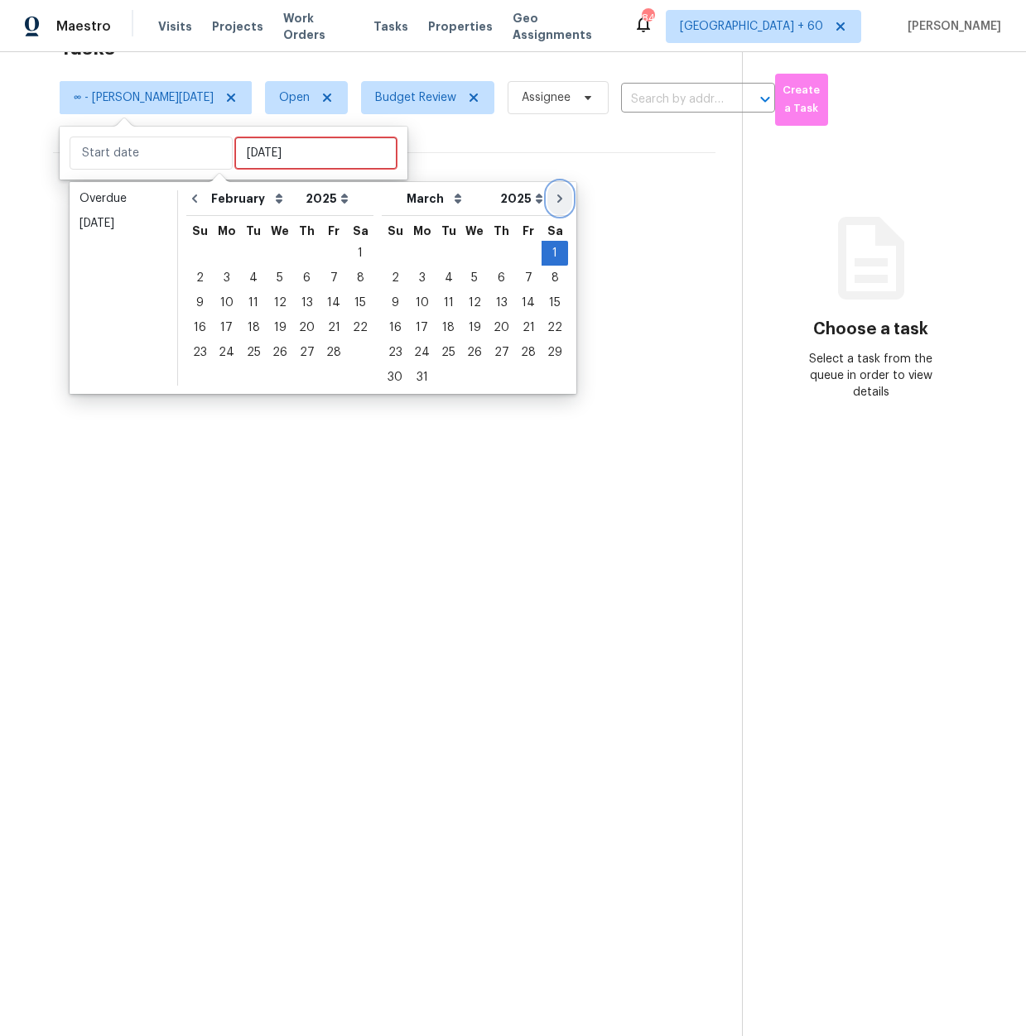
click at [553, 196] on icon "Go to next month" at bounding box center [559, 198] width 13 height 13
select select "2"
select select "3"
click at [556, 196] on icon "Go to next month" at bounding box center [558, 199] width 5 height 8
select select "3"
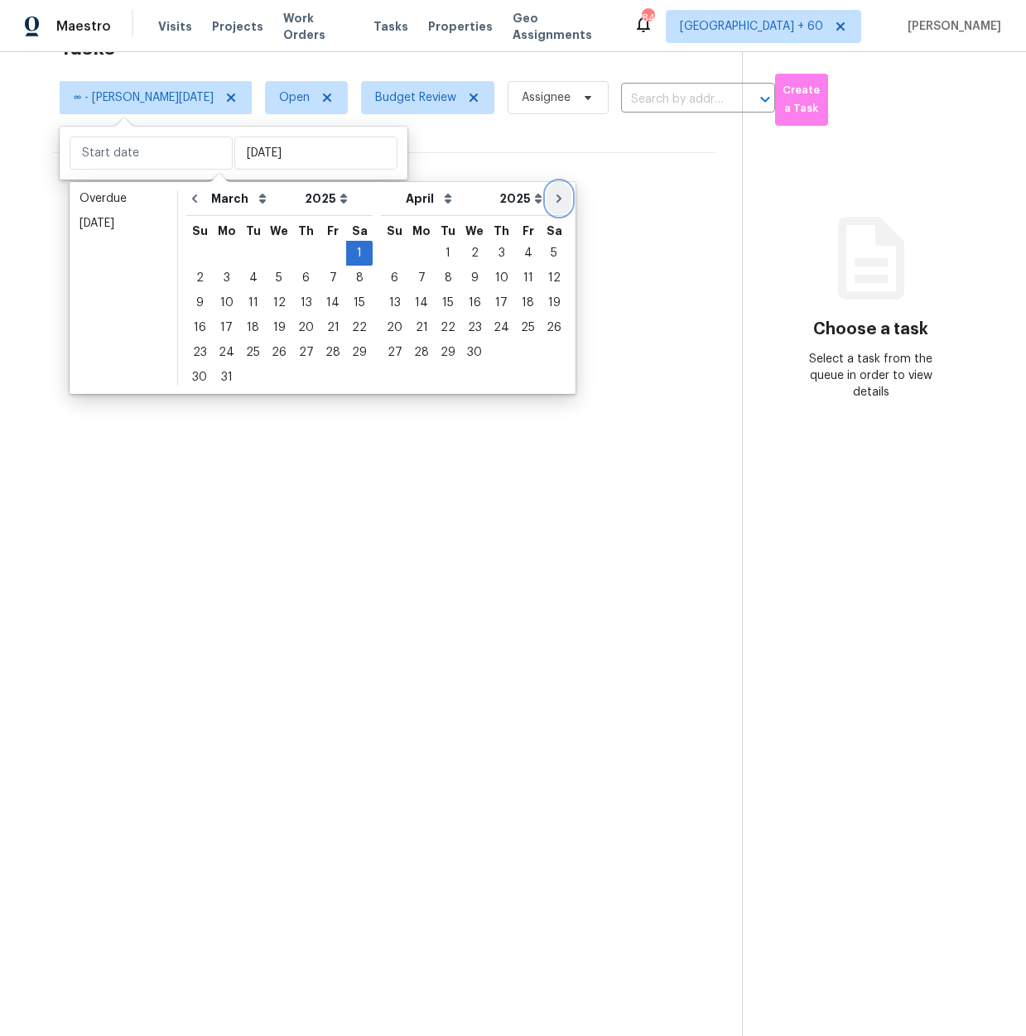
select select "4"
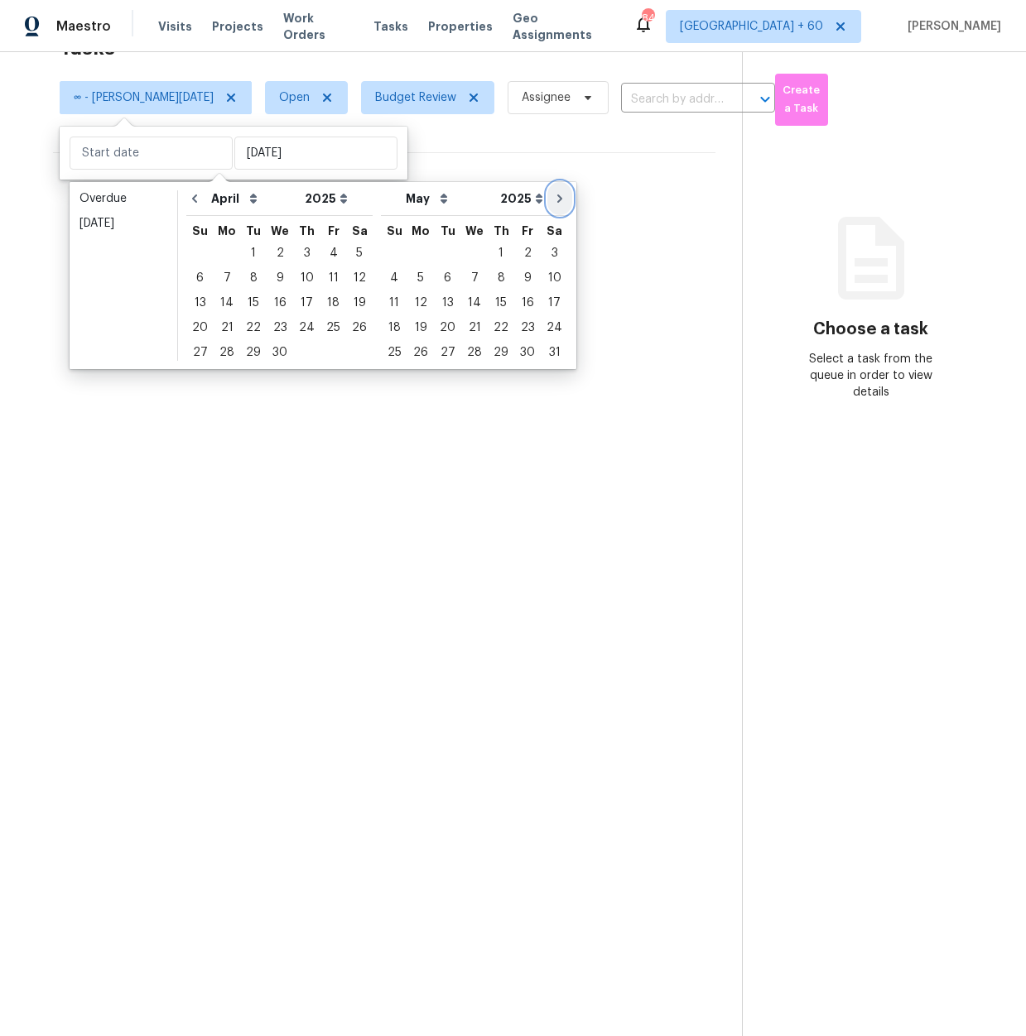
click at [557, 196] on icon "Go to next month" at bounding box center [559, 199] width 5 height 8
select select "4"
select select "5"
click at [557, 196] on icon "Go to next month" at bounding box center [559, 199] width 5 height 8
select select "5"
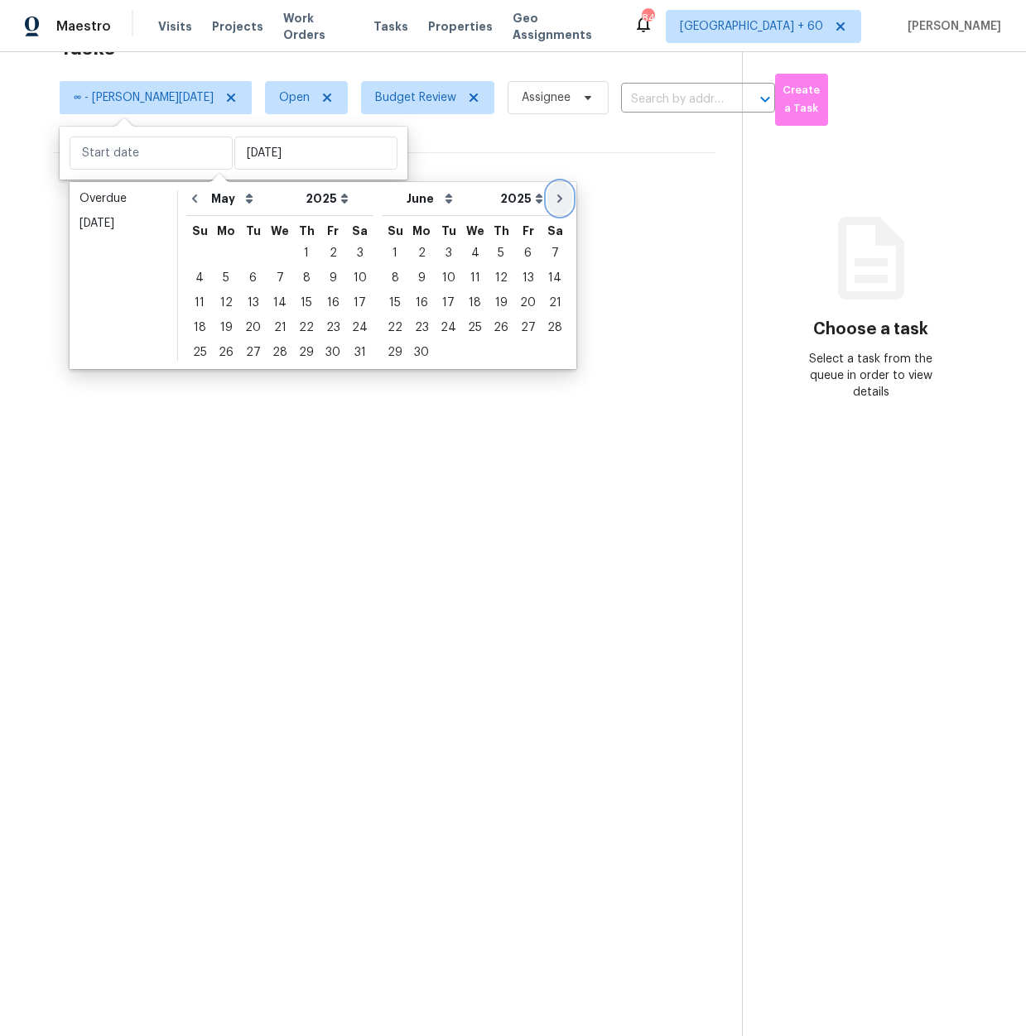
select select "6"
click at [557, 196] on icon "Go to next month" at bounding box center [559, 199] width 5 height 8
select select "6"
select select "7"
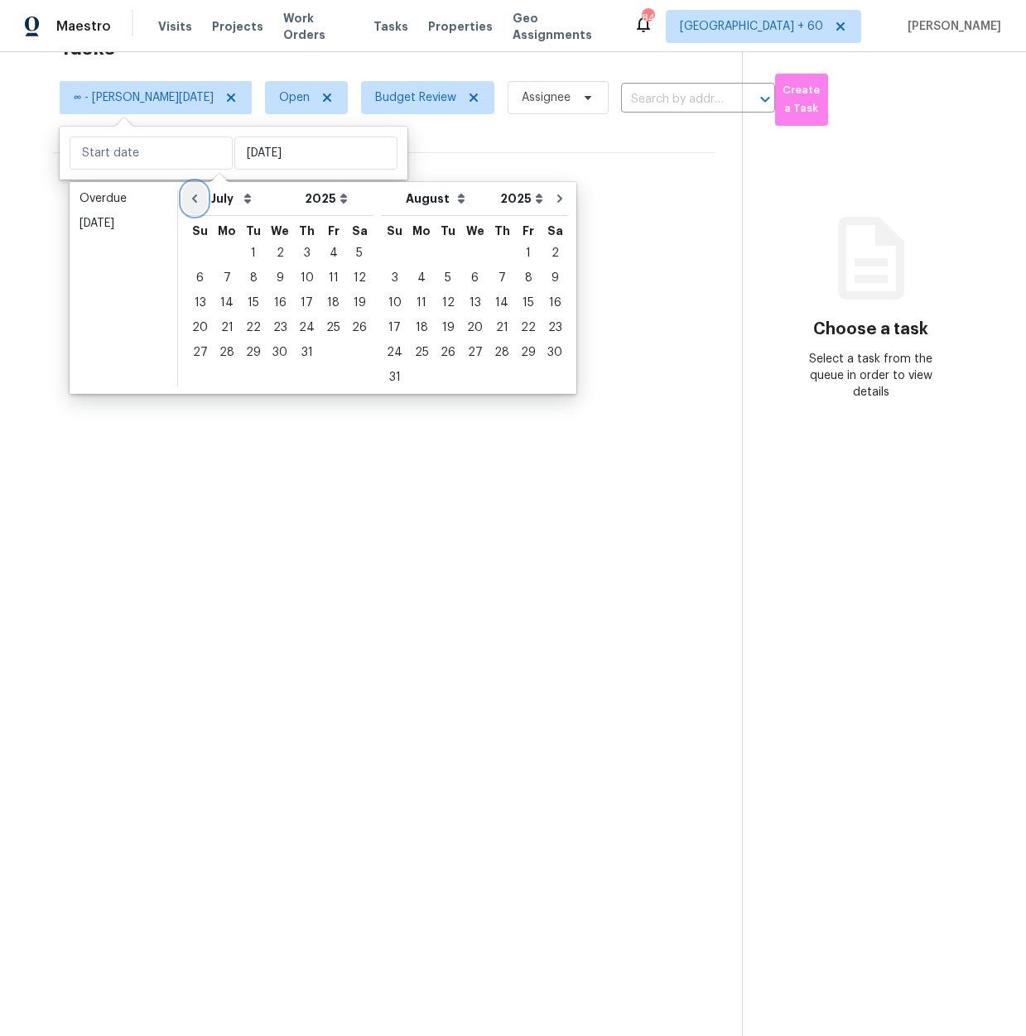
click at [188, 197] on icon "Go to previous month" at bounding box center [194, 198] width 13 height 13
select select "5"
select select "6"
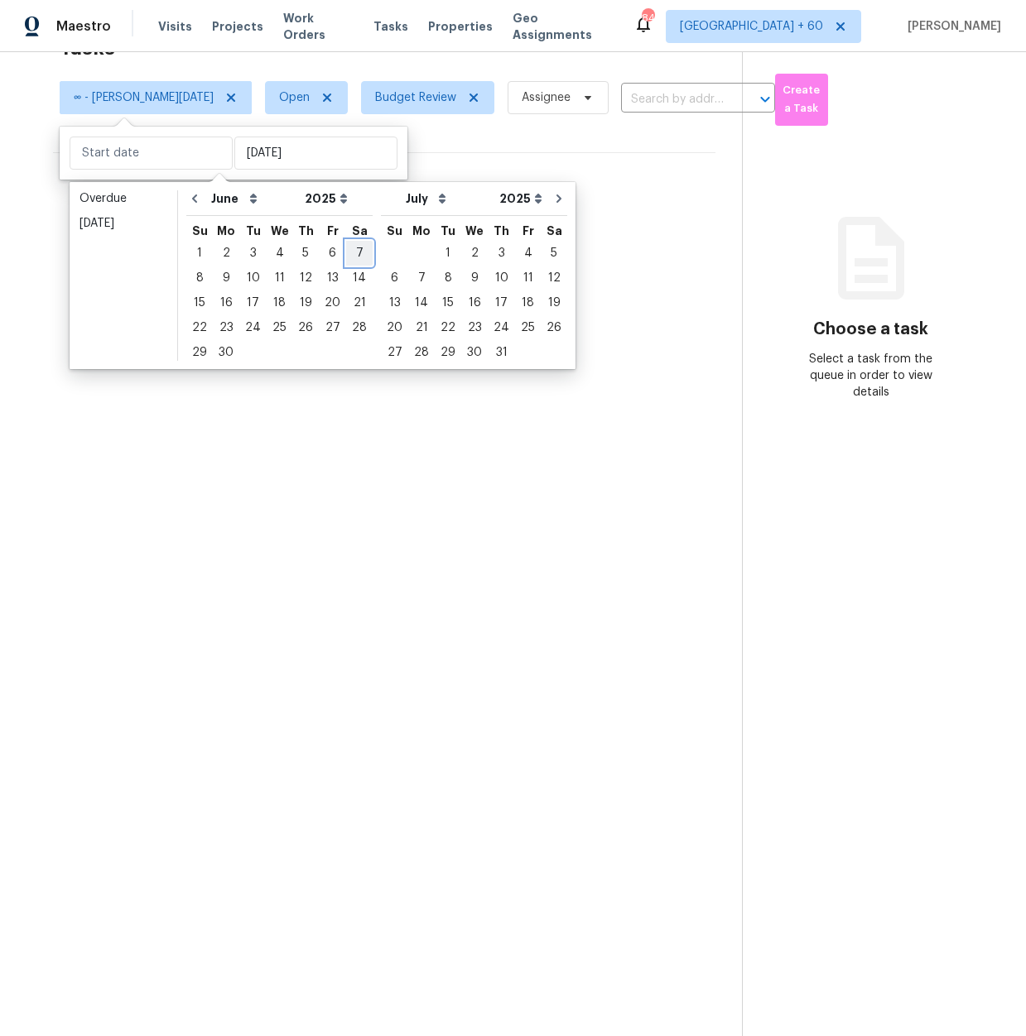
click at [353, 252] on div "7" at bounding box center [359, 253] width 26 height 23
type input "Sat, Jun 07"
click at [473, 137] on div at bounding box center [513, 518] width 1026 height 1036
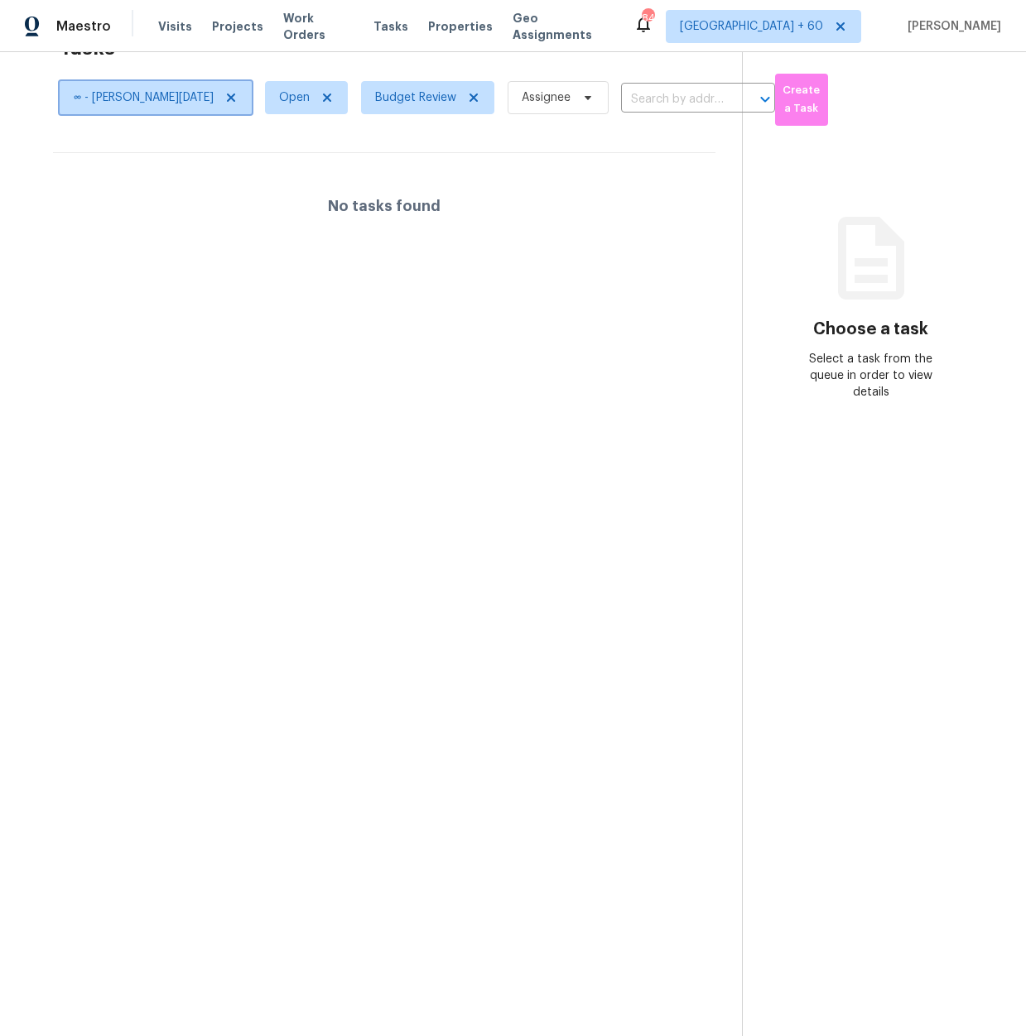
click at [88, 93] on span "∞ - Sat, Jun 07" at bounding box center [144, 97] width 140 height 17
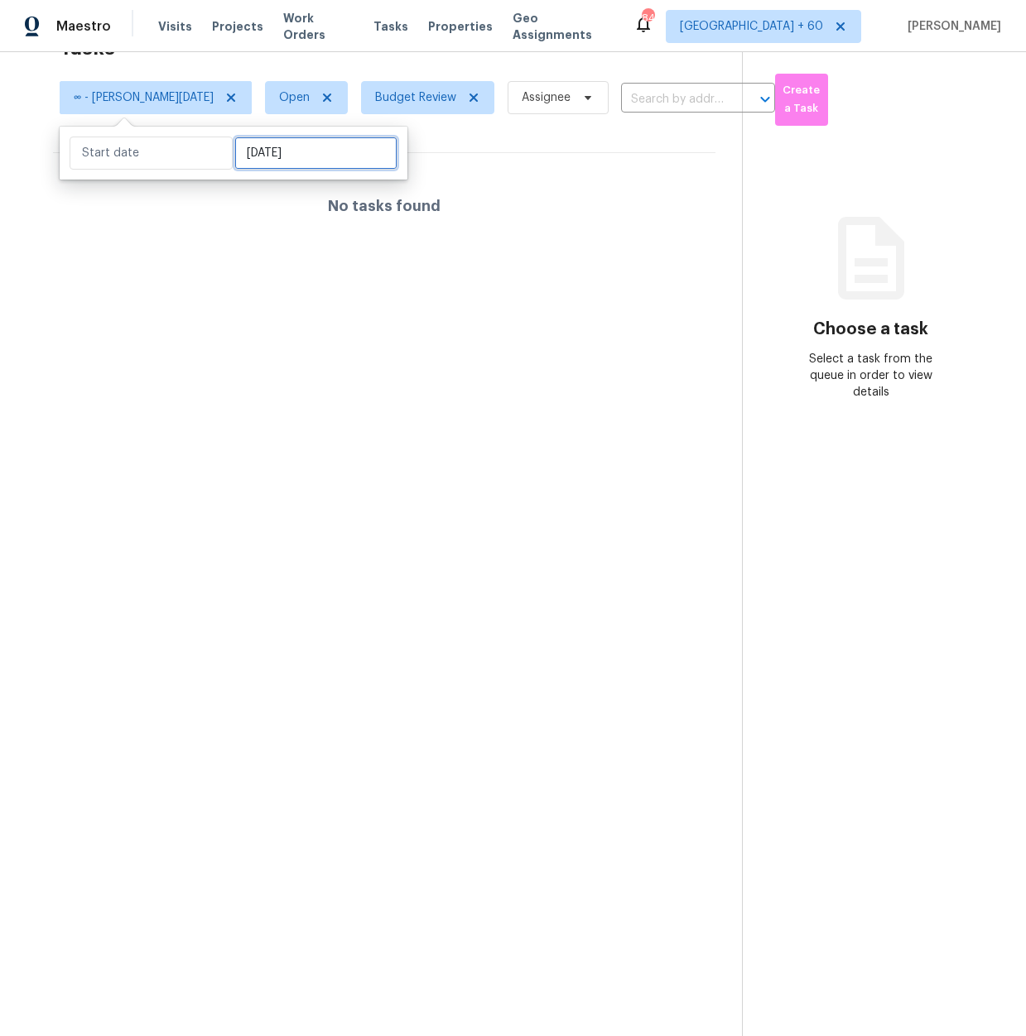
click at [342, 151] on input "Sat, Jun 07" at bounding box center [315, 153] width 163 height 33
select select "4"
select select "2025"
select select "5"
select select "2025"
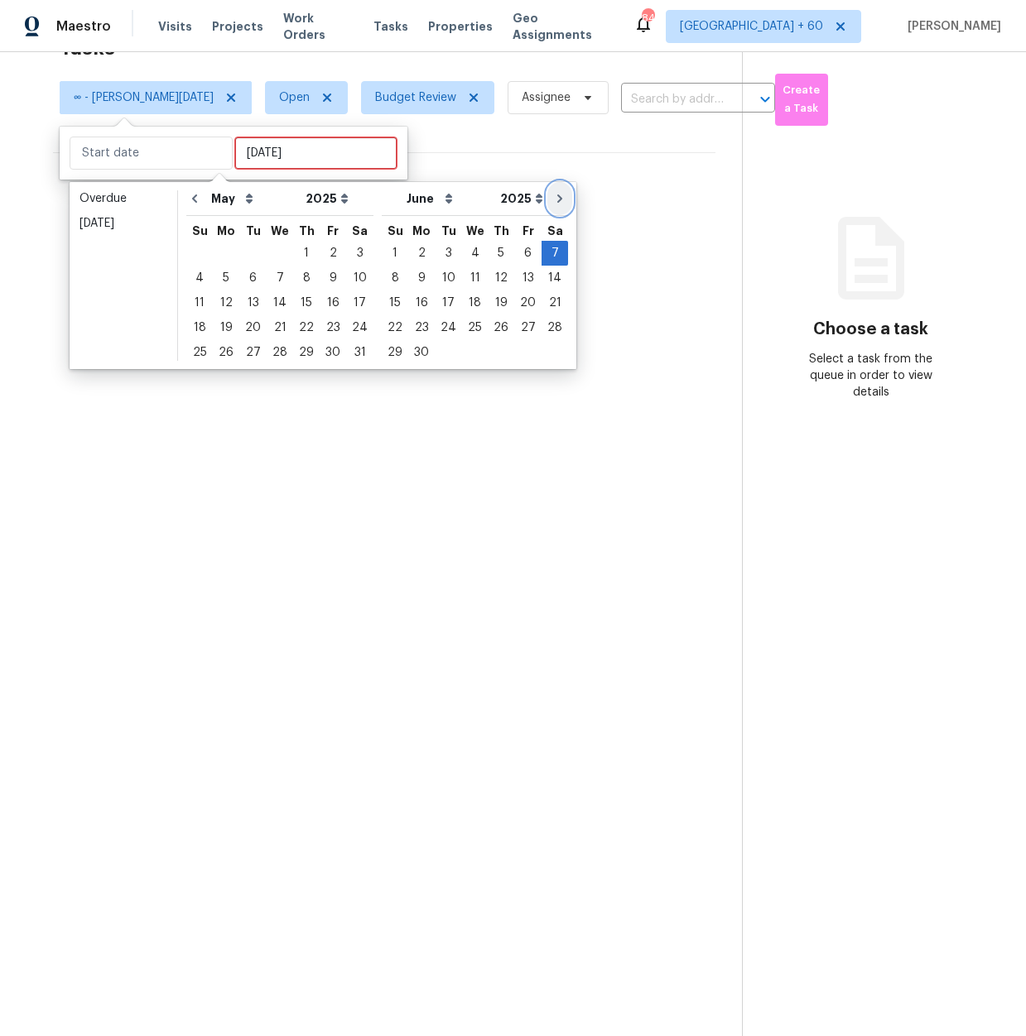
click at [553, 197] on icon "Go to next month" at bounding box center [559, 198] width 13 height 13
select select "5"
select select "6"
click at [443, 248] on div "1" at bounding box center [448, 253] width 26 height 23
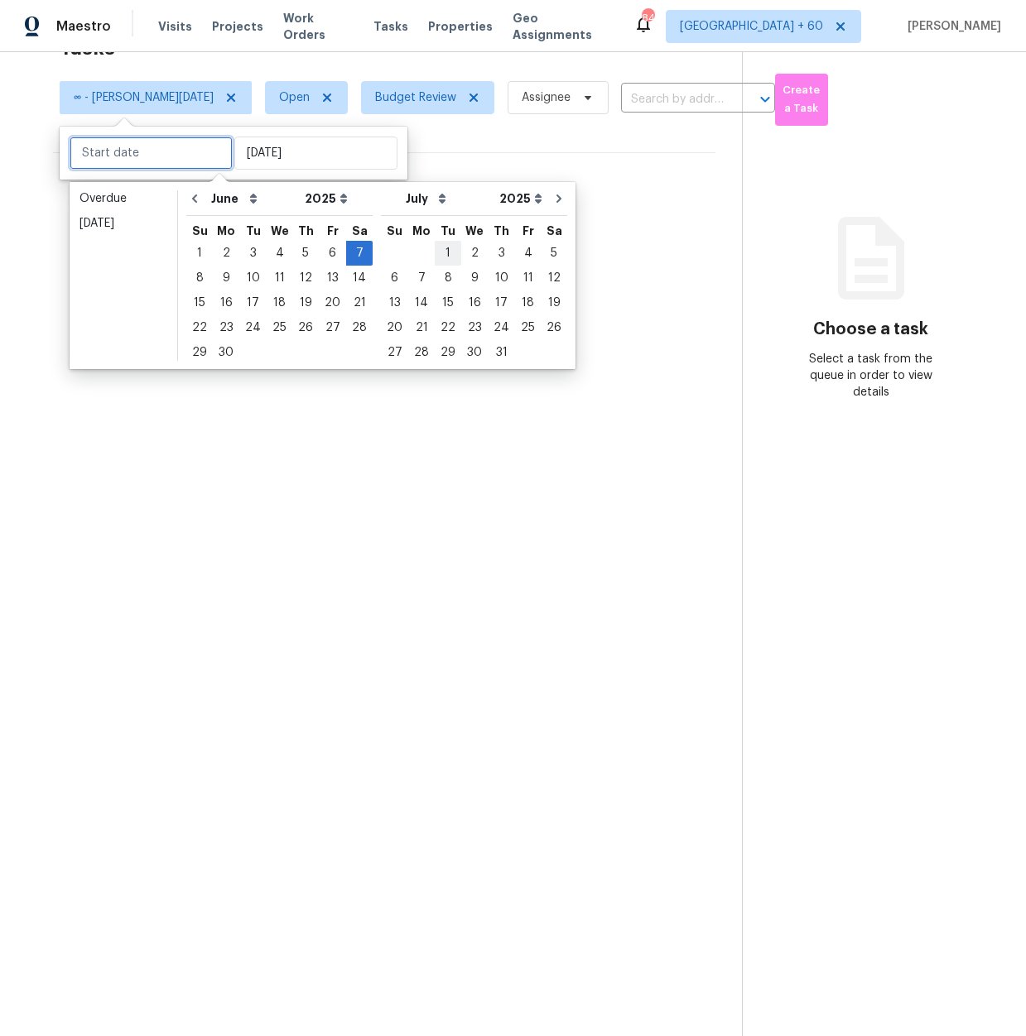
type input "Tue, Jul 01"
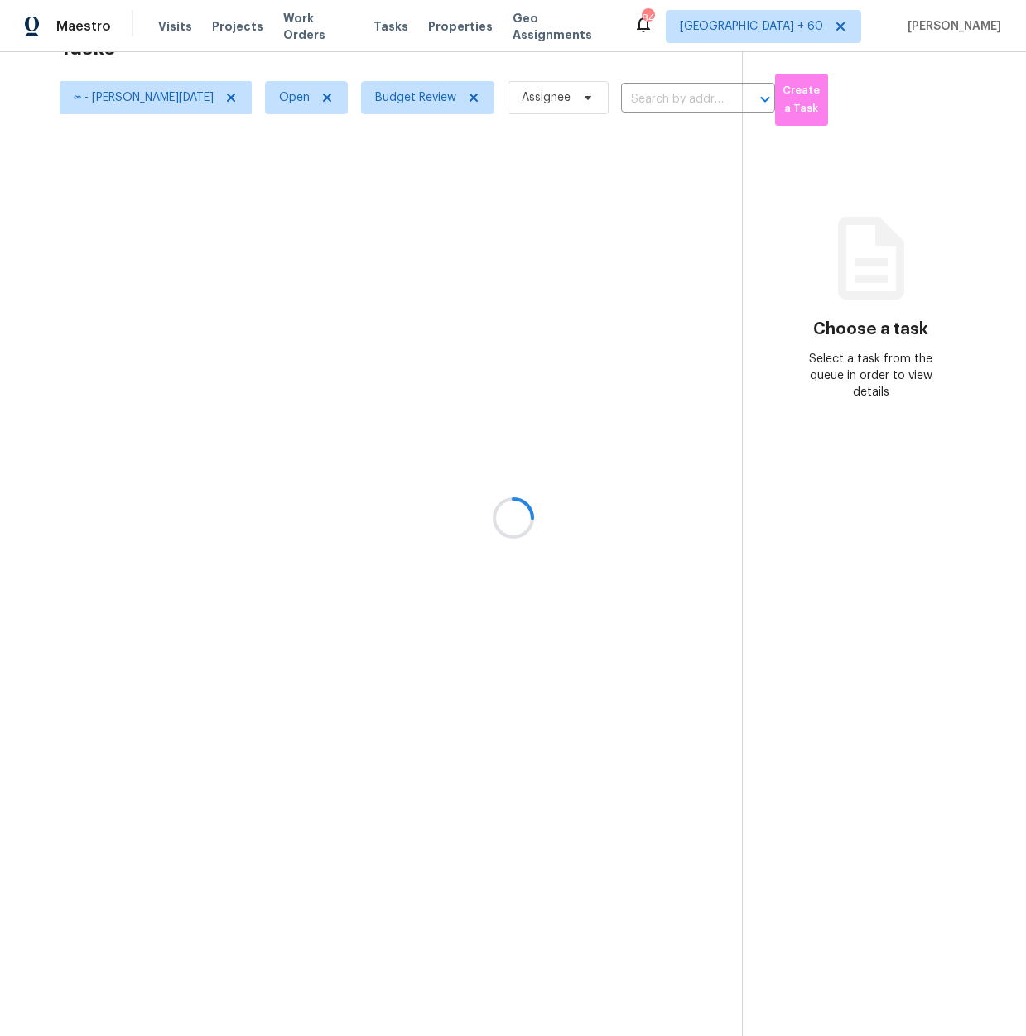
click at [468, 151] on div at bounding box center [513, 518] width 1026 height 1036
click at [84, 99] on span "∞ - Tue, Jul 01" at bounding box center [144, 97] width 140 height 17
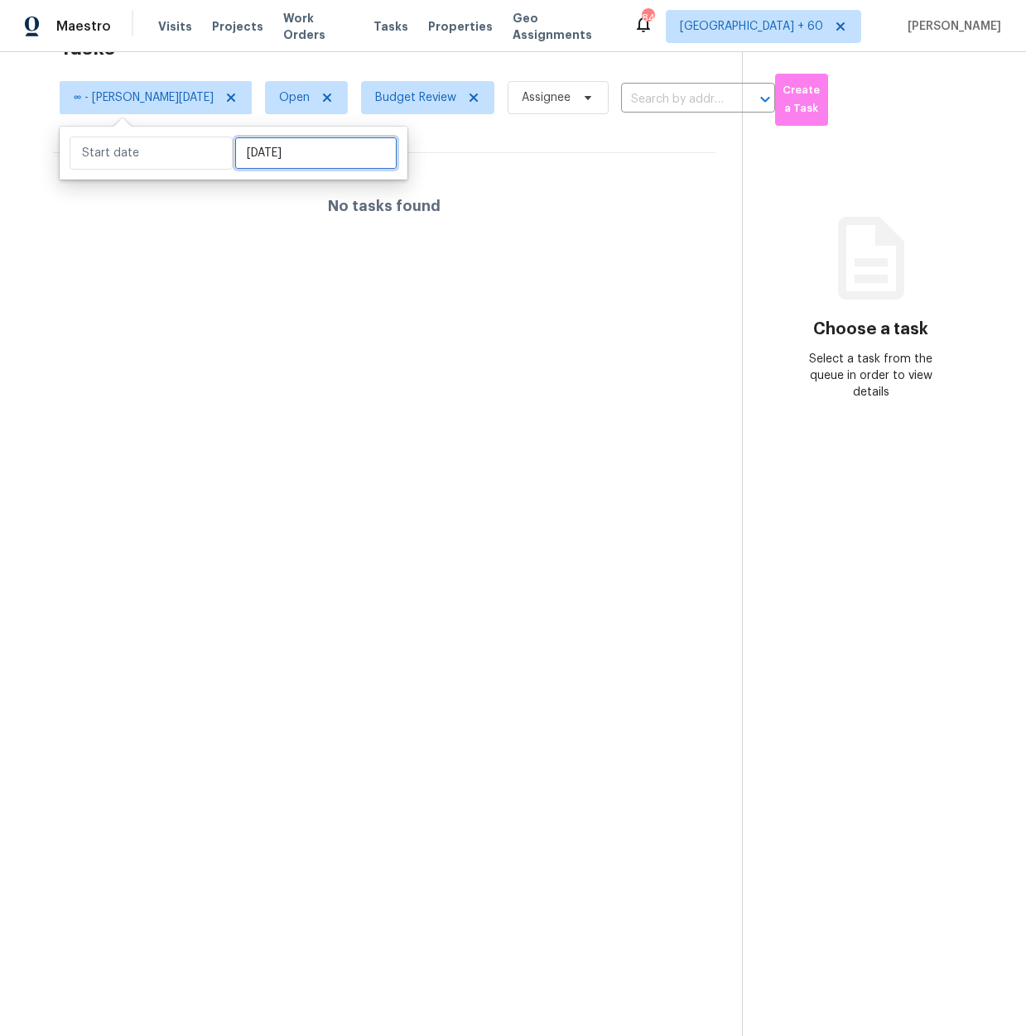
click at [329, 160] on input "Tue, Jul 01" at bounding box center [315, 153] width 163 height 33
select select "5"
select select "2025"
select select "6"
select select "2025"
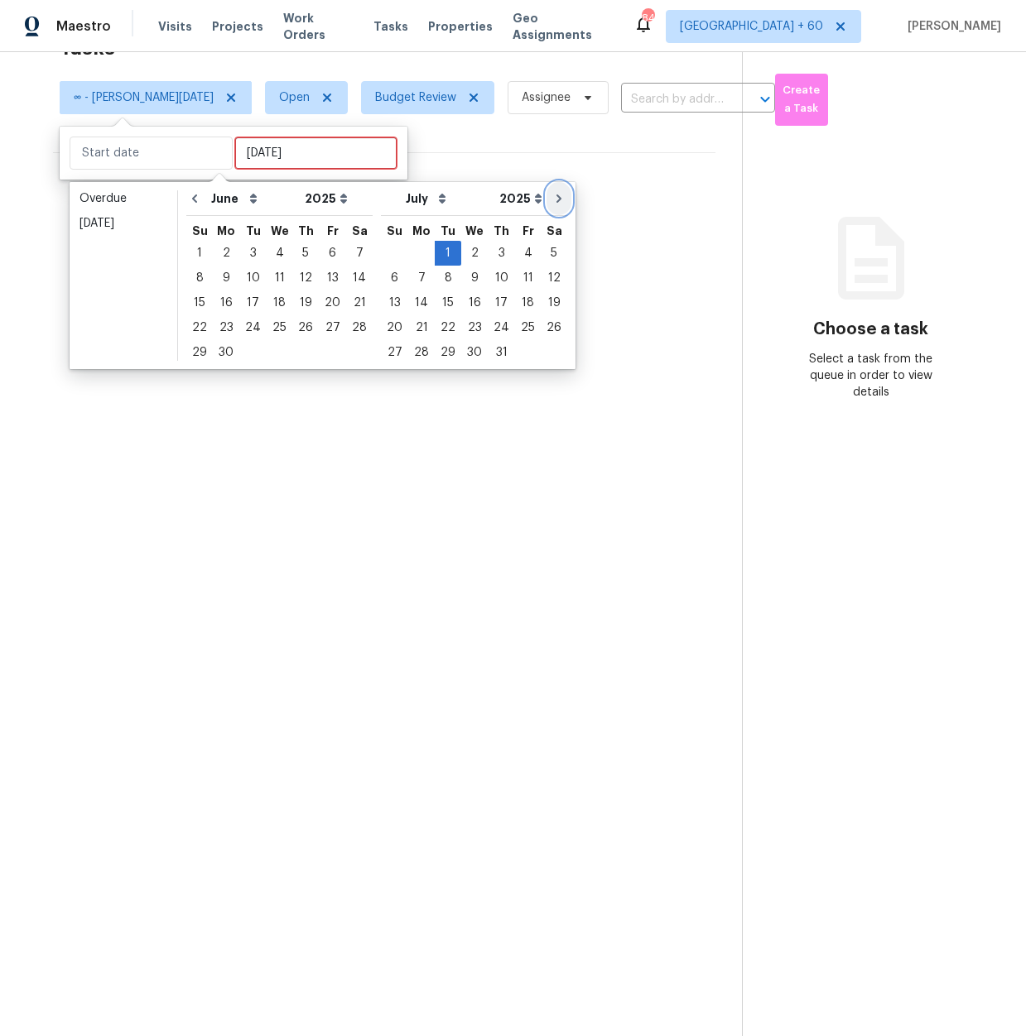
click at [552, 196] on icon "Go to next month" at bounding box center [558, 198] width 13 height 13
select select "6"
select select "7"
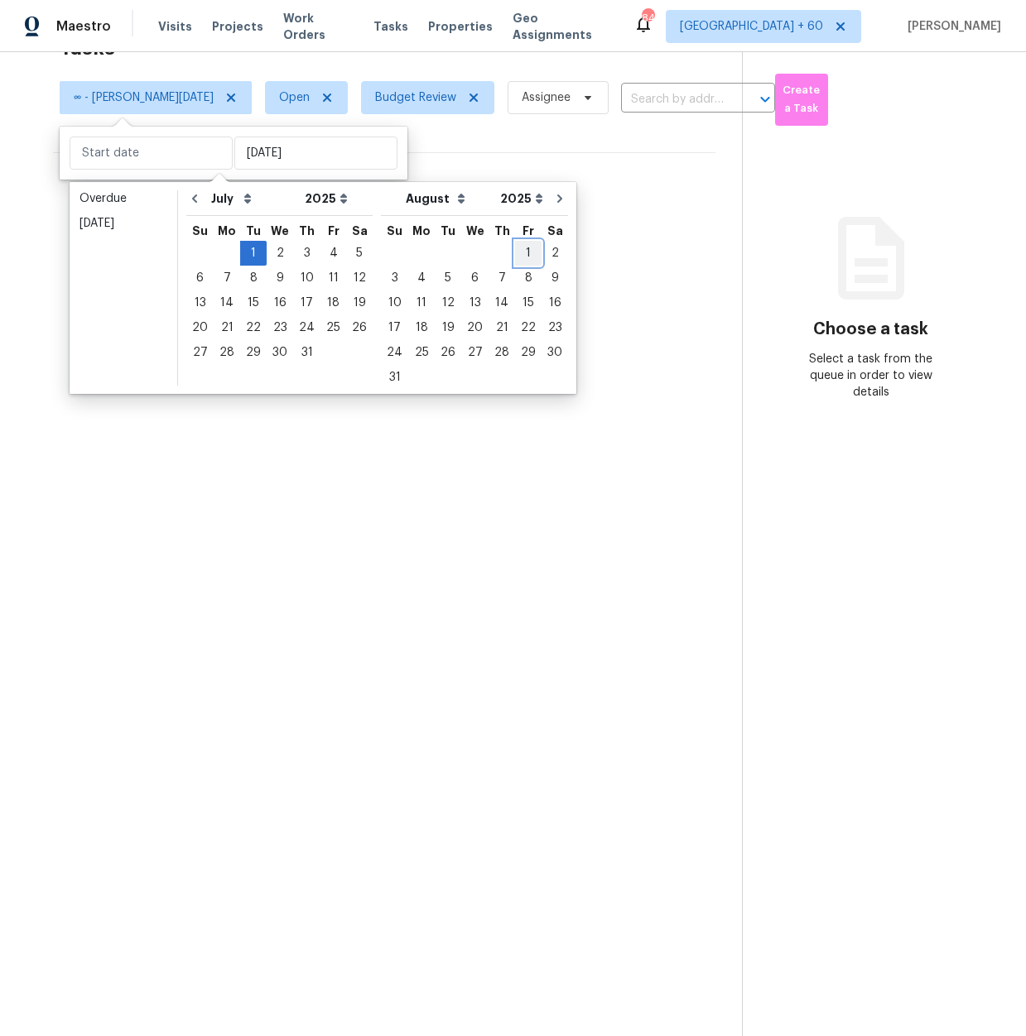
click at [517, 251] on div "1" at bounding box center [528, 253] width 26 height 23
type input "Fri, Aug 01"
type input "Sat, Aug 02"
type input "Fri, Aug 01"
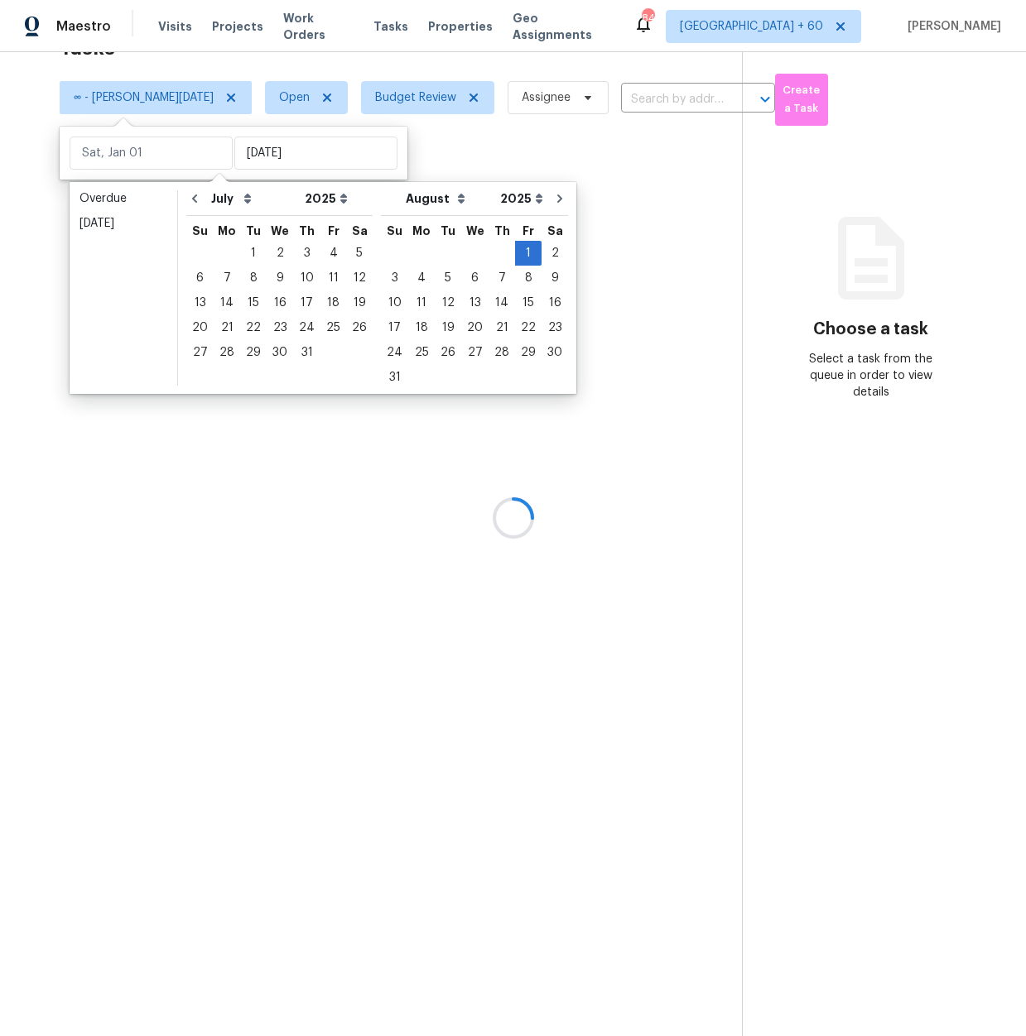
click at [430, 144] on div at bounding box center [513, 518] width 1026 height 1036
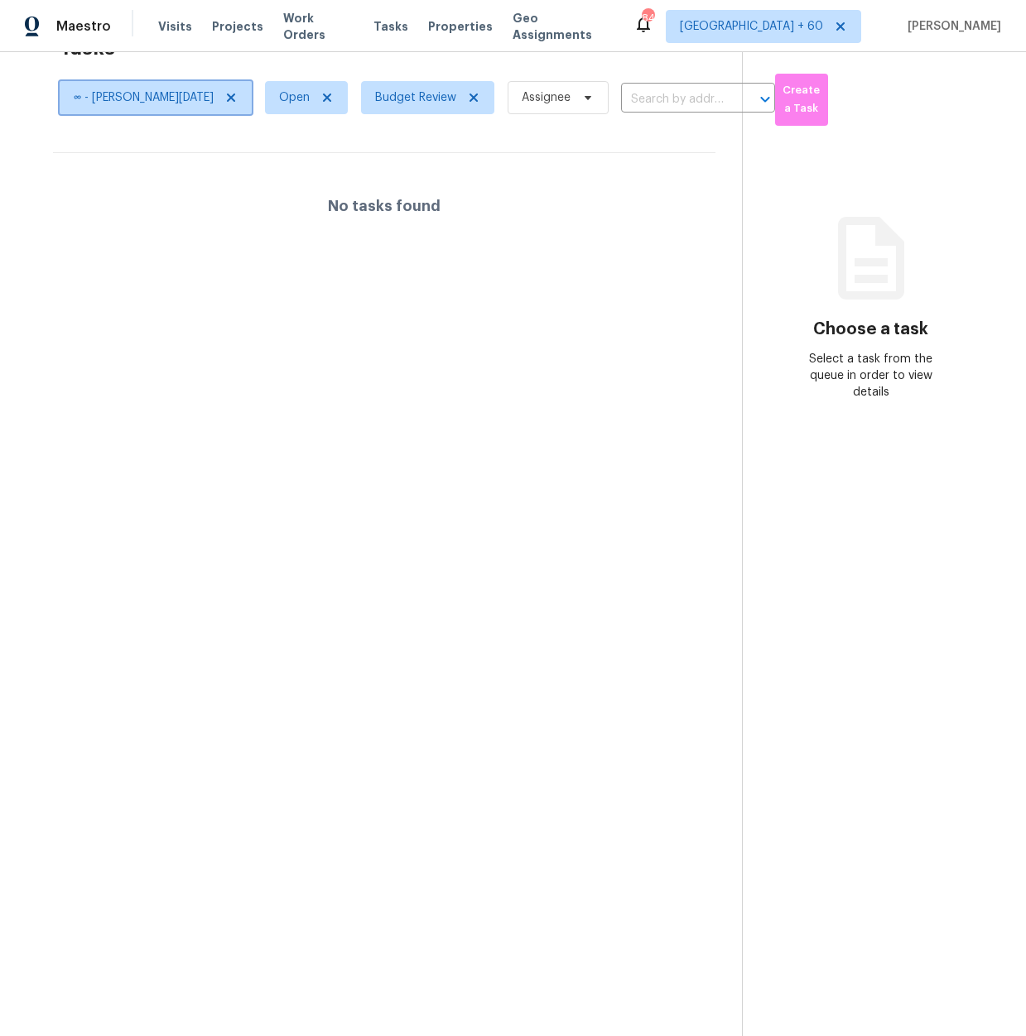
click at [137, 101] on span "∞ - Fri, Aug 01" at bounding box center [144, 97] width 140 height 17
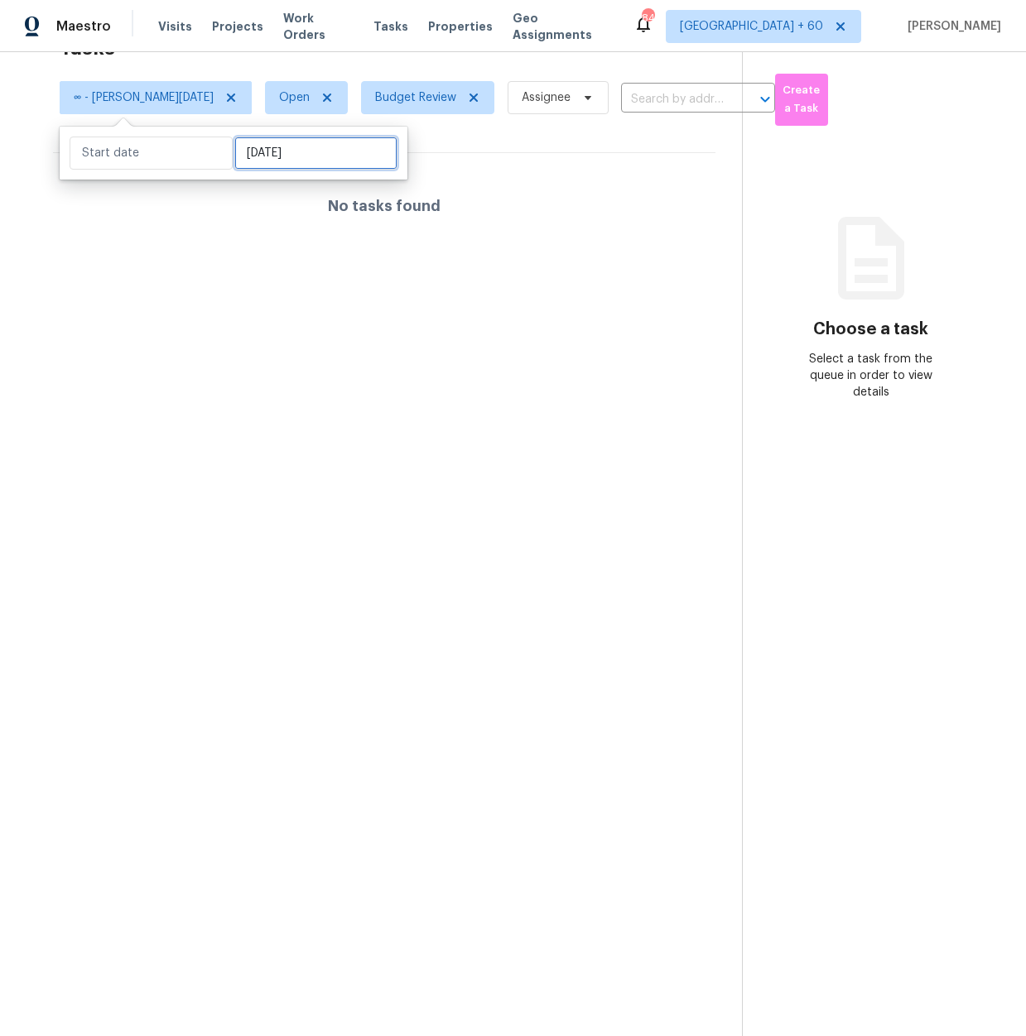
click at [320, 140] on input "Fri, Aug 01" at bounding box center [315, 153] width 163 height 33
select select "6"
select select "2025"
select select "7"
select select "2025"
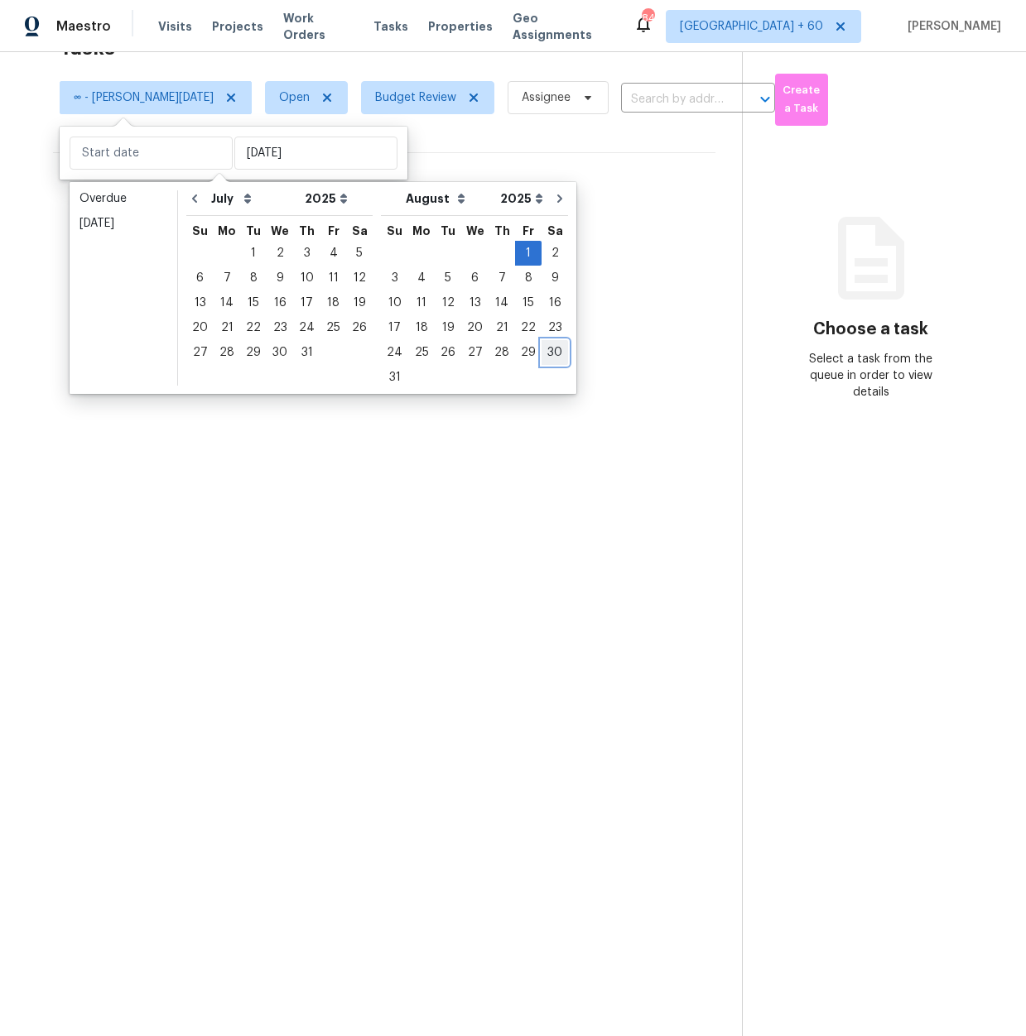
click at [541, 351] on div "30" at bounding box center [554, 352] width 26 height 23
type input "Sat, Aug 30"
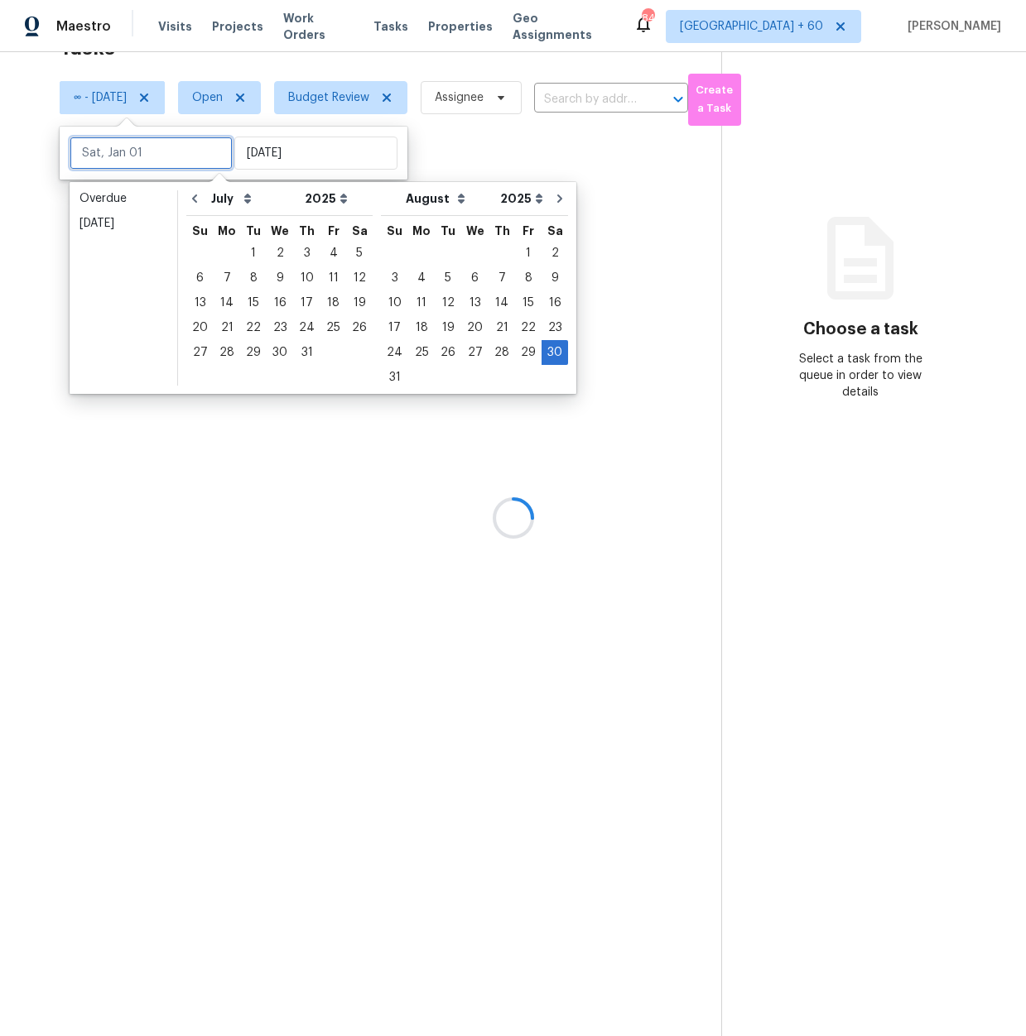
type input "Sat, Aug 23"
click at [604, 258] on div at bounding box center [513, 518] width 1026 height 1036
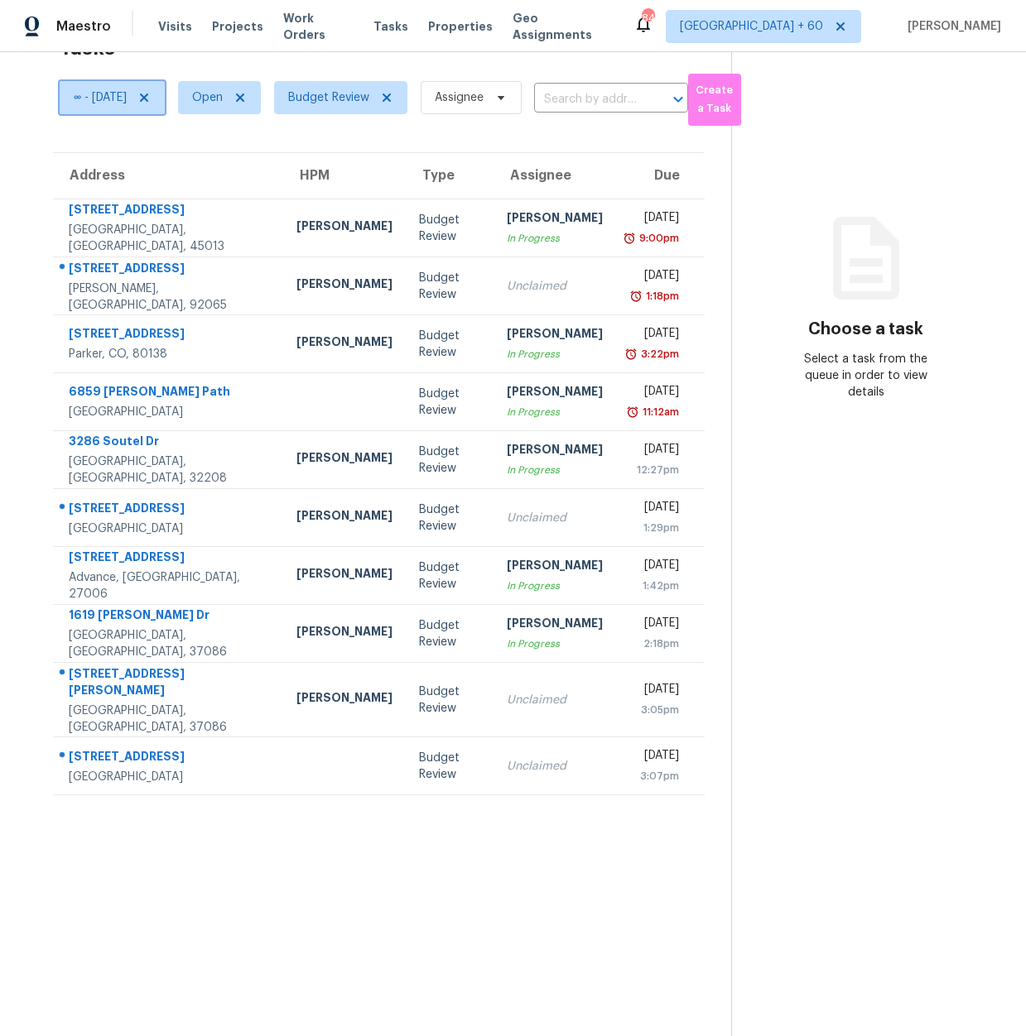
click at [106, 97] on span "∞ - Sat, Aug 30" at bounding box center [100, 97] width 53 height 17
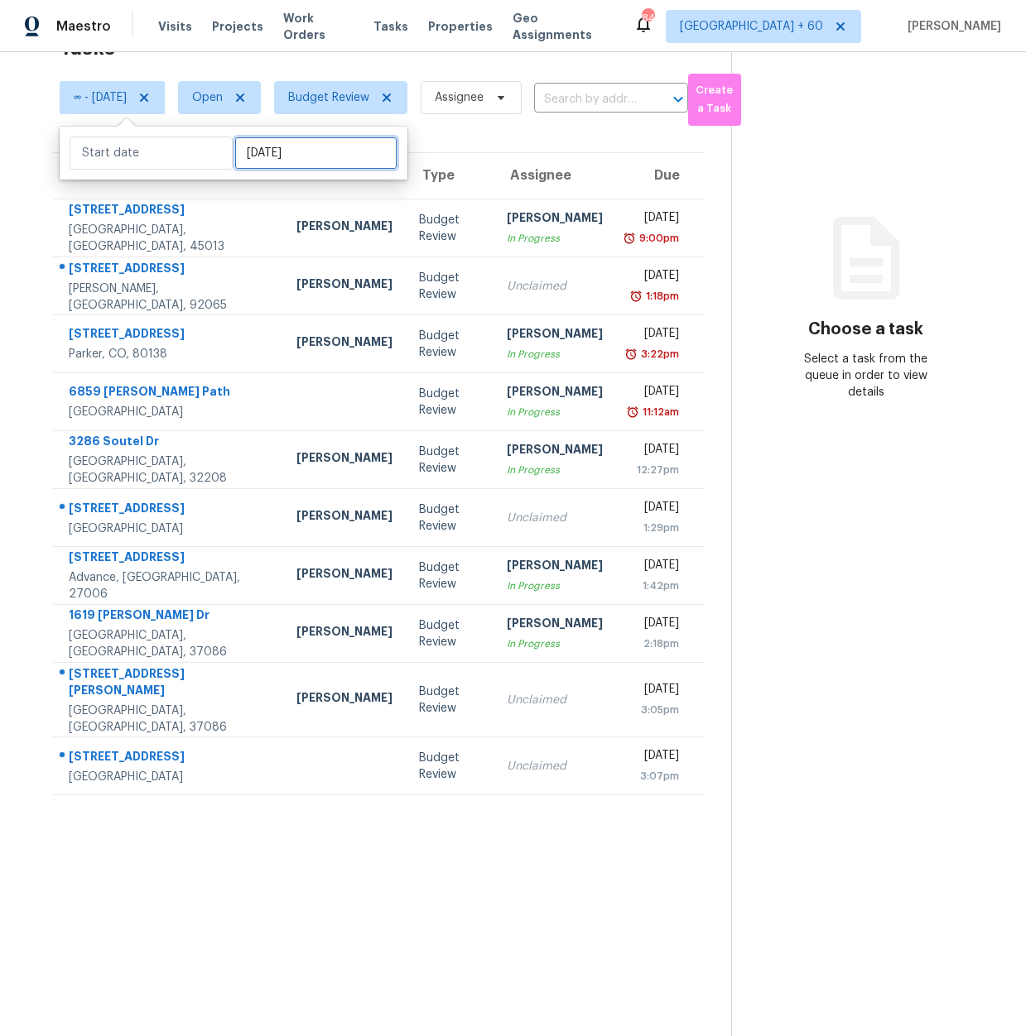
select select "6"
select select "2025"
select select "7"
select select "2025"
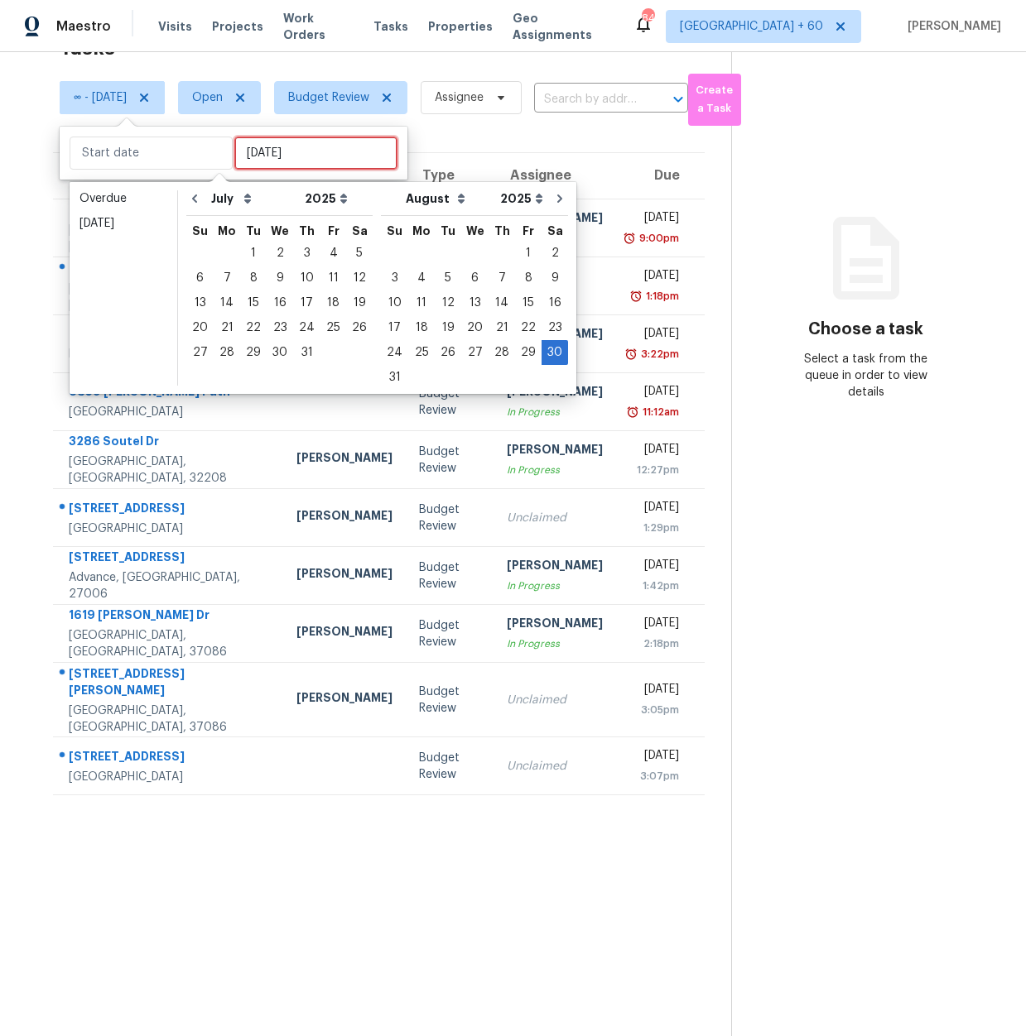
click at [295, 155] on input "Sat, Aug 30" at bounding box center [315, 153] width 163 height 33
type input "Fri, Aug 22"
click at [470, 296] on div "13" at bounding box center [474, 302] width 27 height 23
type input "Wed, Aug 13"
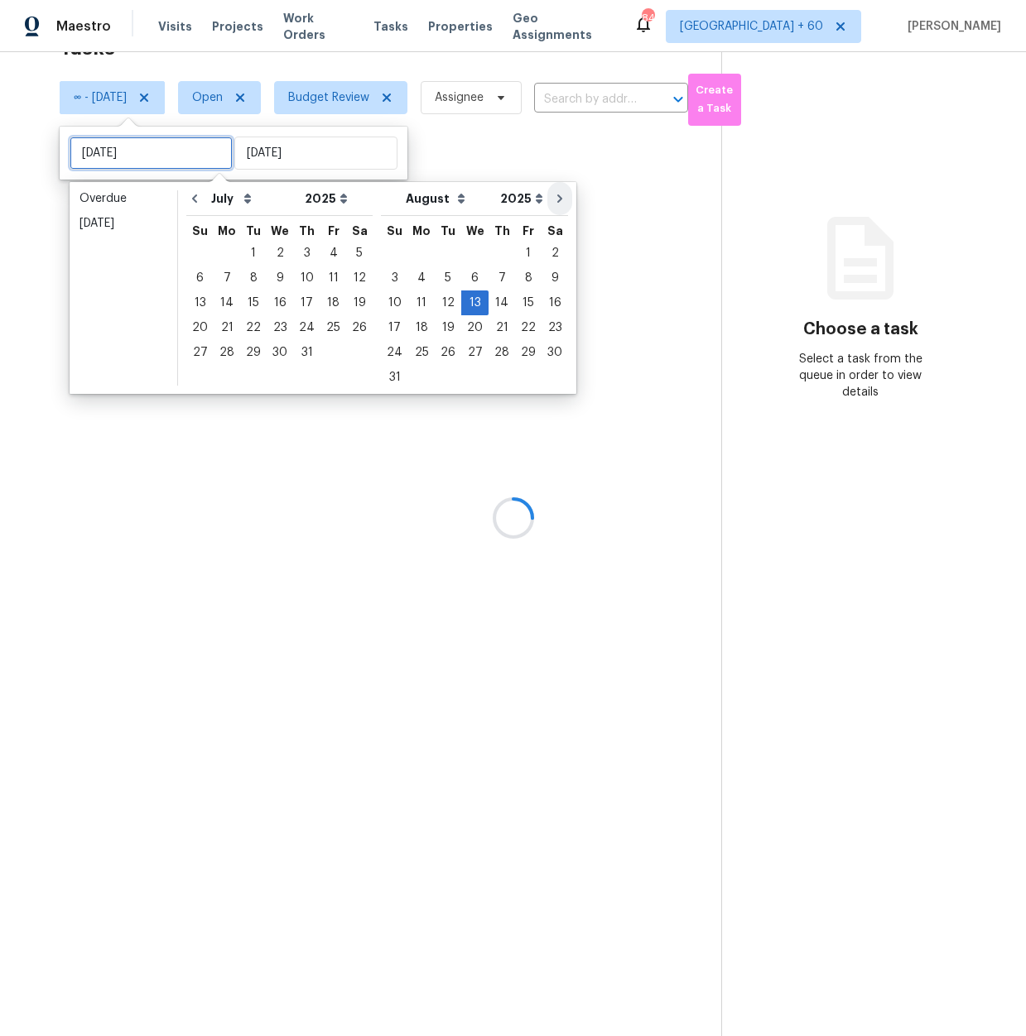
type input "Fri, Aug 01"
click at [504, 151] on div at bounding box center [513, 518] width 1026 height 1036
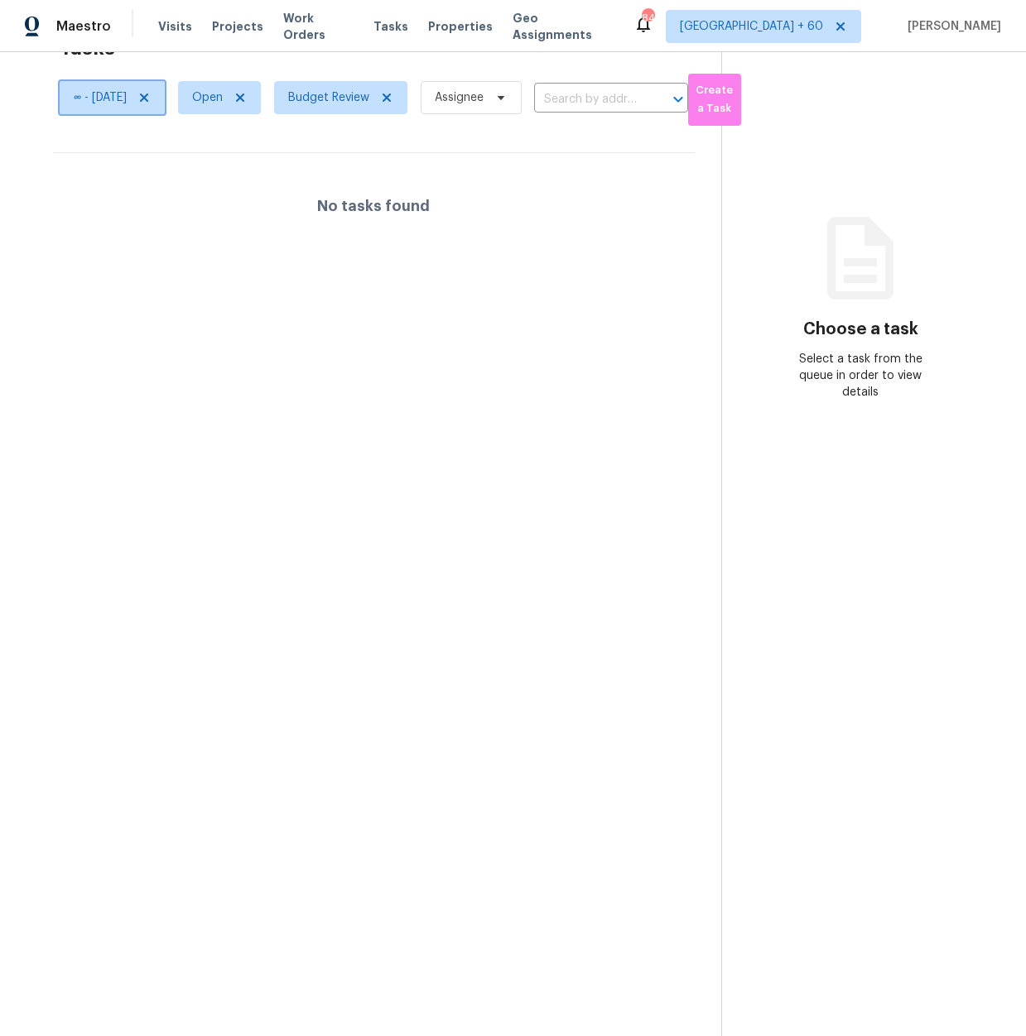
click at [107, 96] on span "∞ - Wed, Aug 13" at bounding box center [100, 97] width 53 height 17
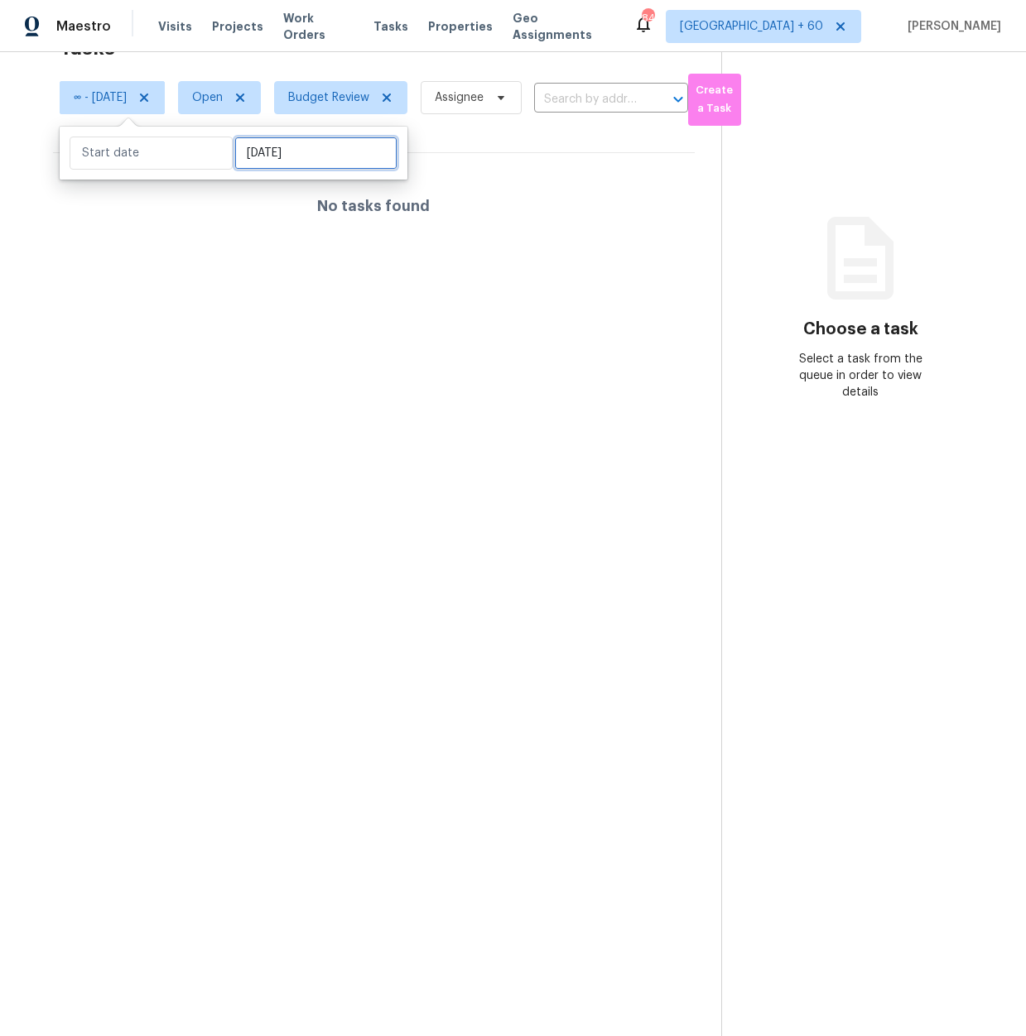
select select "6"
select select "2025"
select select "7"
select select "2025"
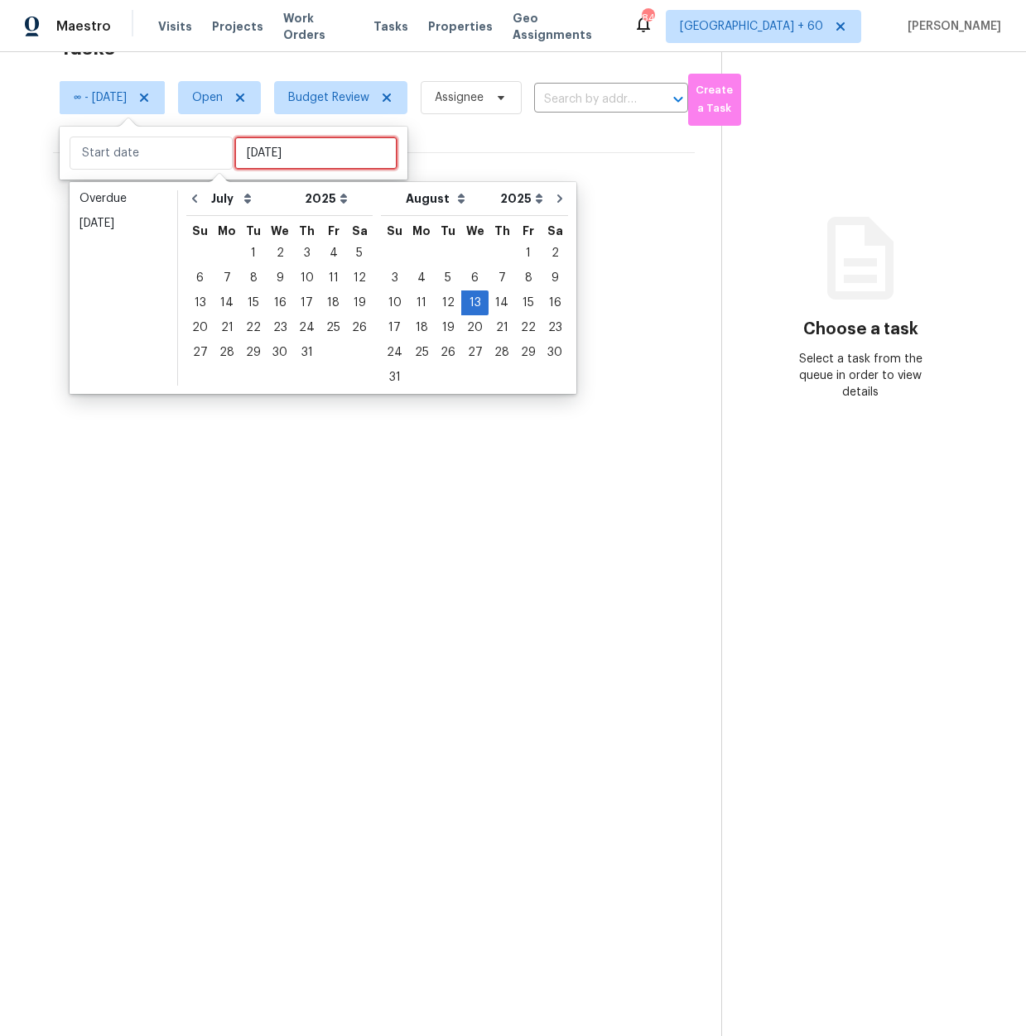
click at [309, 161] on input "Wed, Aug 13" at bounding box center [315, 153] width 163 height 33
click at [517, 296] on div "15" at bounding box center [528, 302] width 26 height 23
type input "Fri, Aug 15"
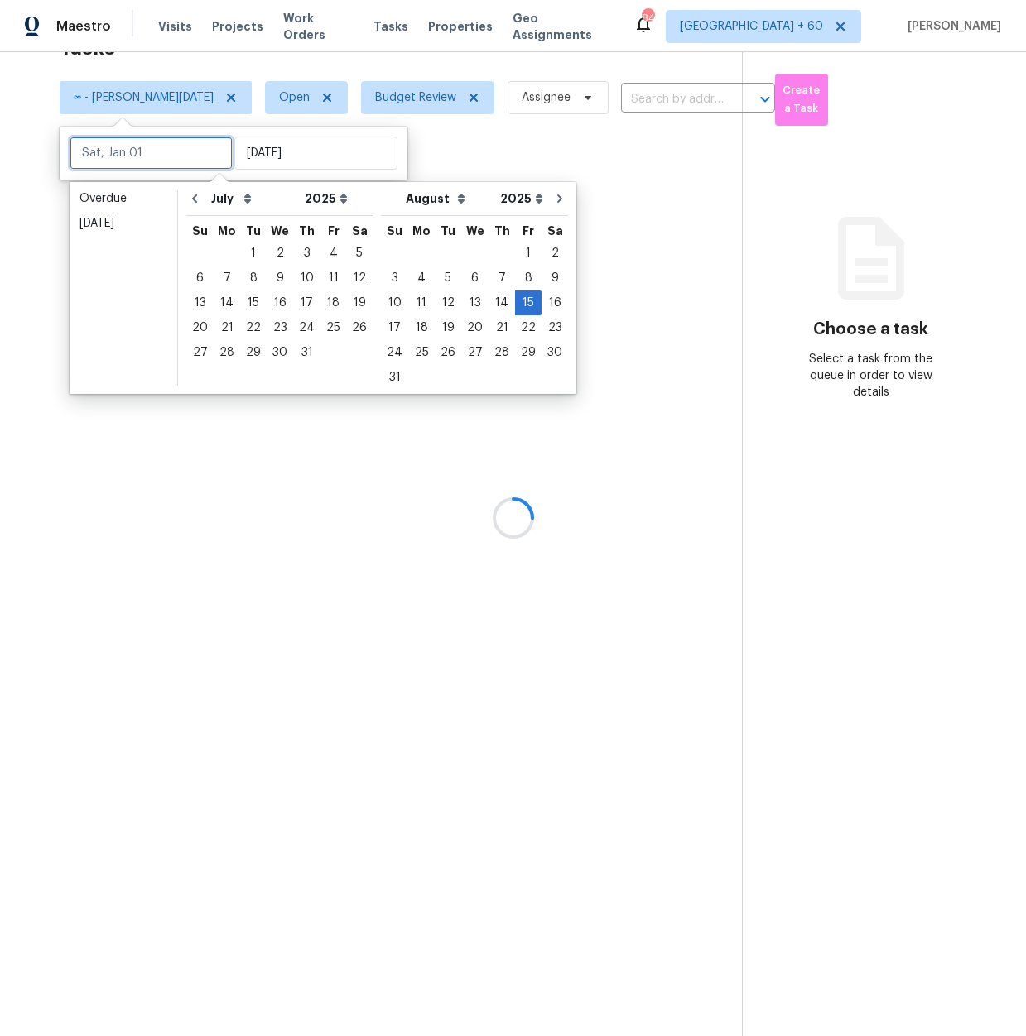
type input "Sat, Aug 09"
click at [634, 207] on div at bounding box center [513, 518] width 1026 height 1036
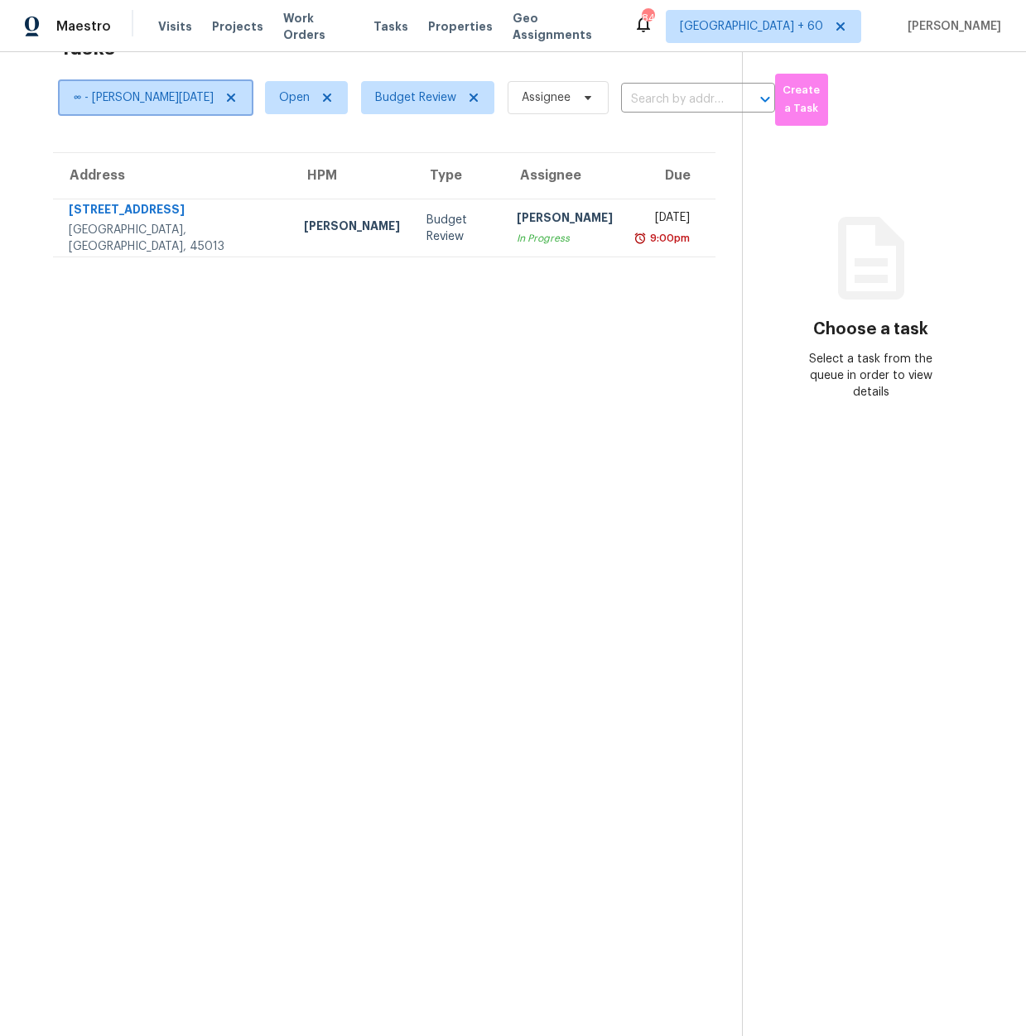
click at [126, 99] on span "∞ - Fri, Aug 15" at bounding box center [144, 97] width 140 height 17
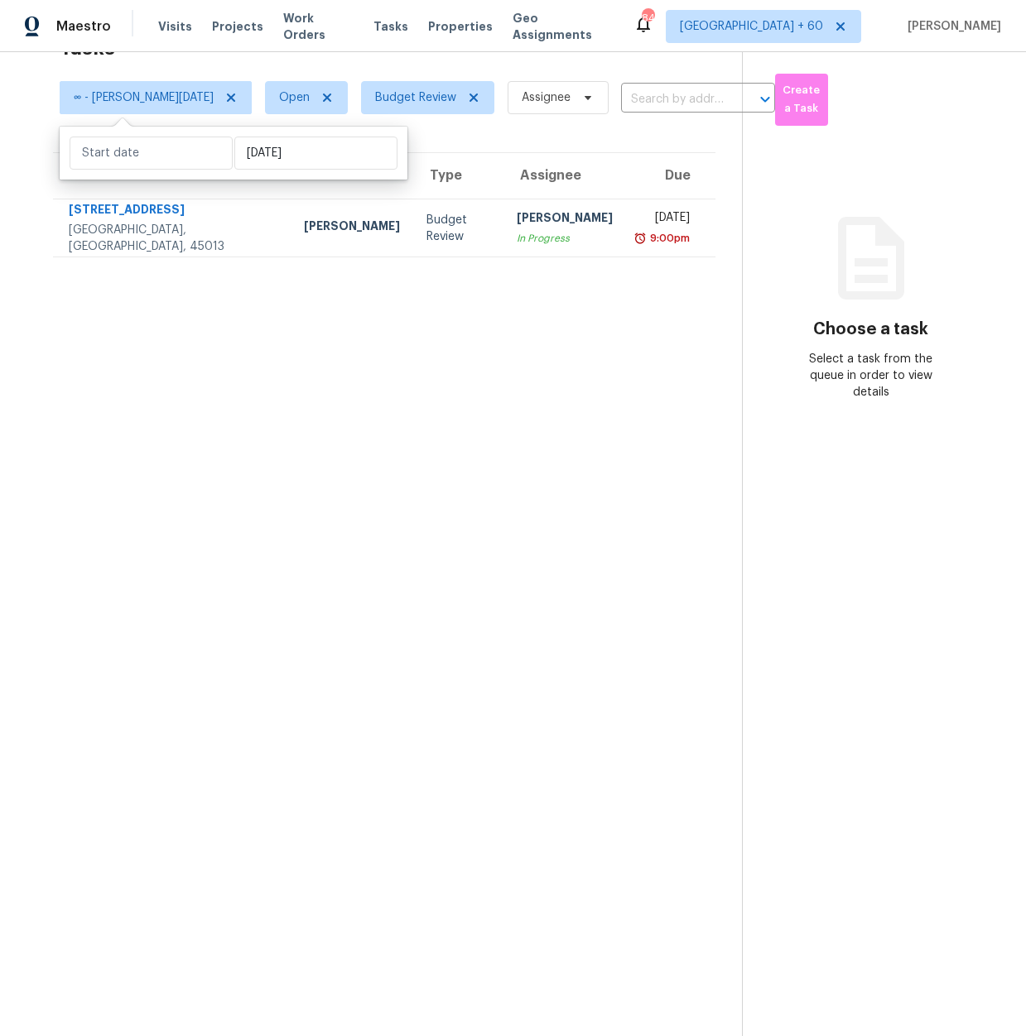
click at [313, 172] on div "Fri, Aug 15" at bounding box center [234, 153] width 348 height 53
select select "6"
select select "2025"
select select "7"
select select "2025"
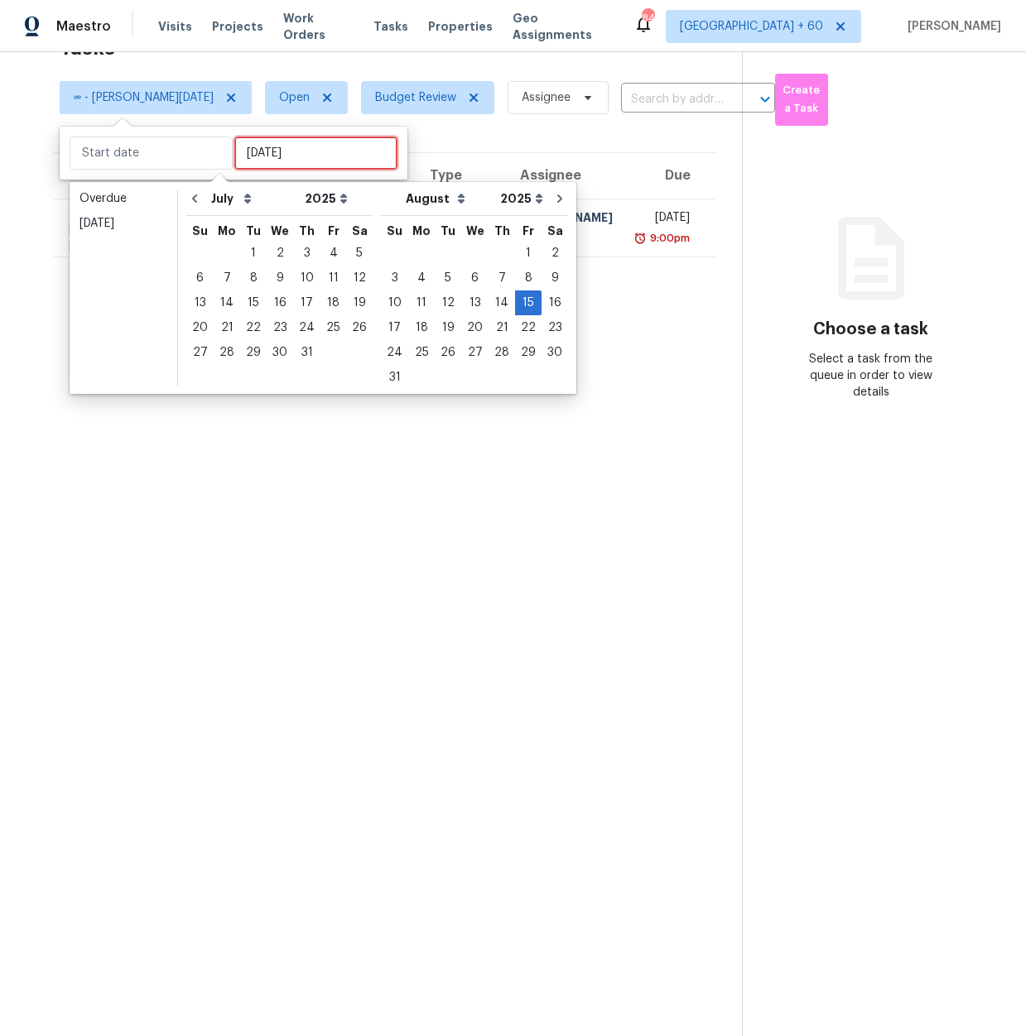
click at [310, 161] on input "Fri, Aug 15" at bounding box center [315, 153] width 163 height 33
click at [436, 319] on div "19" at bounding box center [448, 327] width 26 height 23
type input "Tue, Aug 19"
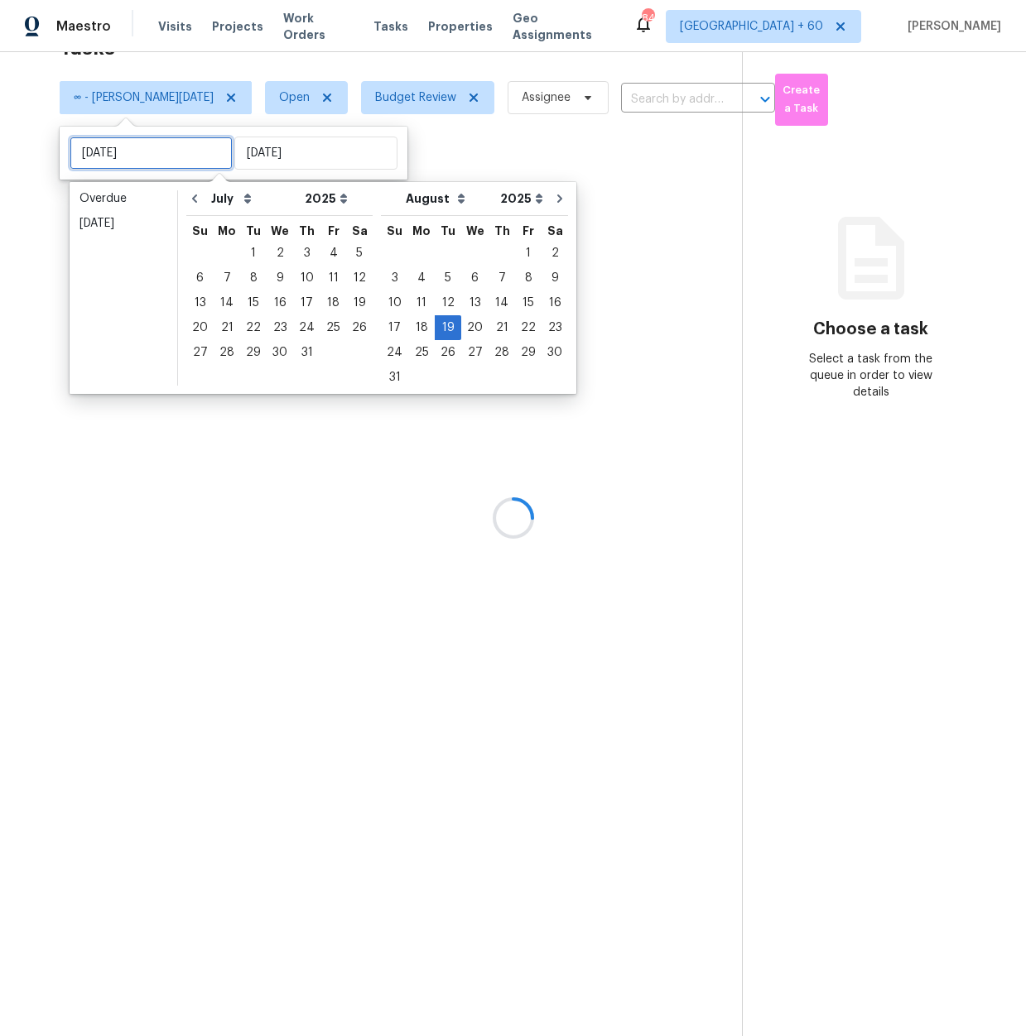
type input "Mon, Aug 04"
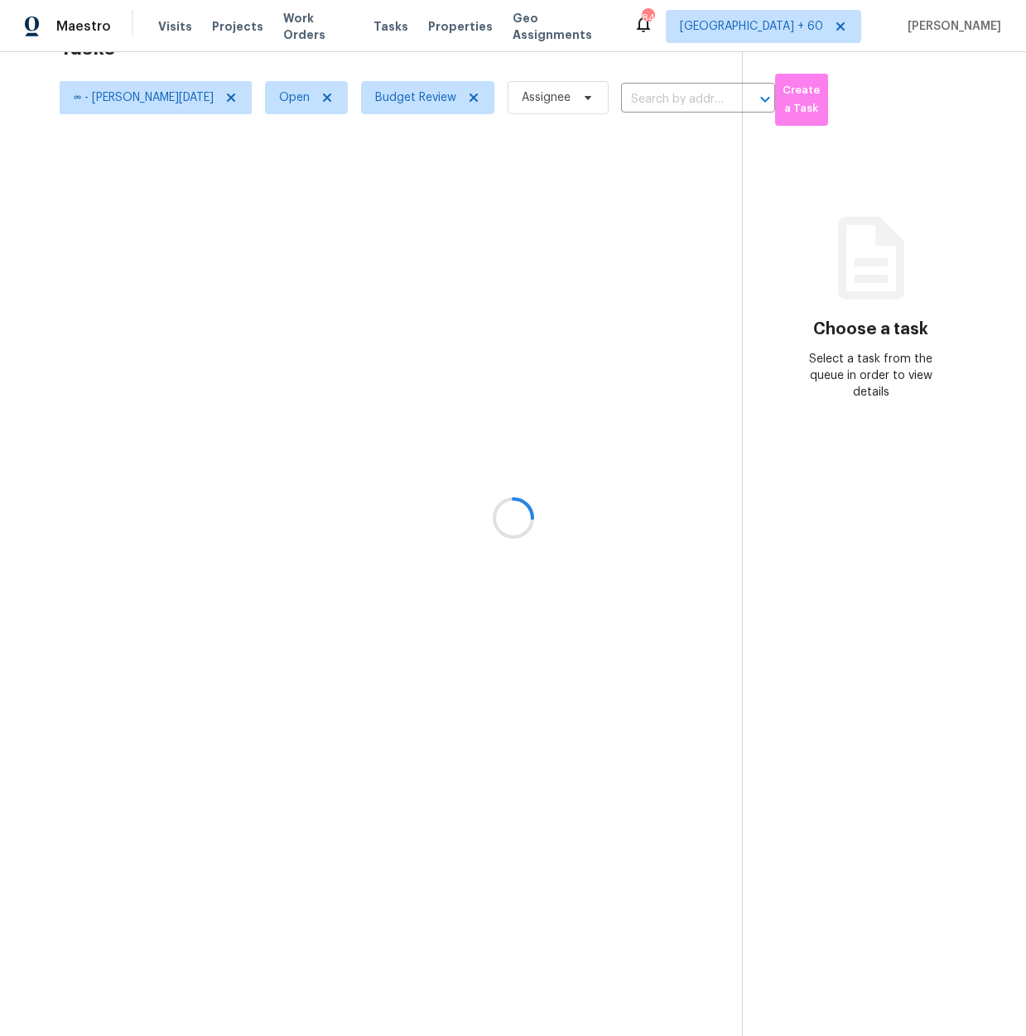
click at [443, 132] on div at bounding box center [513, 518] width 1026 height 1036
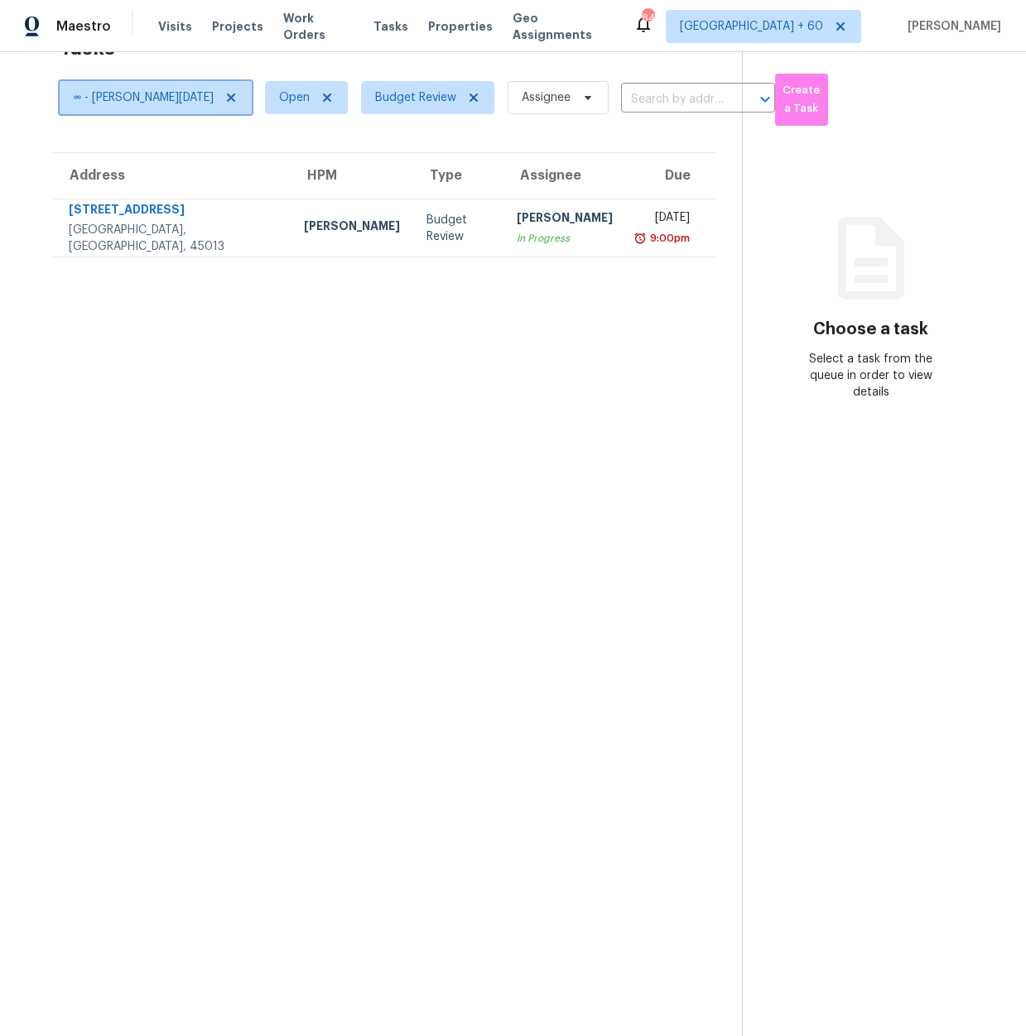
click at [137, 96] on span "∞ - Tue, Aug 19" at bounding box center [144, 97] width 140 height 17
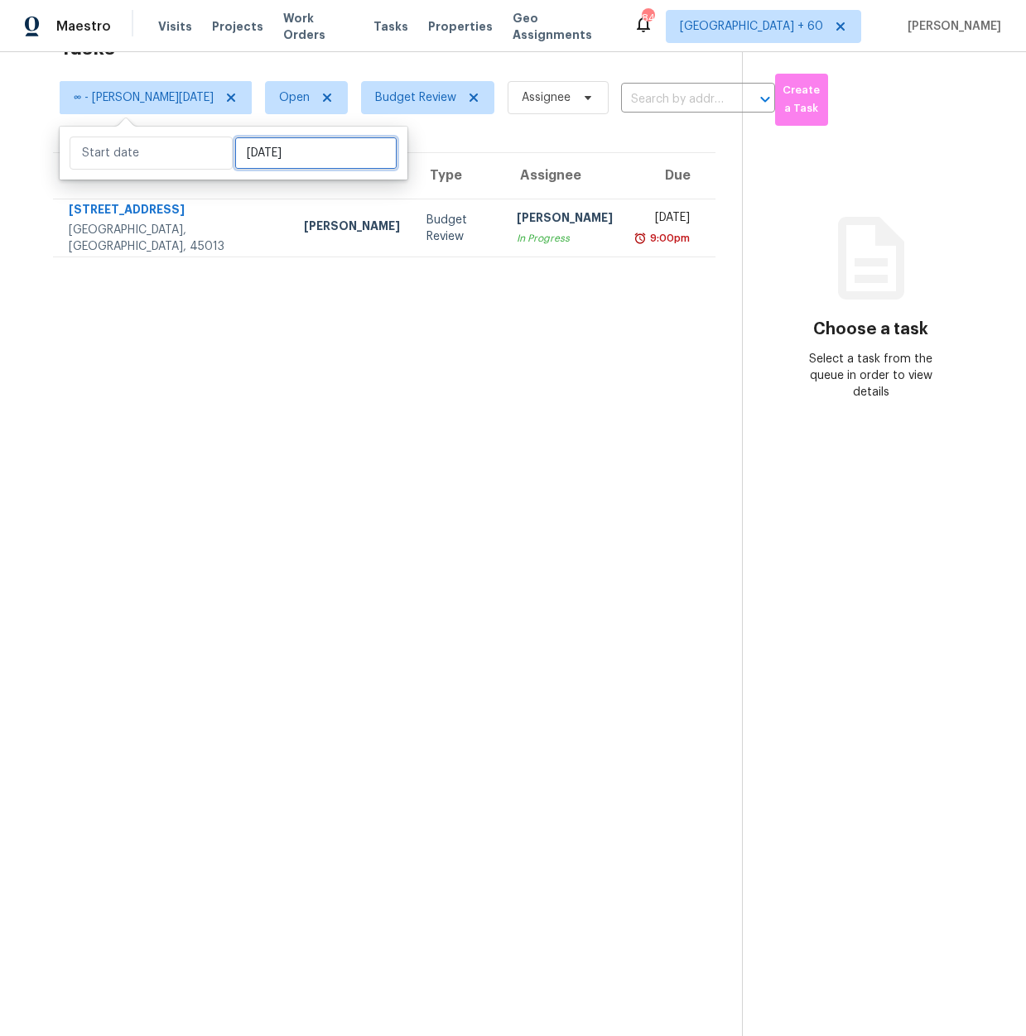
select select "6"
select select "2025"
select select "7"
select select "2025"
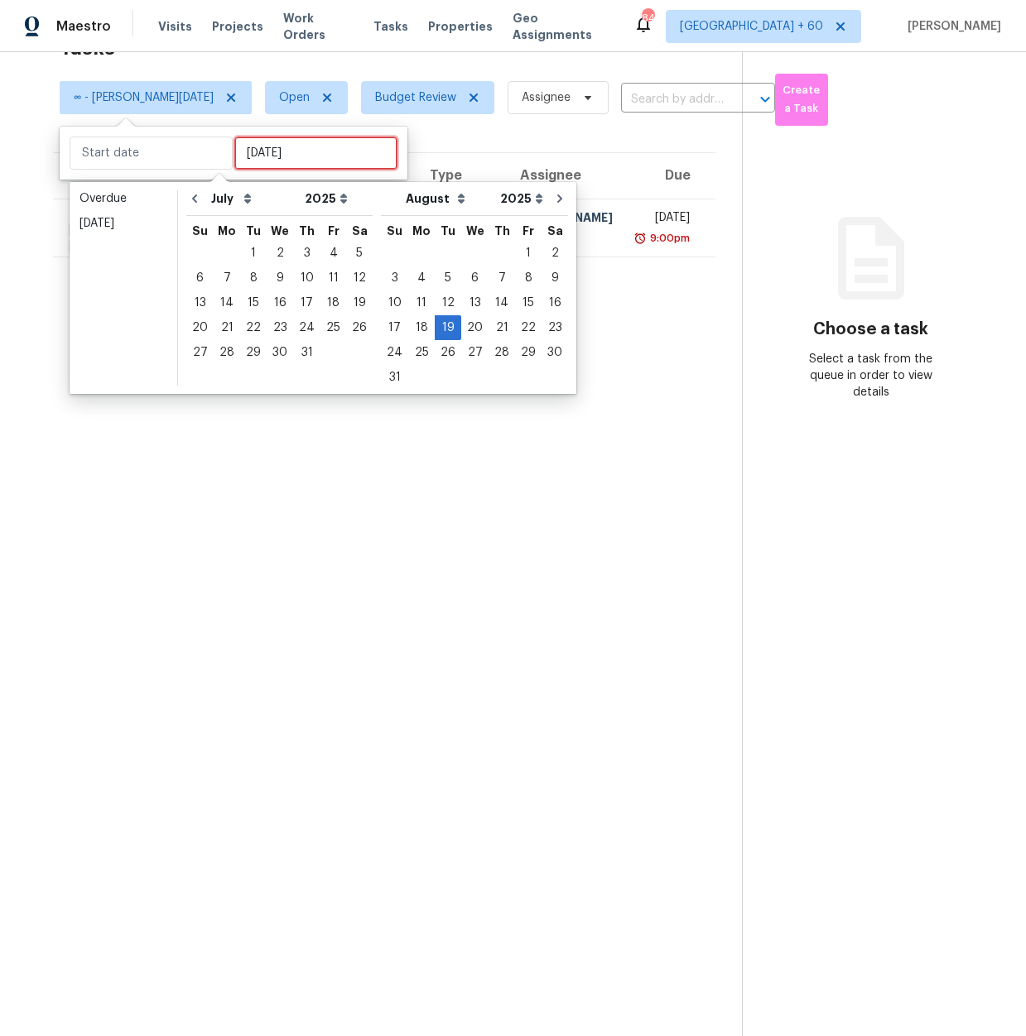
click at [249, 160] on input "Tue, Aug 19" at bounding box center [315, 153] width 163 height 33
click at [488, 326] on div "21" at bounding box center [501, 327] width 26 height 23
type input "Thu, Aug 21"
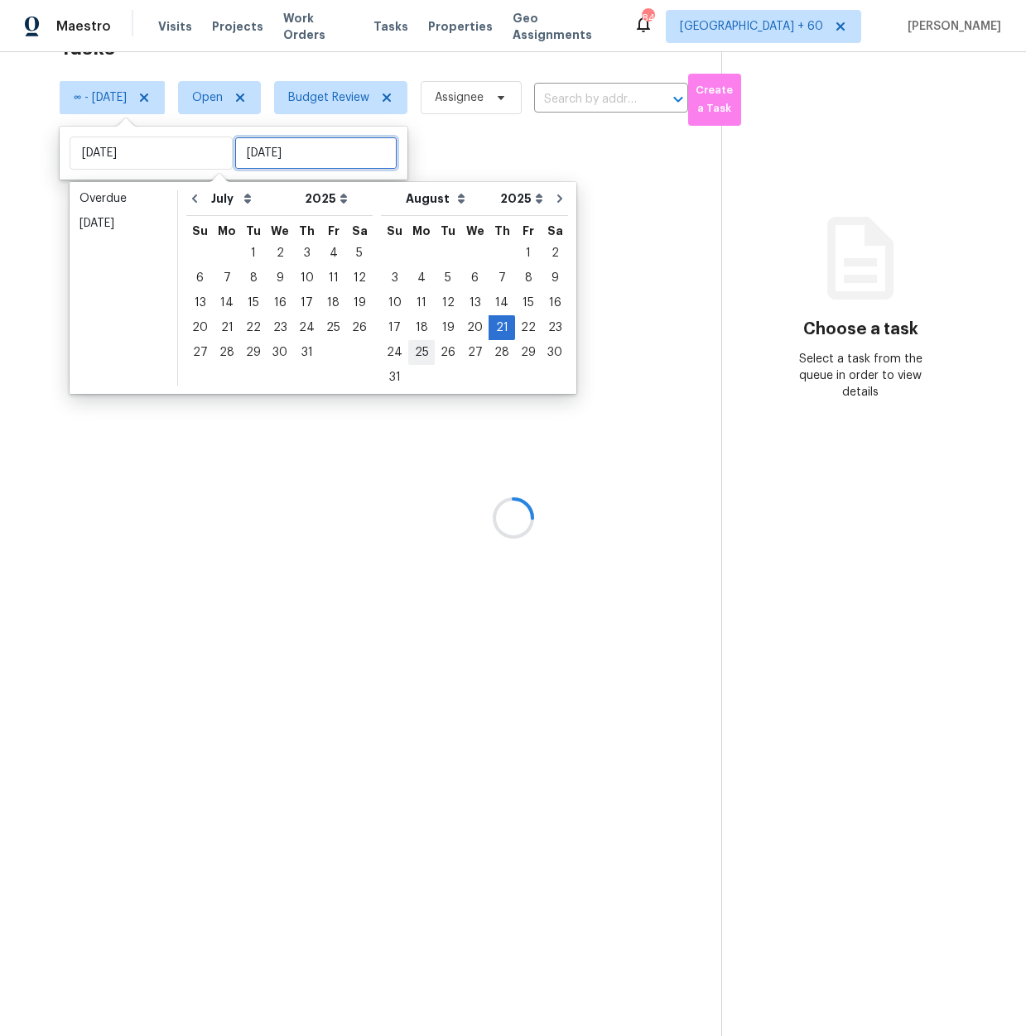
type input "Thu, Aug 21"
type input "Sun, Aug 24"
type input "Thu, Aug 21"
type input "Thu, Jul 03"
click at [421, 163] on div at bounding box center [513, 518] width 1026 height 1036
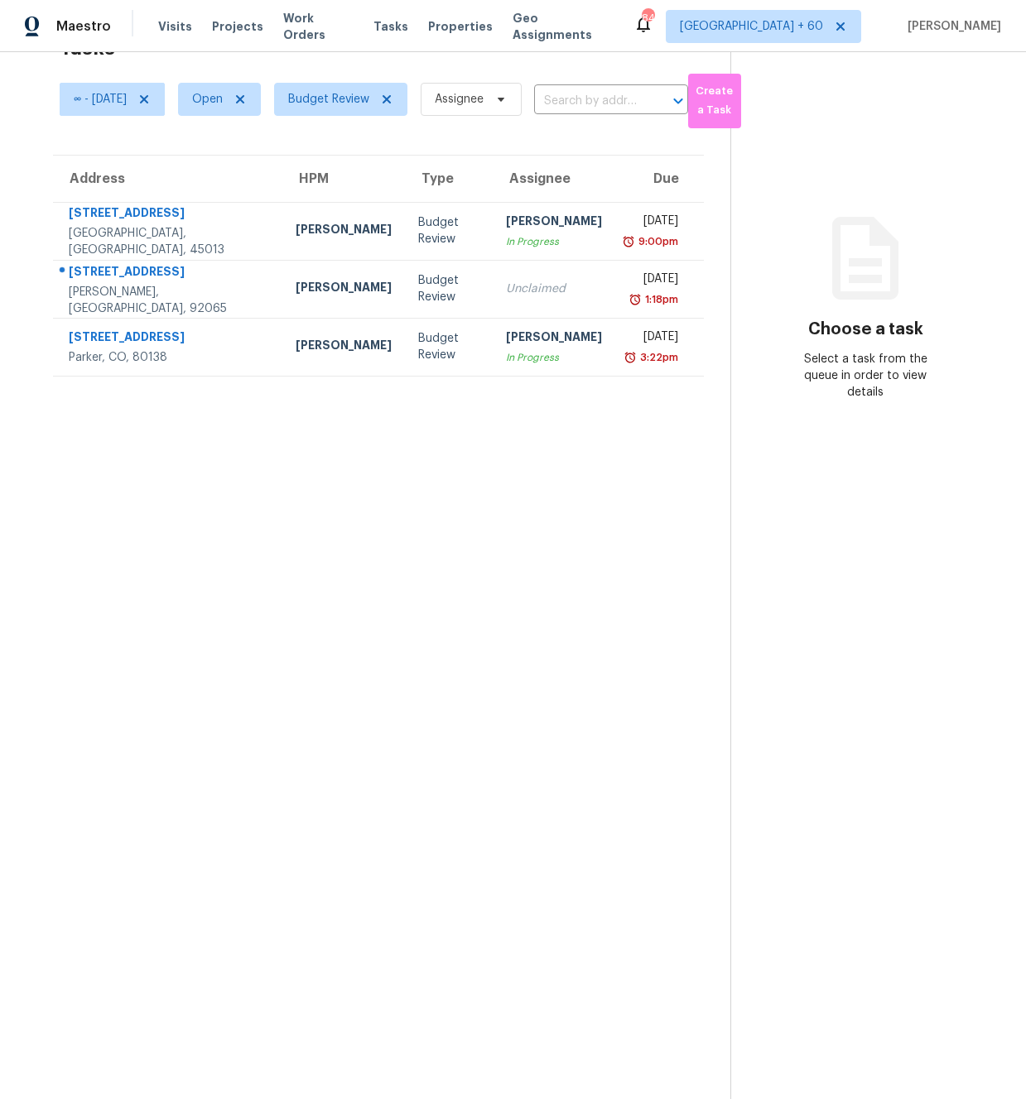
click at [219, 603] on section "Tasks 3 Results ∞ - Thu, Aug 21 Open Budget Review Assignee ​ Create a Task Add…" at bounding box center [378, 562] width 704 height 1073
